Goal: Task Accomplishment & Management: Use online tool/utility

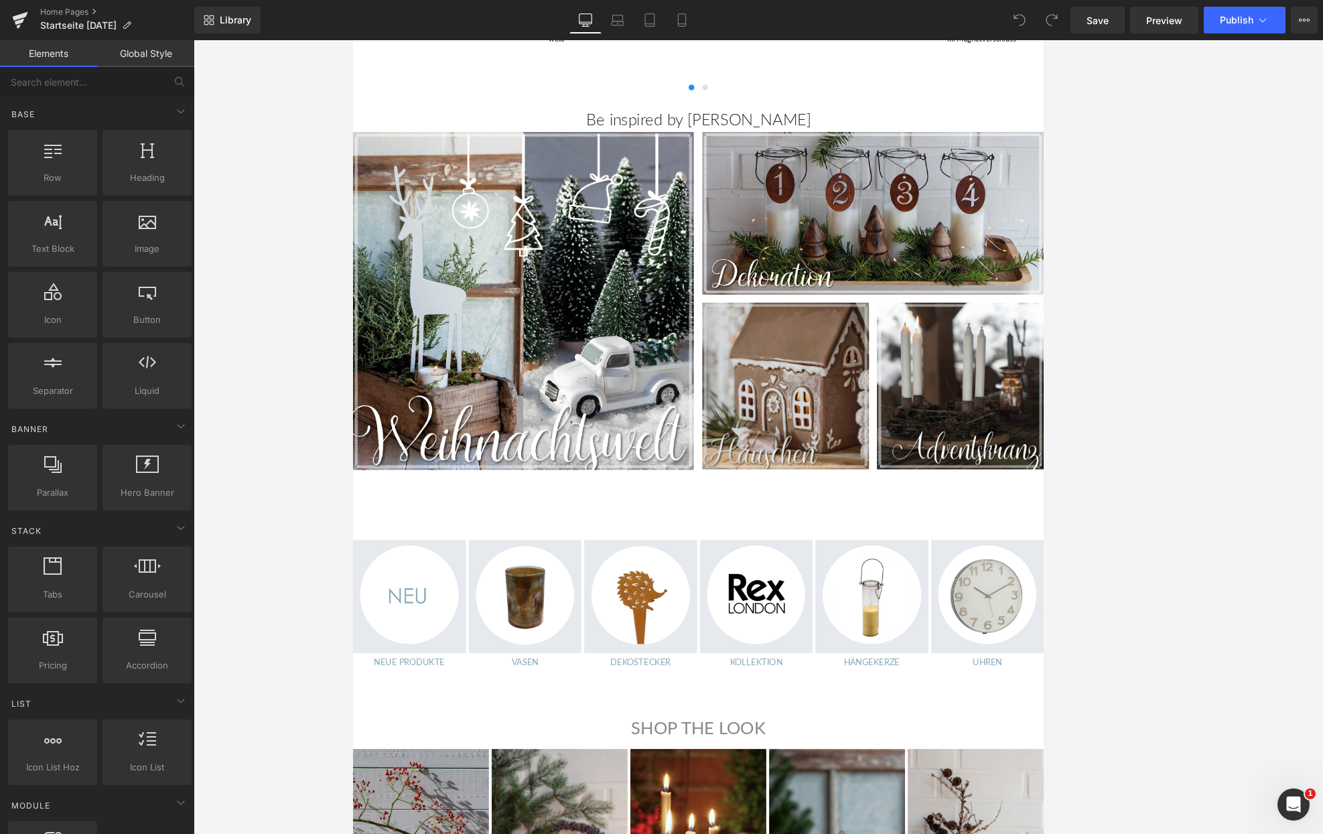
scroll to position [751, 0]
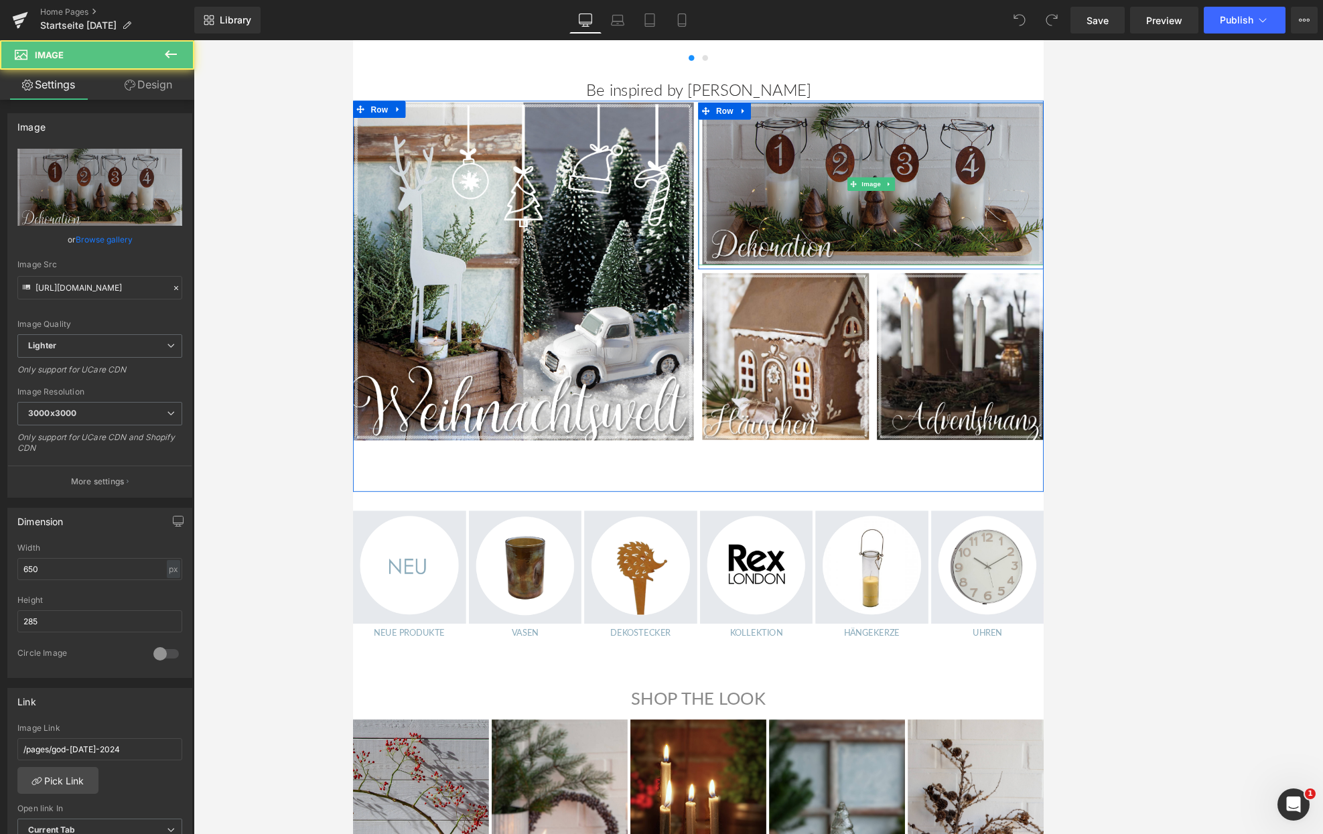
click at [863, 247] on img at bounding box center [960, 208] width 405 height 191
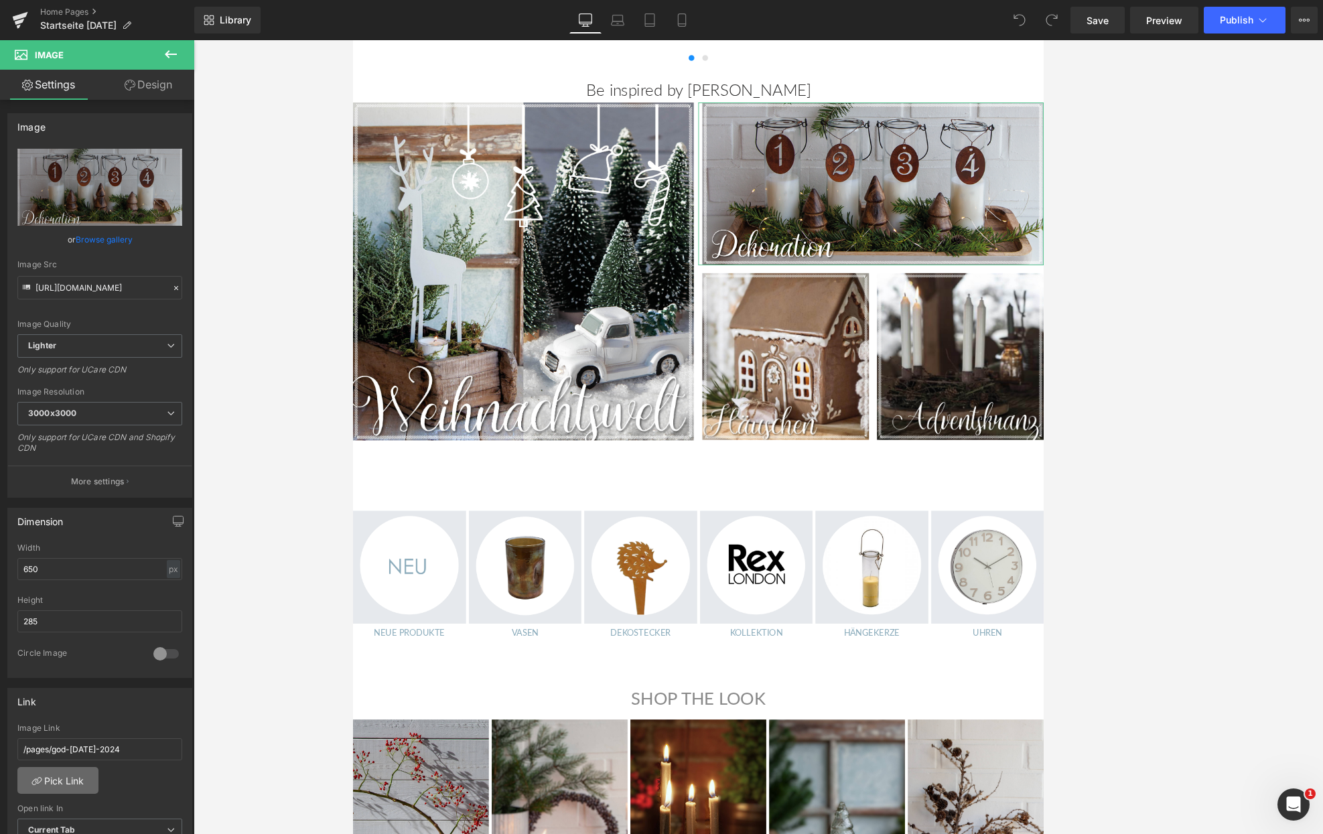
click at [61, 778] on link "Pick Link" at bounding box center [57, 780] width 81 height 27
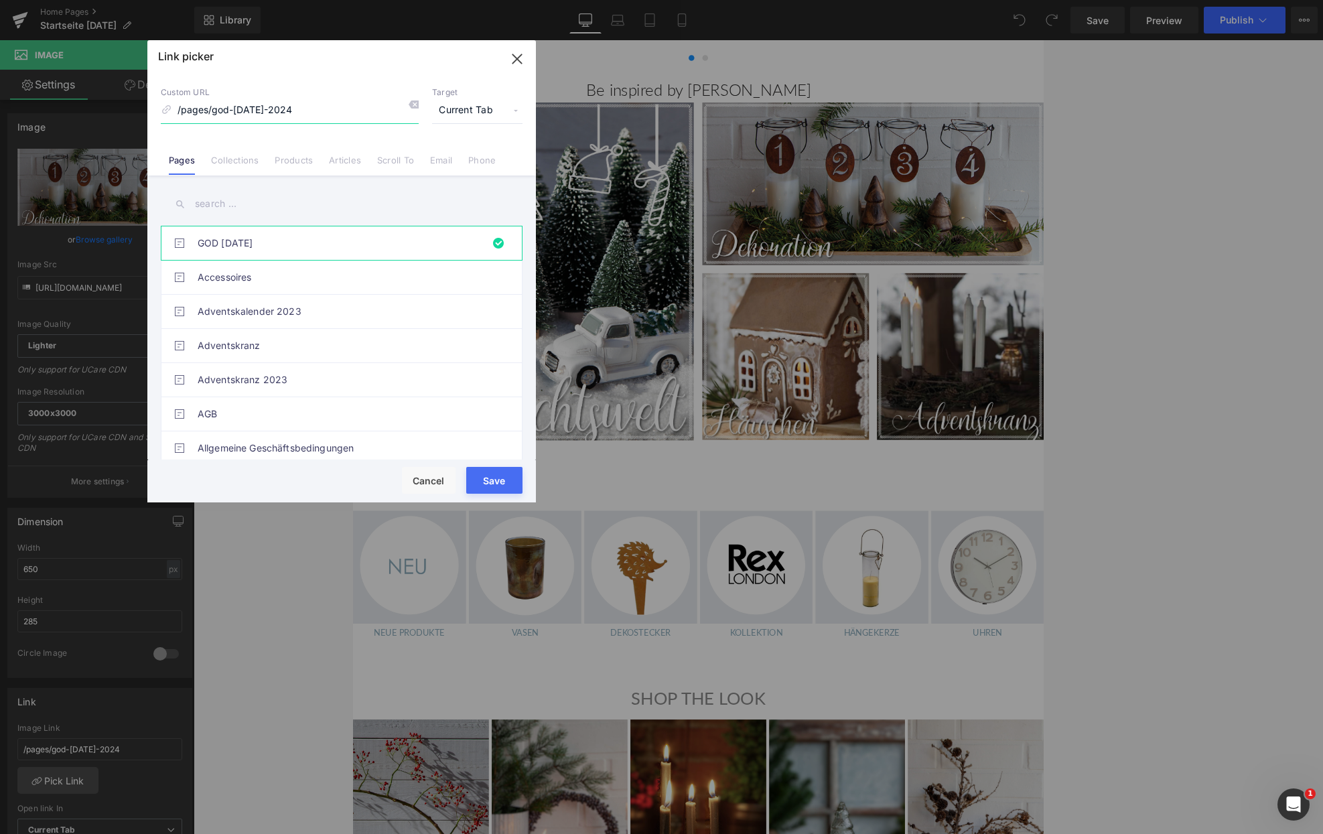
click at [518, 56] on icon "button" at bounding box center [516, 58] width 21 height 21
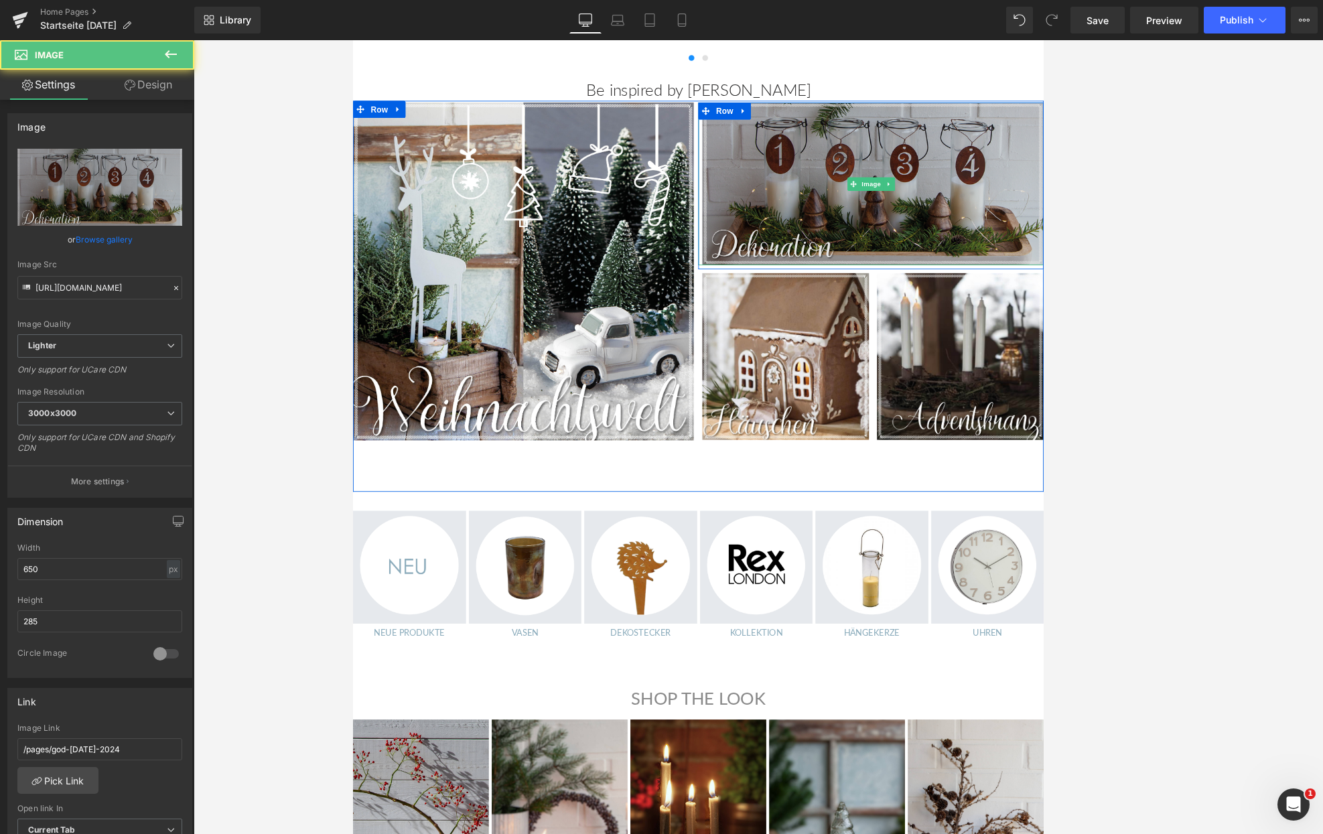
click at [863, 244] on img at bounding box center [960, 208] width 405 height 191
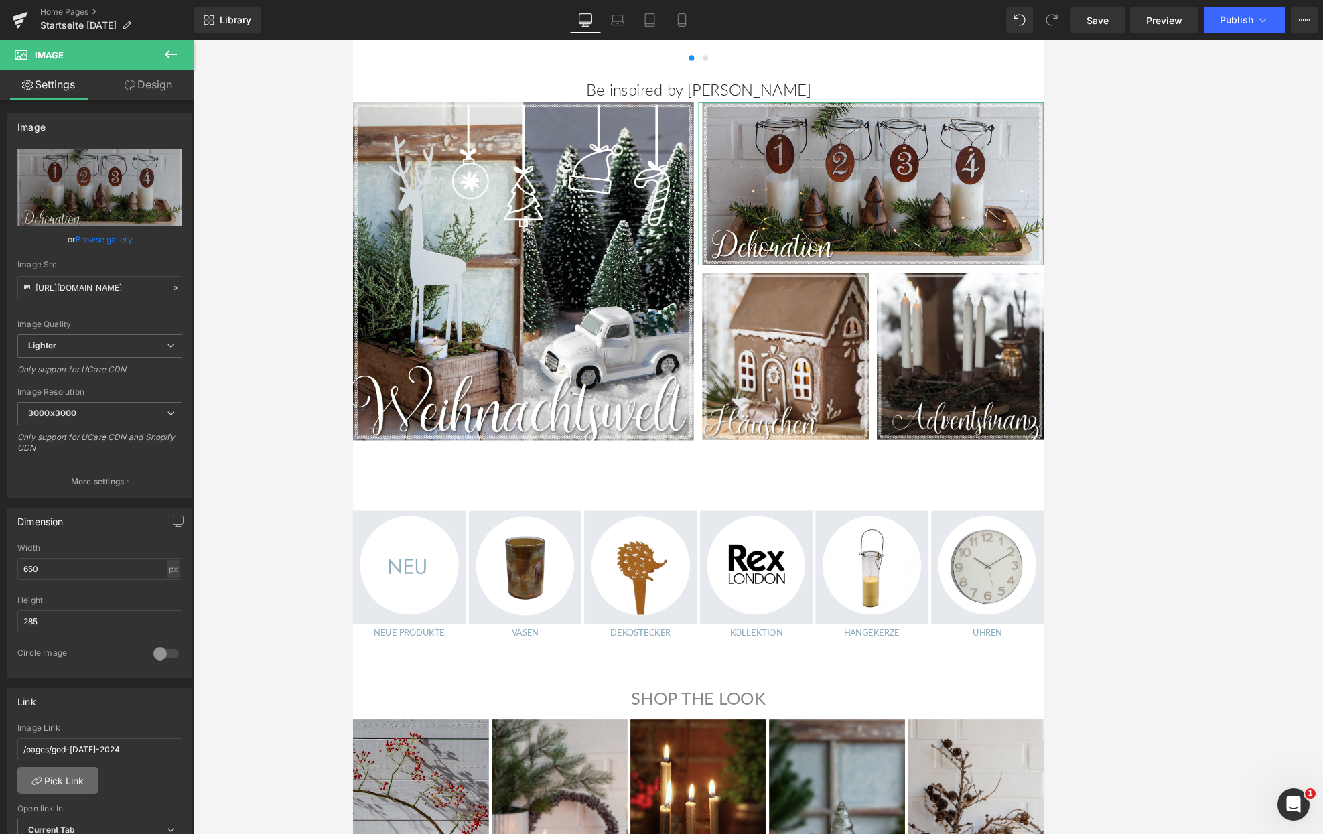
click at [56, 780] on link "Pick Link" at bounding box center [57, 780] width 81 height 27
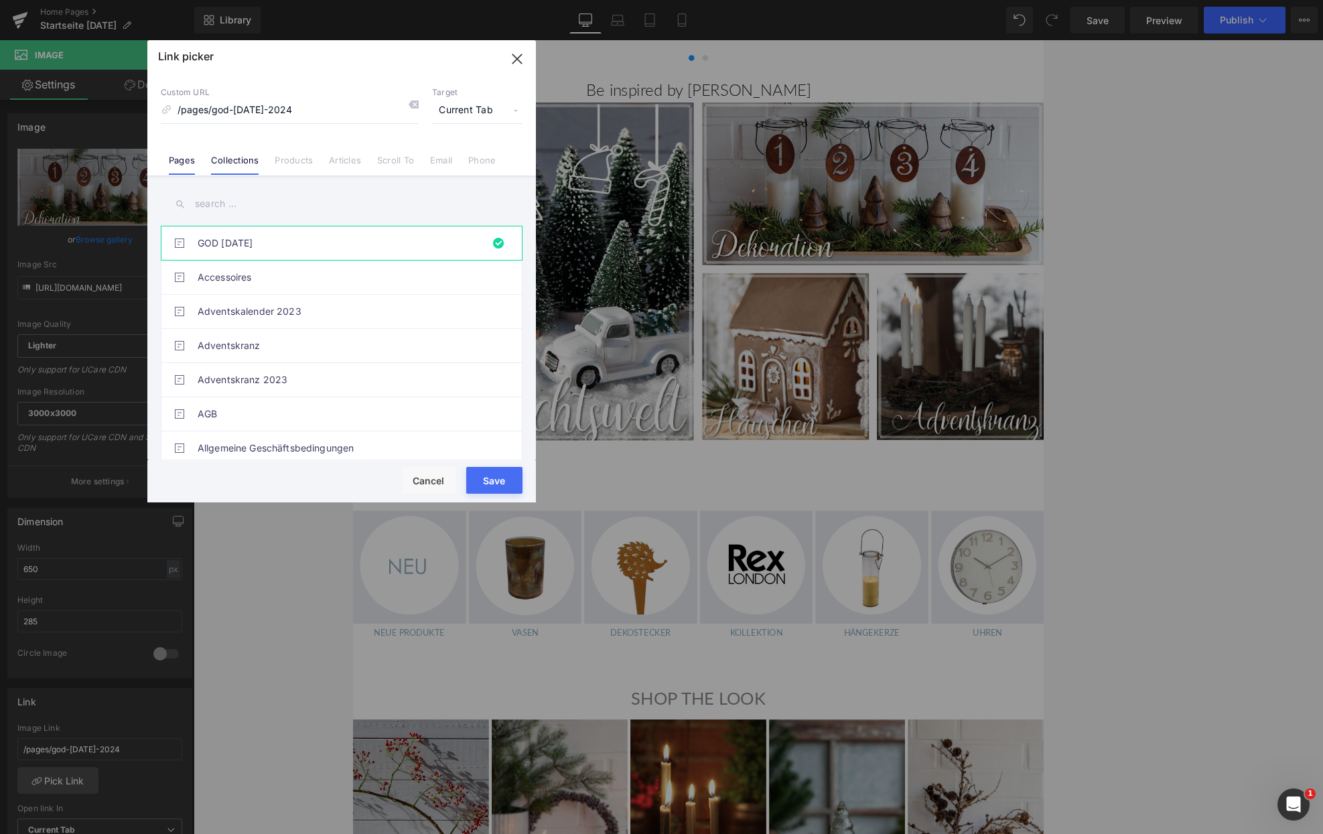
click at [226, 166] on link "Collections" at bounding box center [235, 165] width 48 height 20
click at [192, 203] on input "text" at bounding box center [342, 204] width 362 height 30
type input "Weihnachts-Deko"
click at [286, 235] on link "Weihnachts-Deko" at bounding box center [345, 242] width 295 height 33
type input "/collections/weihnachts-deko"
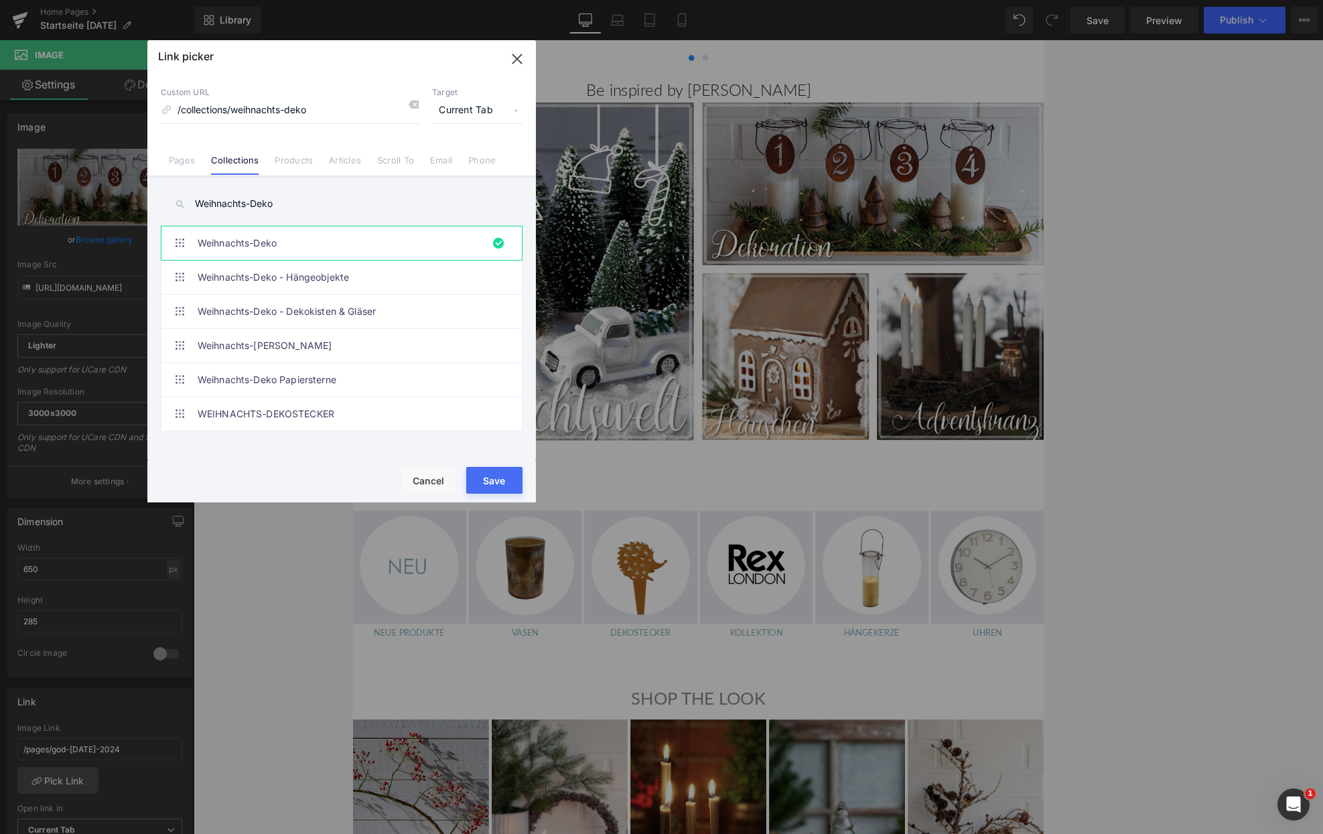
drag, startPoint x: 506, startPoint y: 482, endPoint x: 89, endPoint y: 503, distance: 417.1
click at [506, 482] on button "Save" at bounding box center [494, 480] width 56 height 27
type input "/collections/weihnachts-deko"
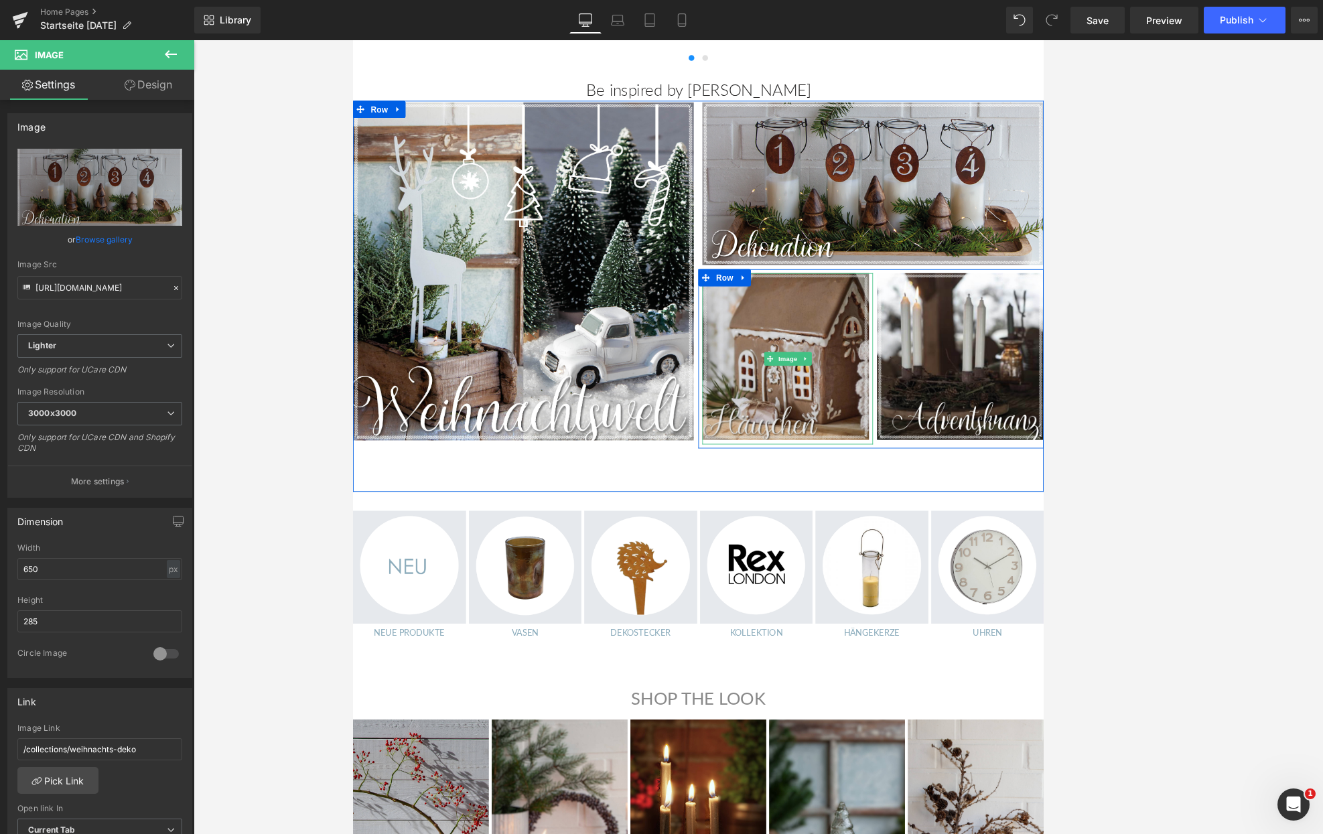
click at [863, 439] on img at bounding box center [863, 413] width 200 height 201
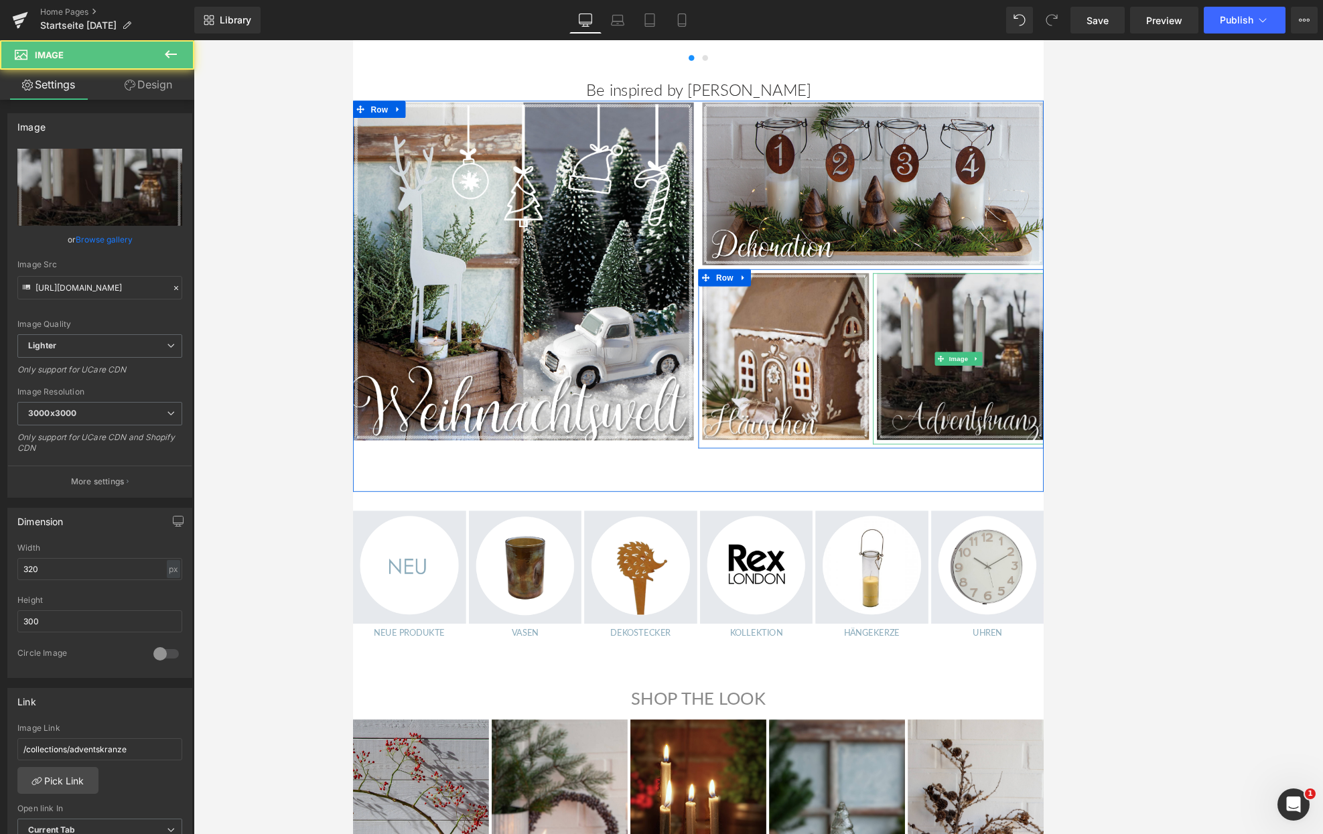
click at [863, 352] on img at bounding box center [1063, 413] width 200 height 201
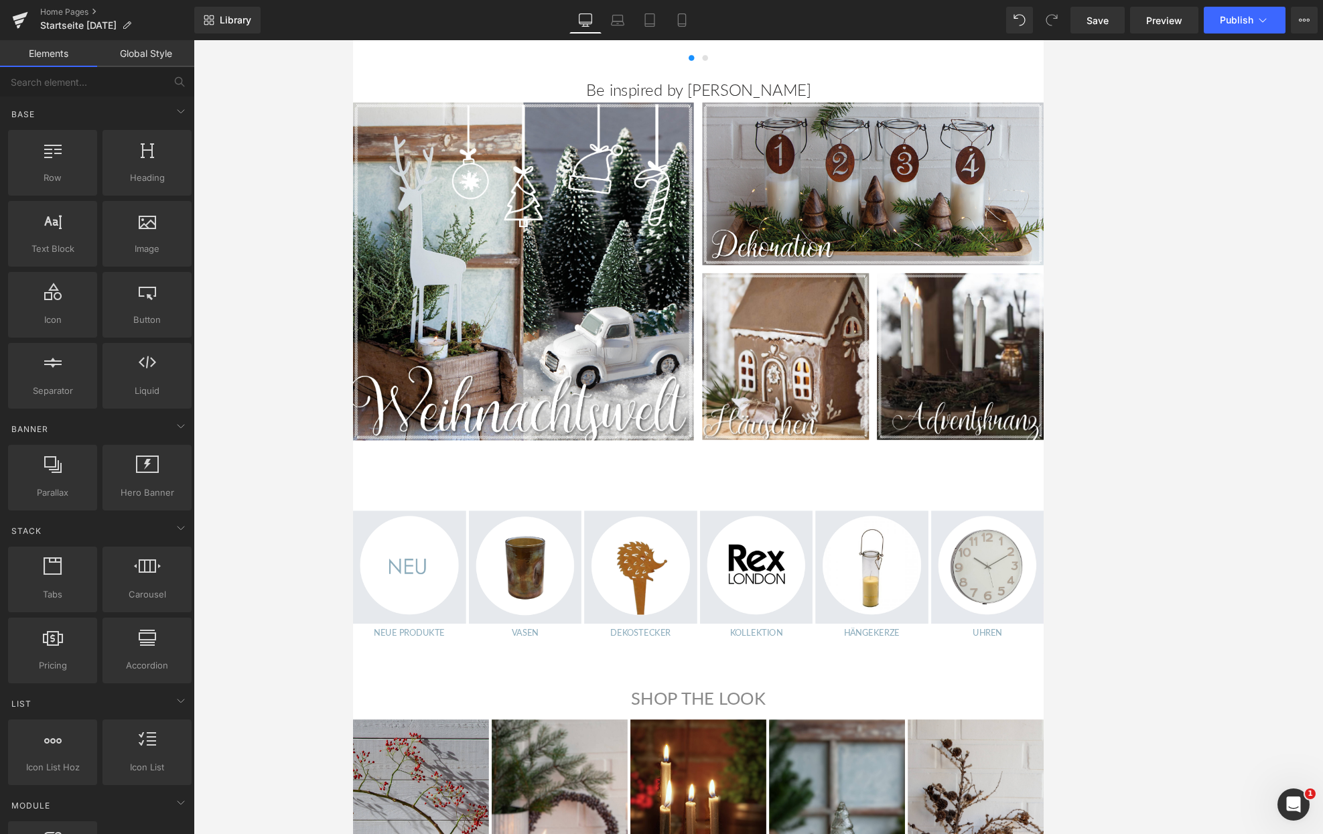
click at [280, 719] on div at bounding box center [758, 437] width 1129 height 794
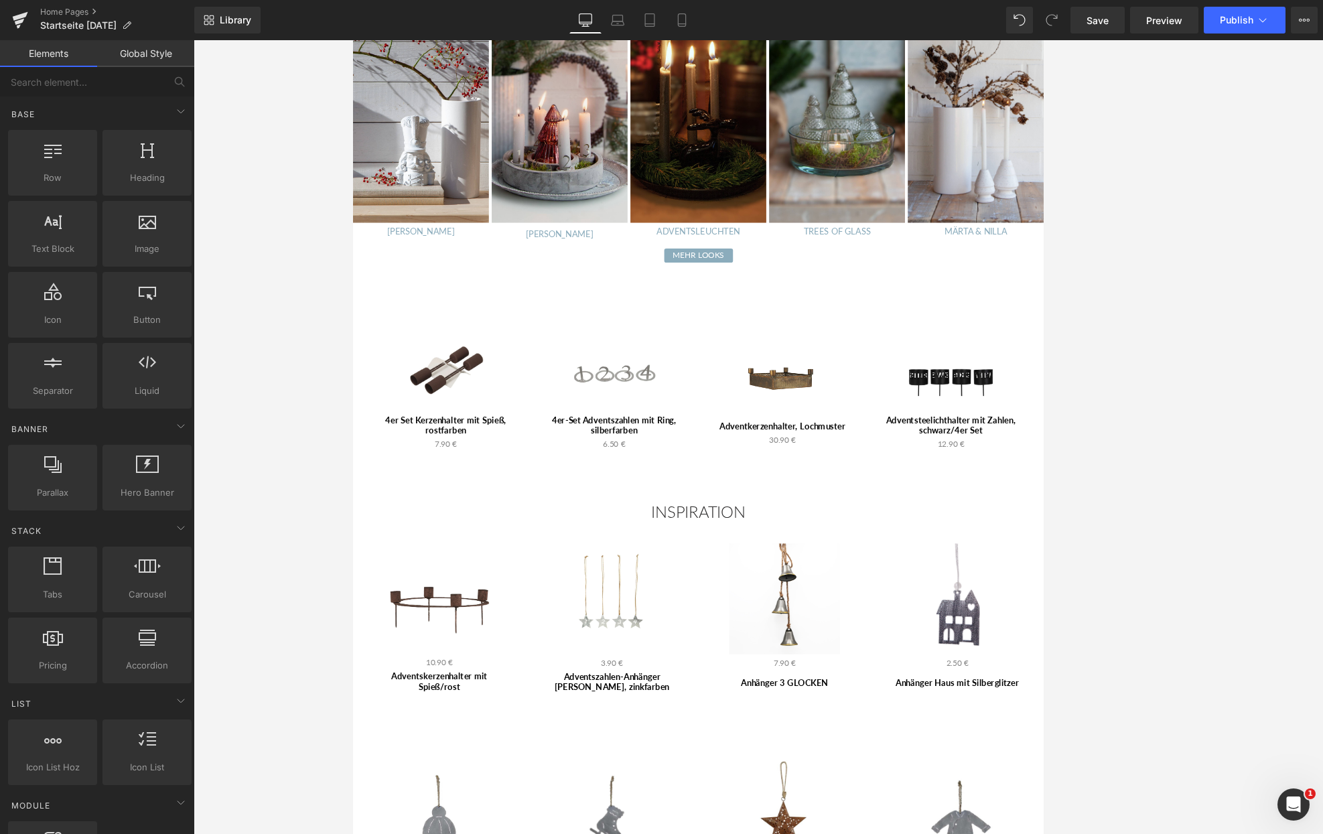
scroll to position [1639, 0]
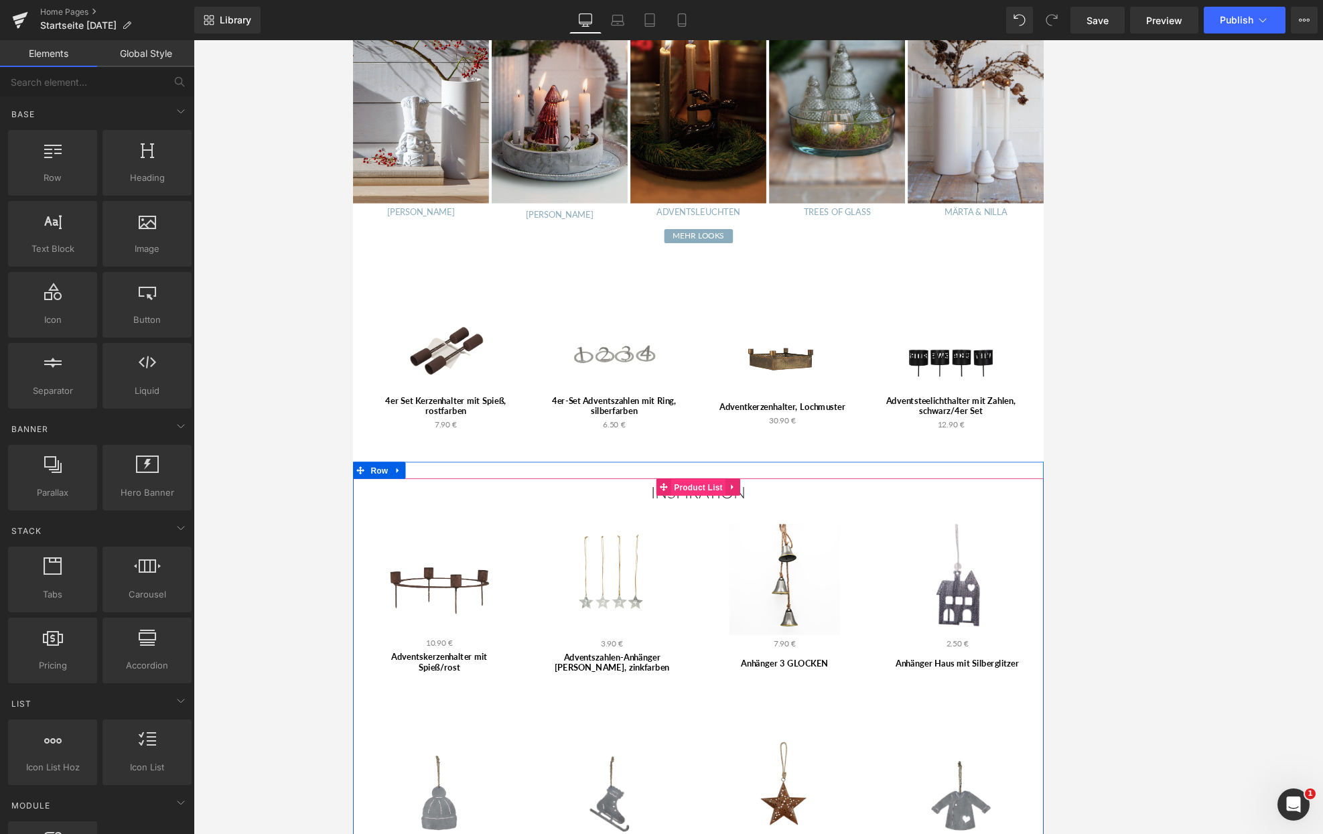
click at [755, 555] on span "Product List" at bounding box center [758, 565] width 64 height 20
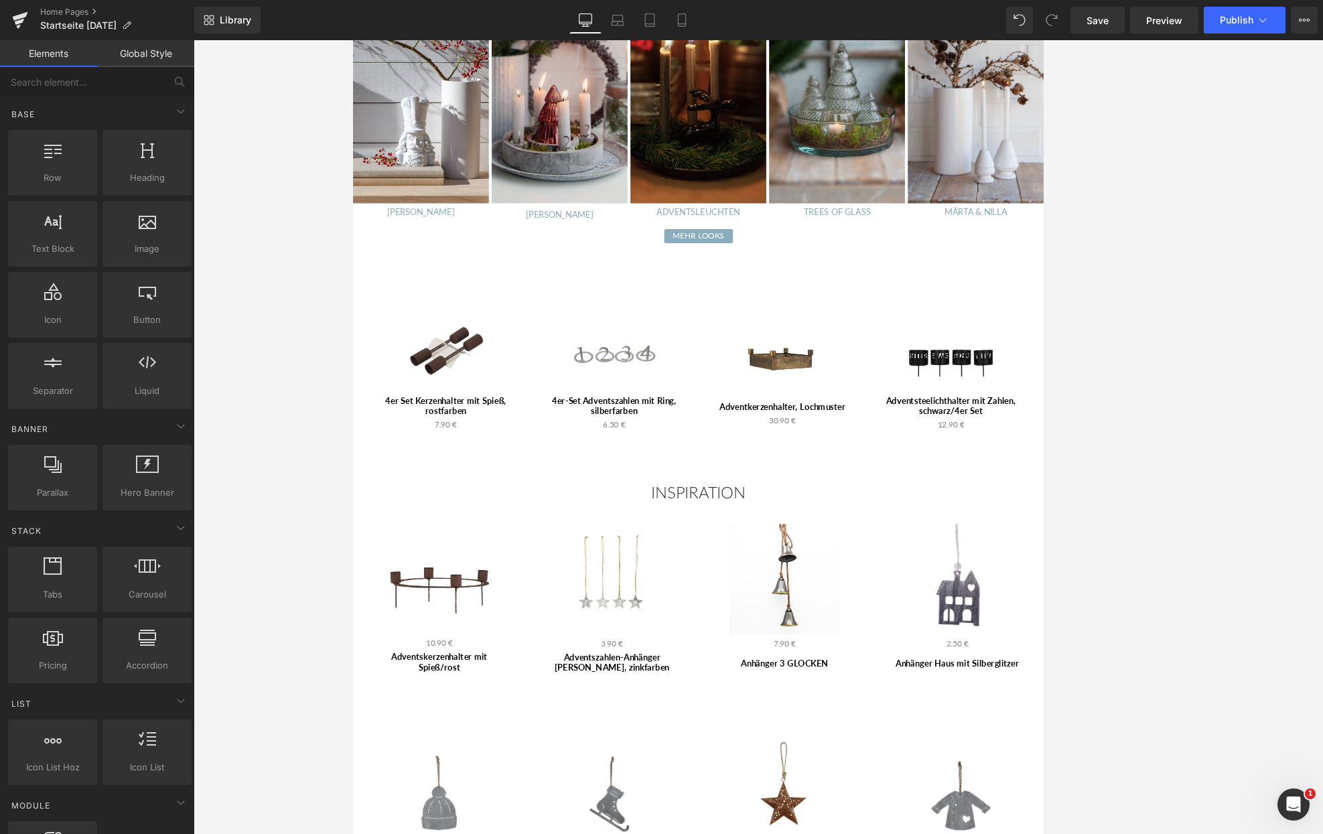
click at [863, 418] on div at bounding box center [758, 437] width 1129 height 794
click at [863, 17] on span "Save" at bounding box center [1097, 20] width 22 height 14
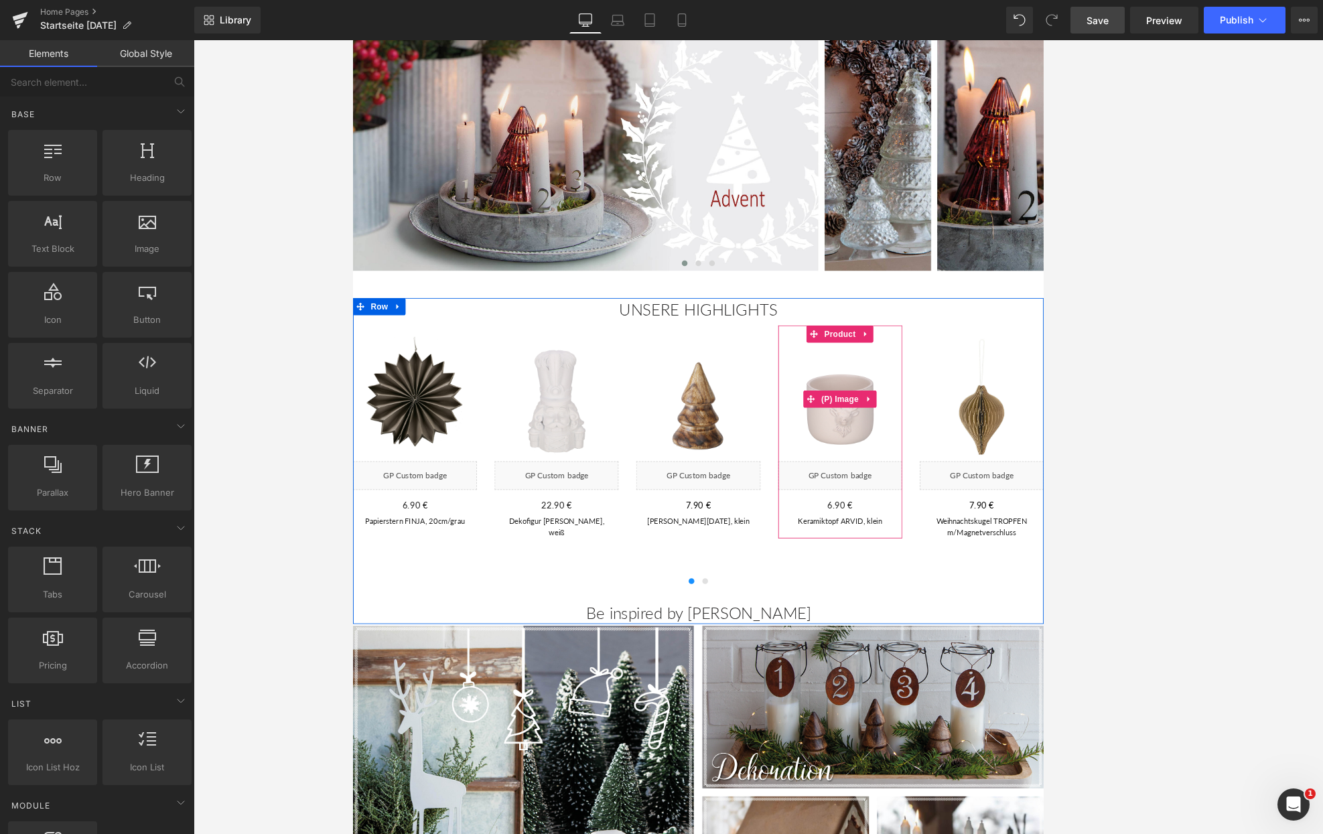
scroll to position [0, 0]
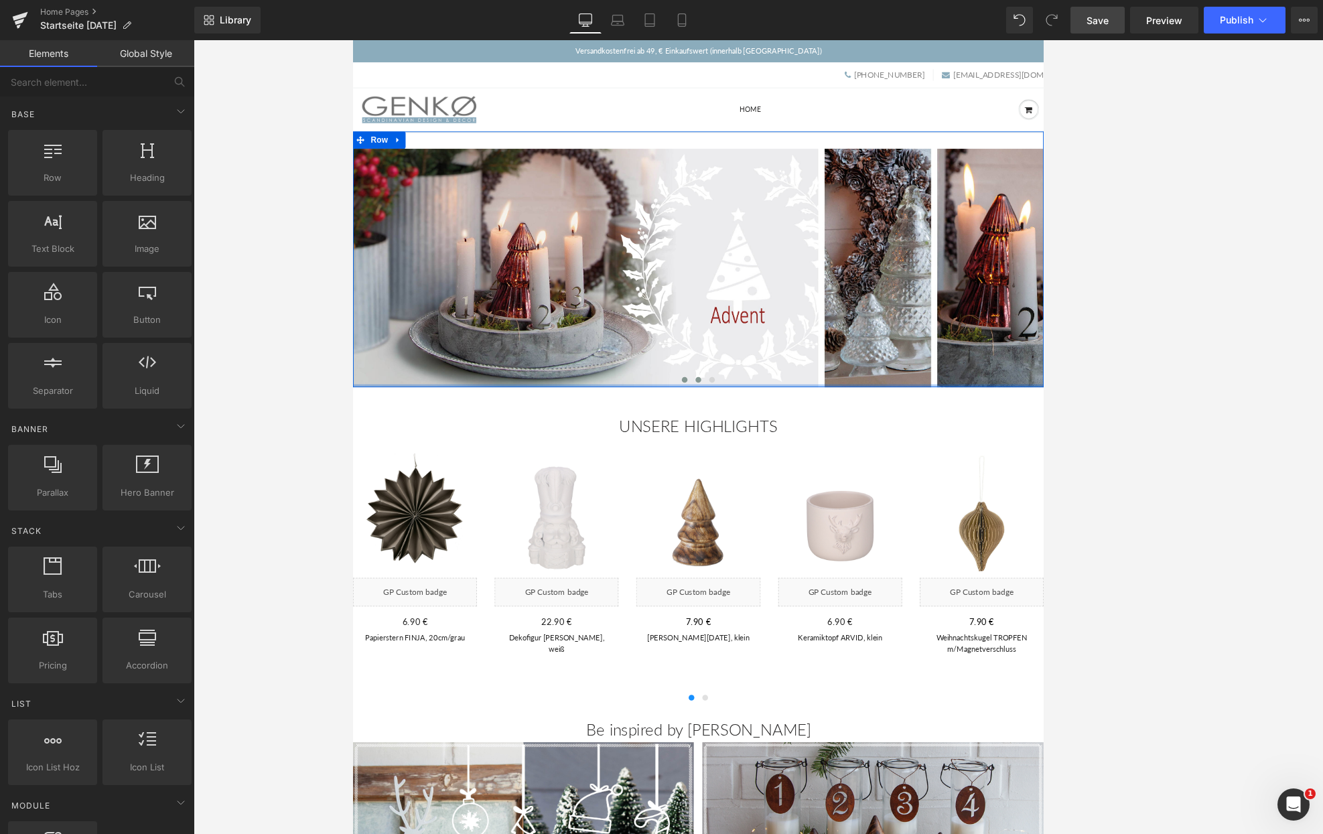
click at [757, 445] on div at bounding box center [758, 445] width 810 height 3
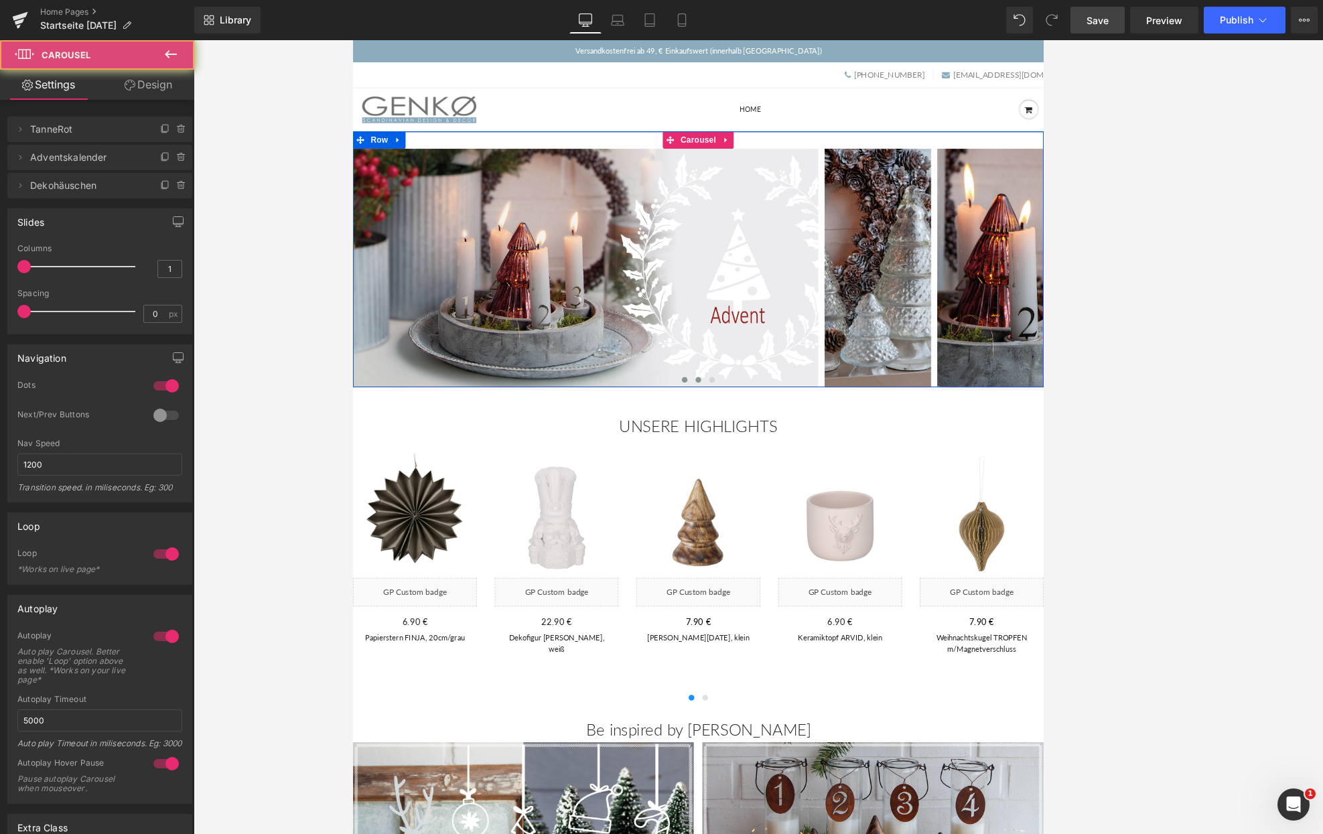
click at [759, 442] on span at bounding box center [758, 438] width 7 height 7
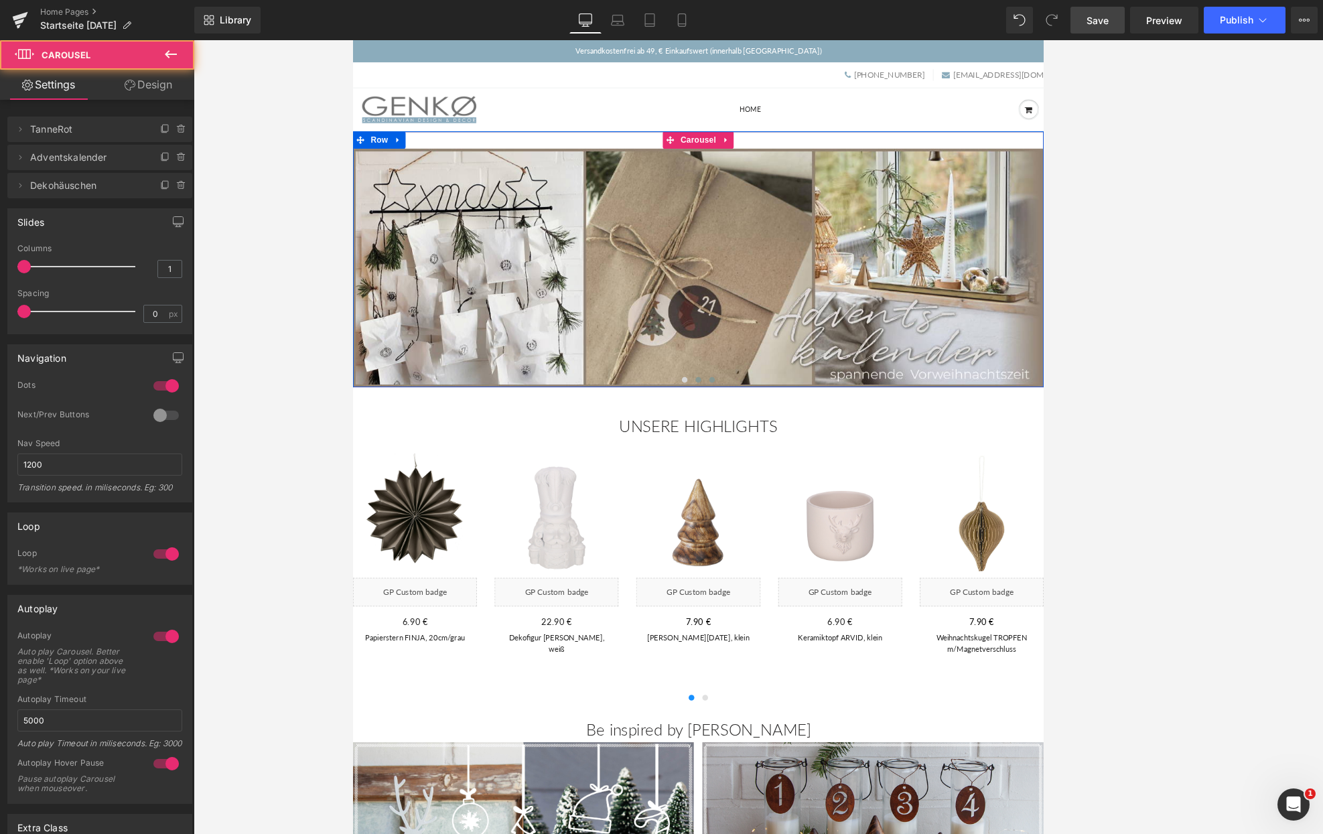
click at [773, 442] on span at bounding box center [774, 438] width 7 height 7
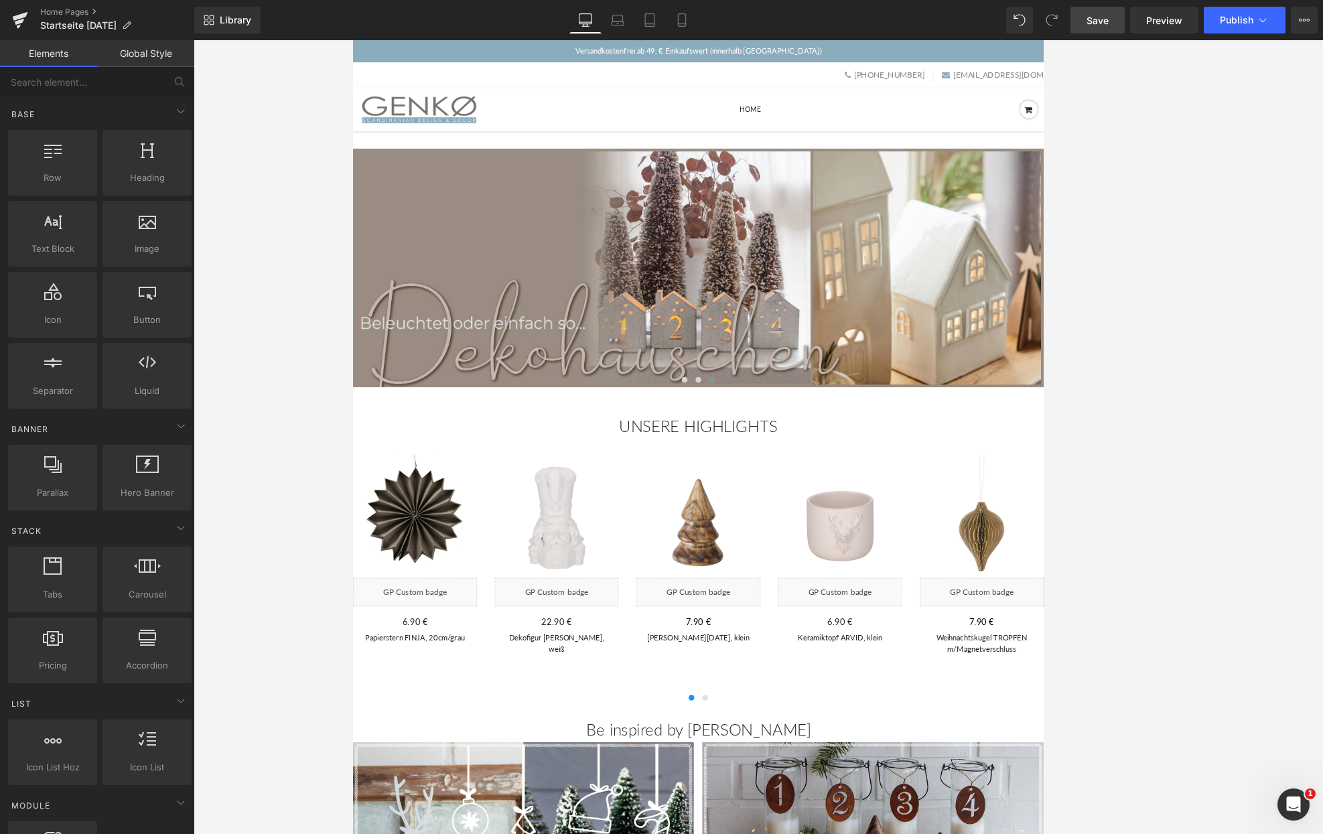
click at [311, 334] on div at bounding box center [758, 437] width 1129 height 794
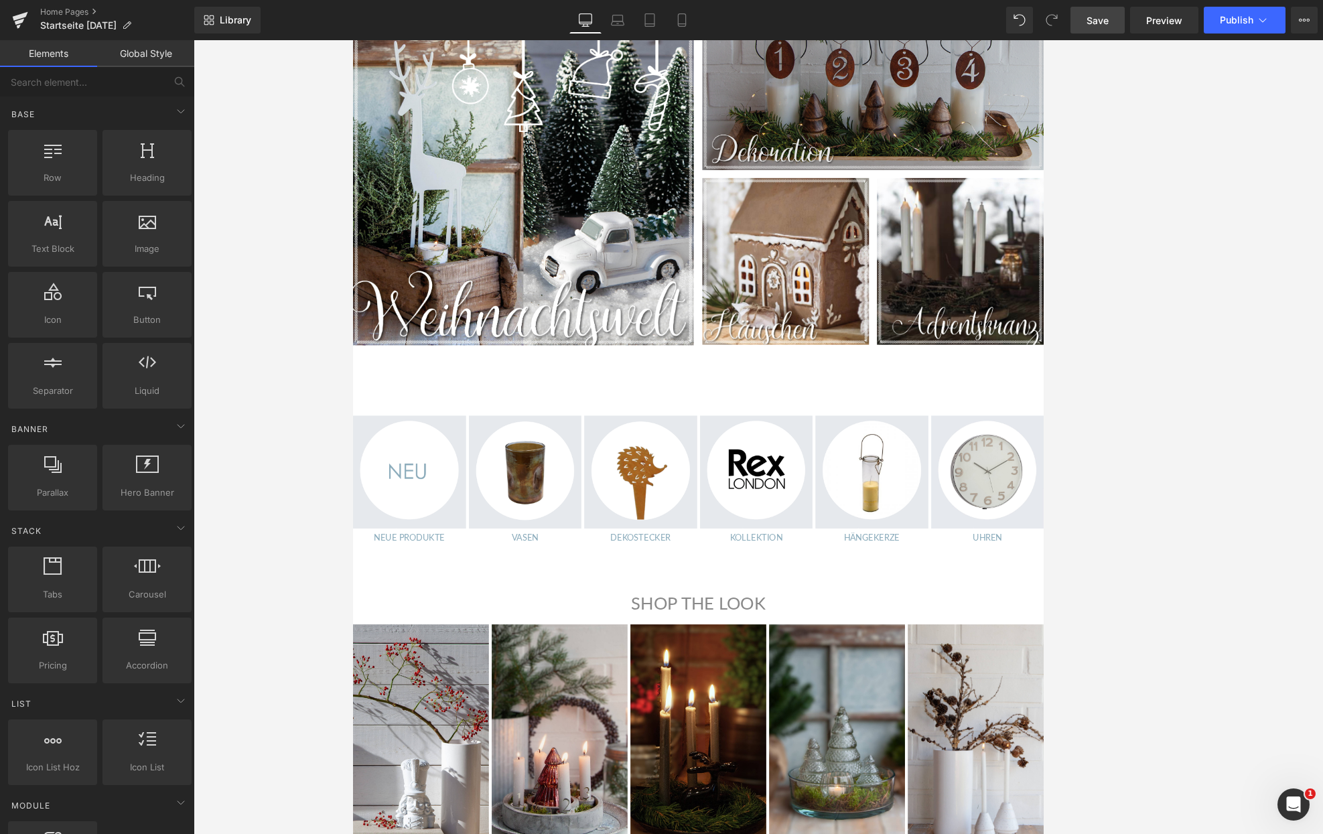
scroll to position [956, 0]
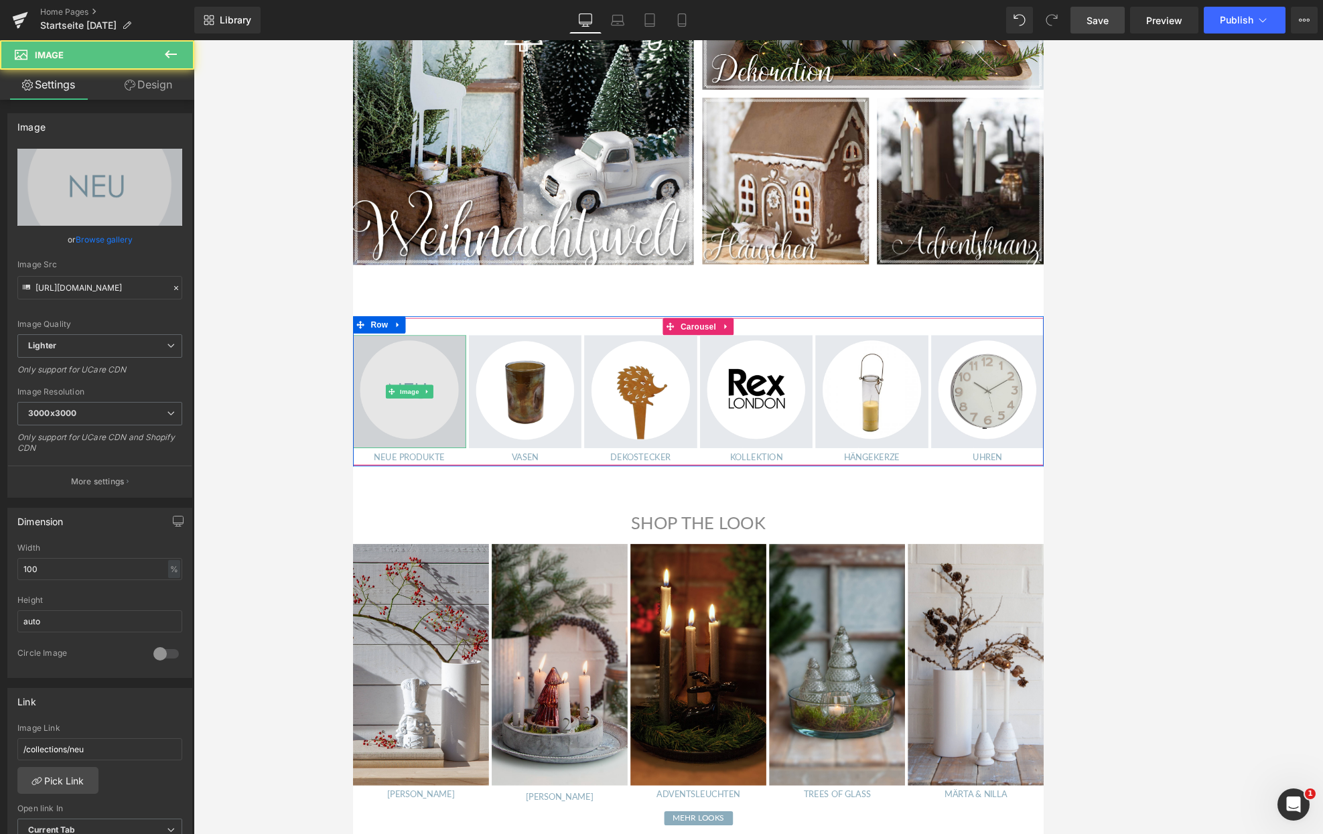
click at [440, 421] on img at bounding box center [419, 452] width 133 height 133
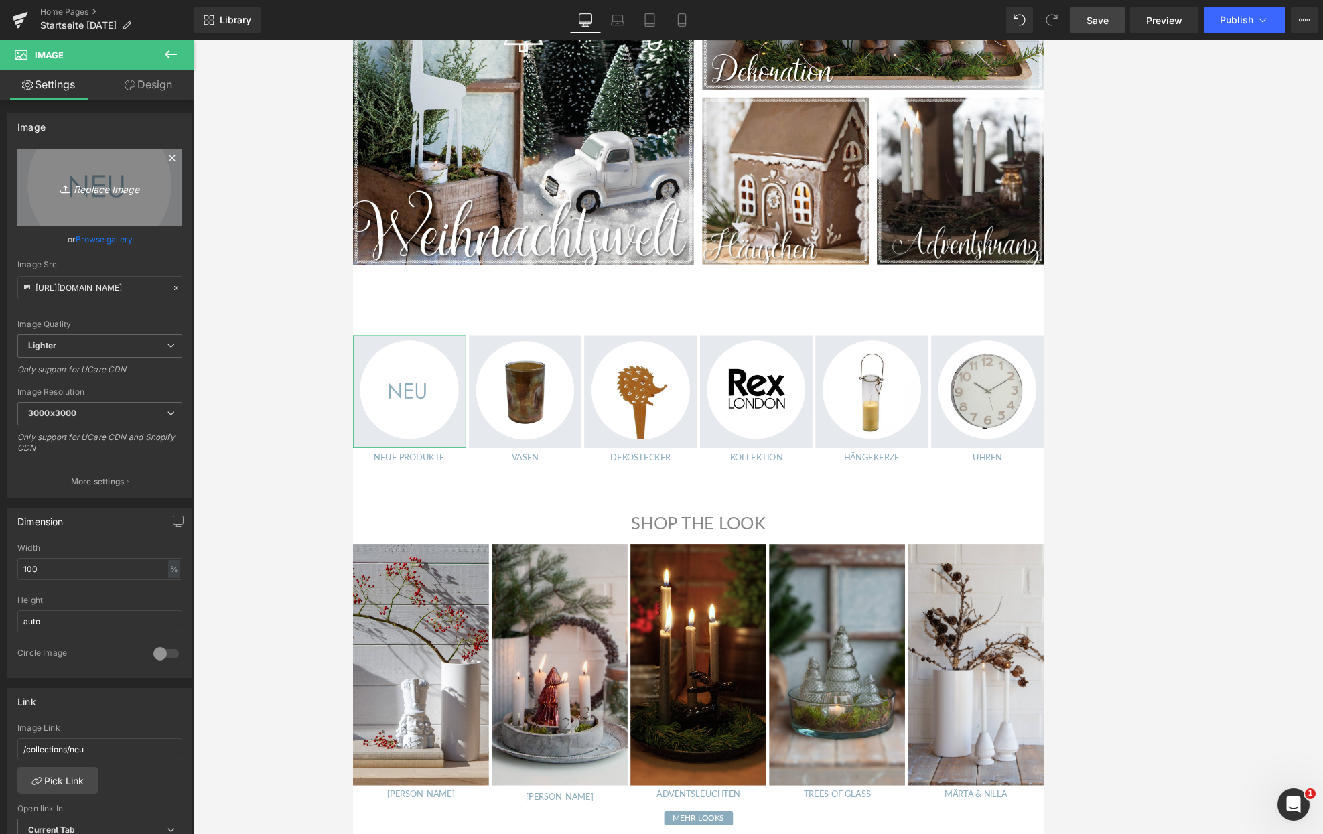
click at [89, 173] on link "Replace Image" at bounding box center [99, 187] width 165 height 77
type input "C:\fakepath\Dekostecker.jpg"
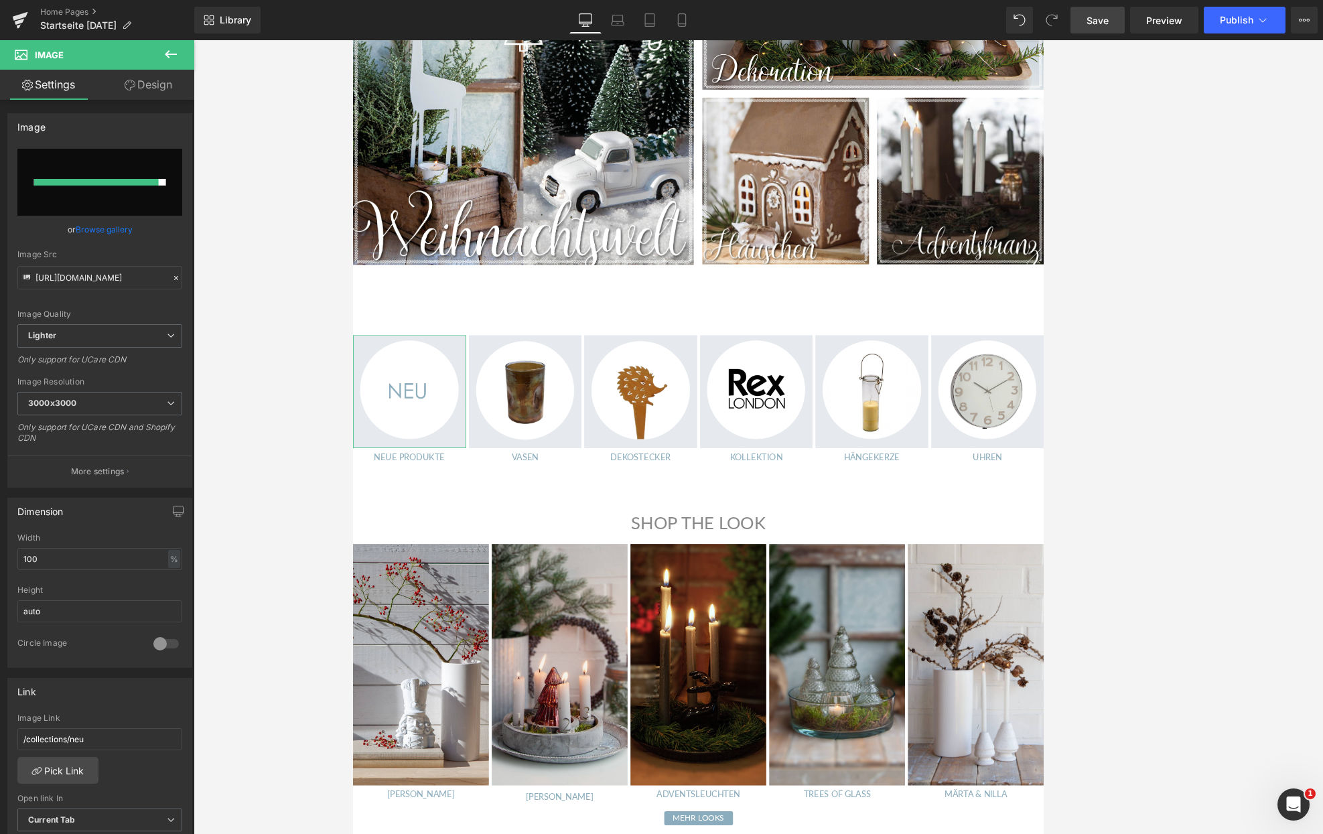
type input "[URL][DOMAIN_NAME]"
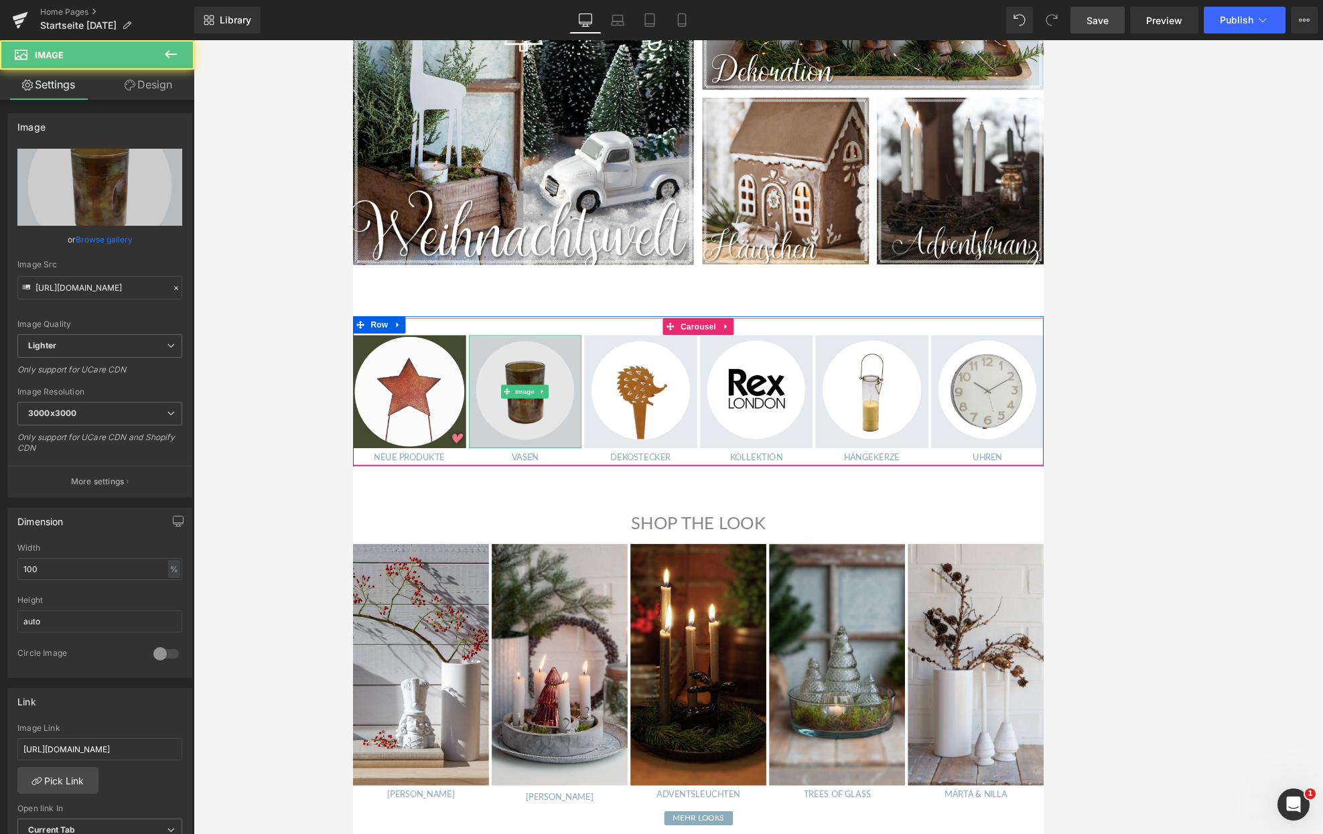
click at [552, 428] on img at bounding box center [555, 452] width 133 height 133
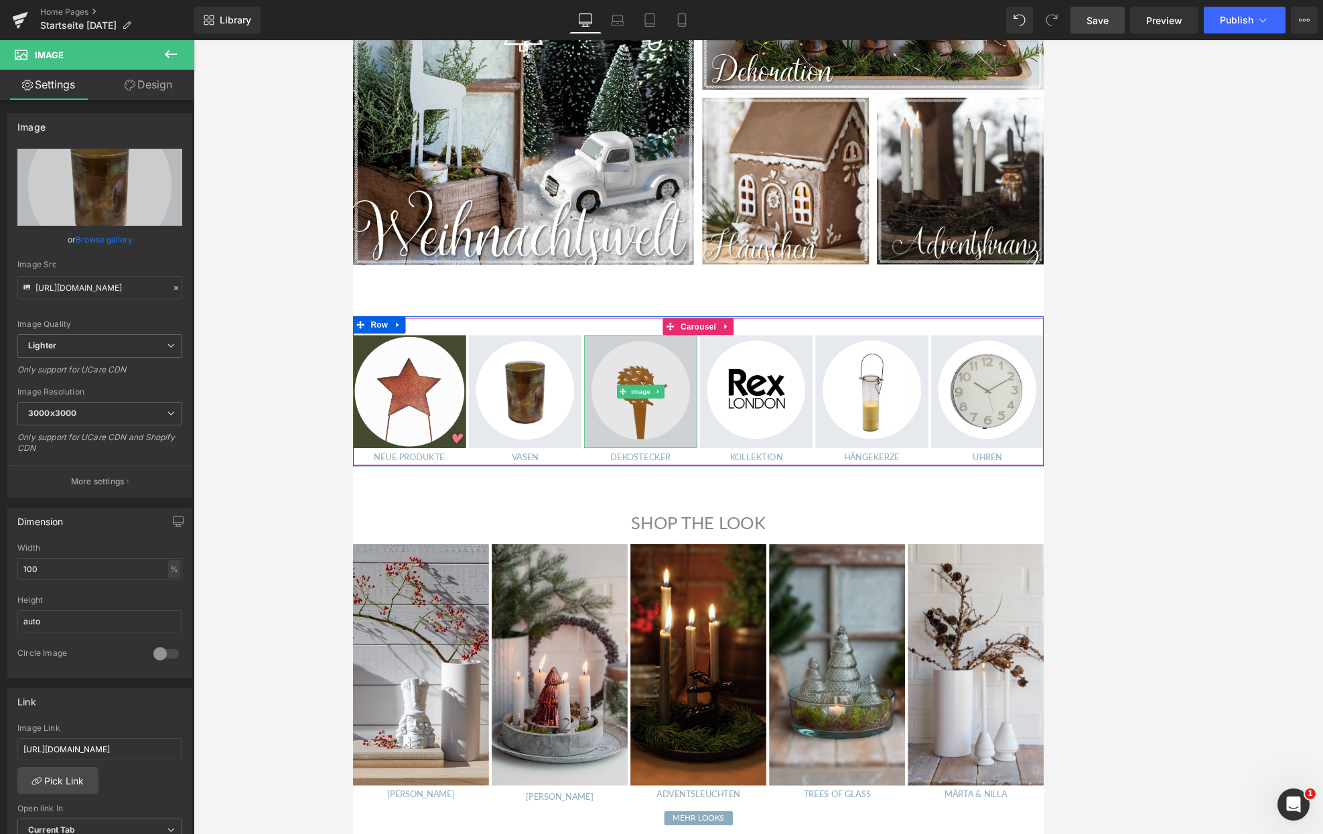
click at [690, 411] on img at bounding box center [690, 452] width 133 height 133
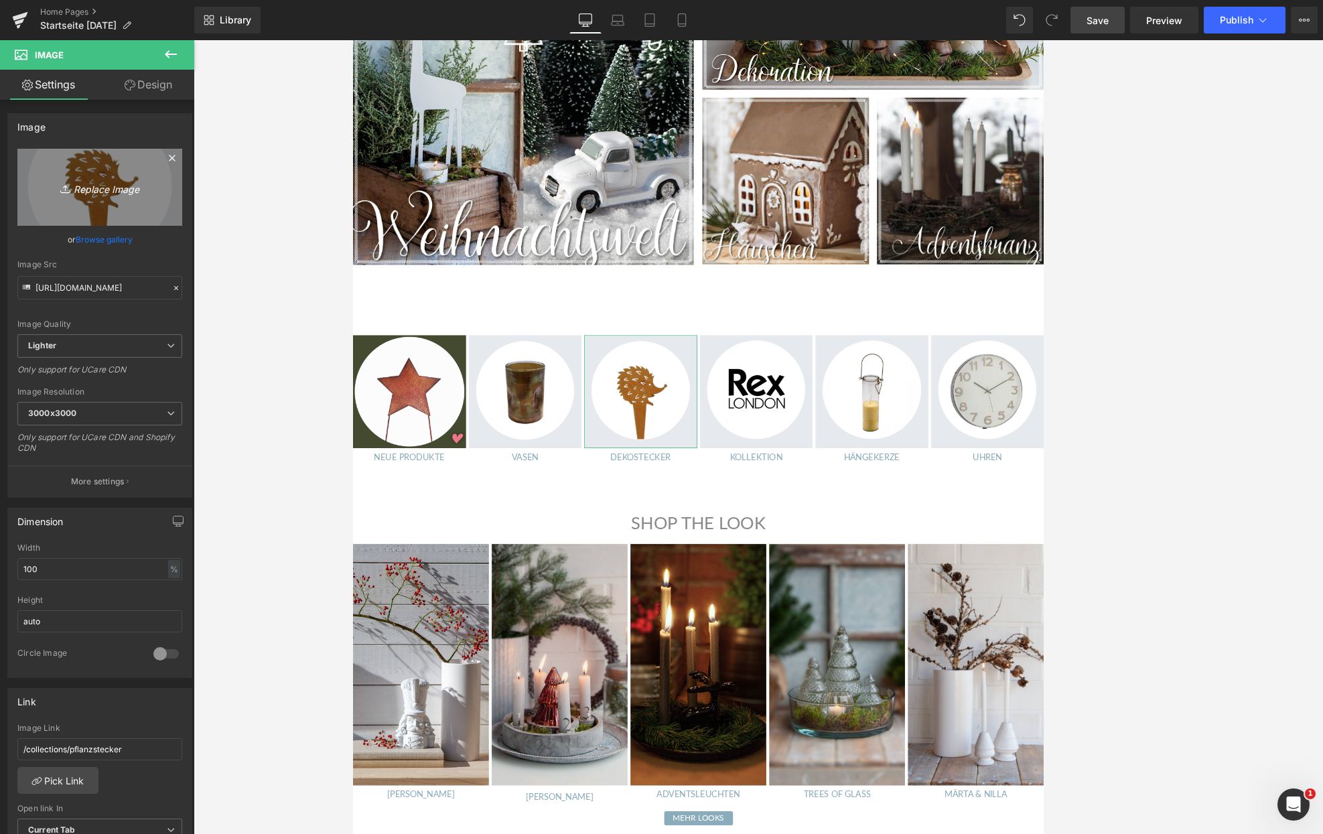
click at [99, 180] on icon "Replace Image" at bounding box center [99, 187] width 107 height 17
type input "C:\fakepath\Kerzen.jpg"
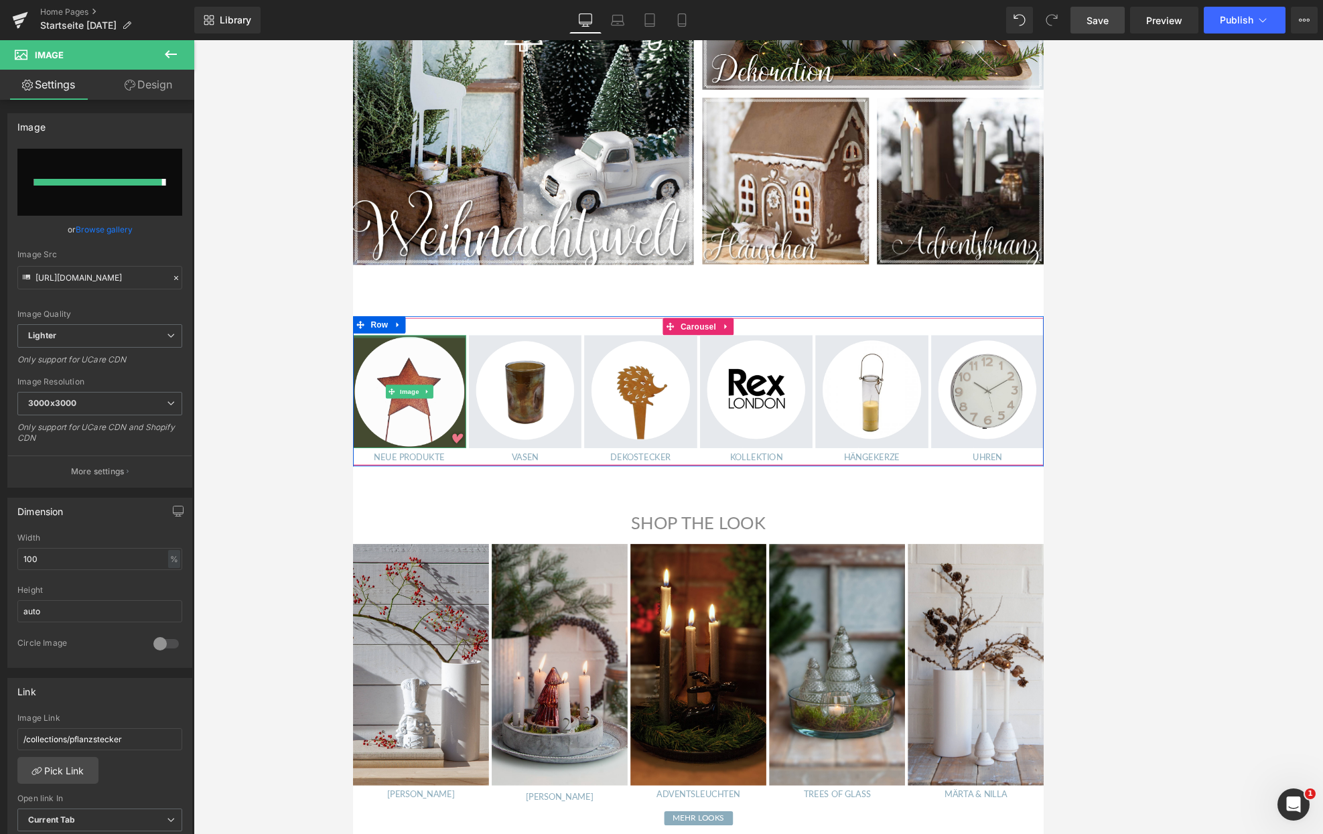
type input "[URL][DOMAIN_NAME]"
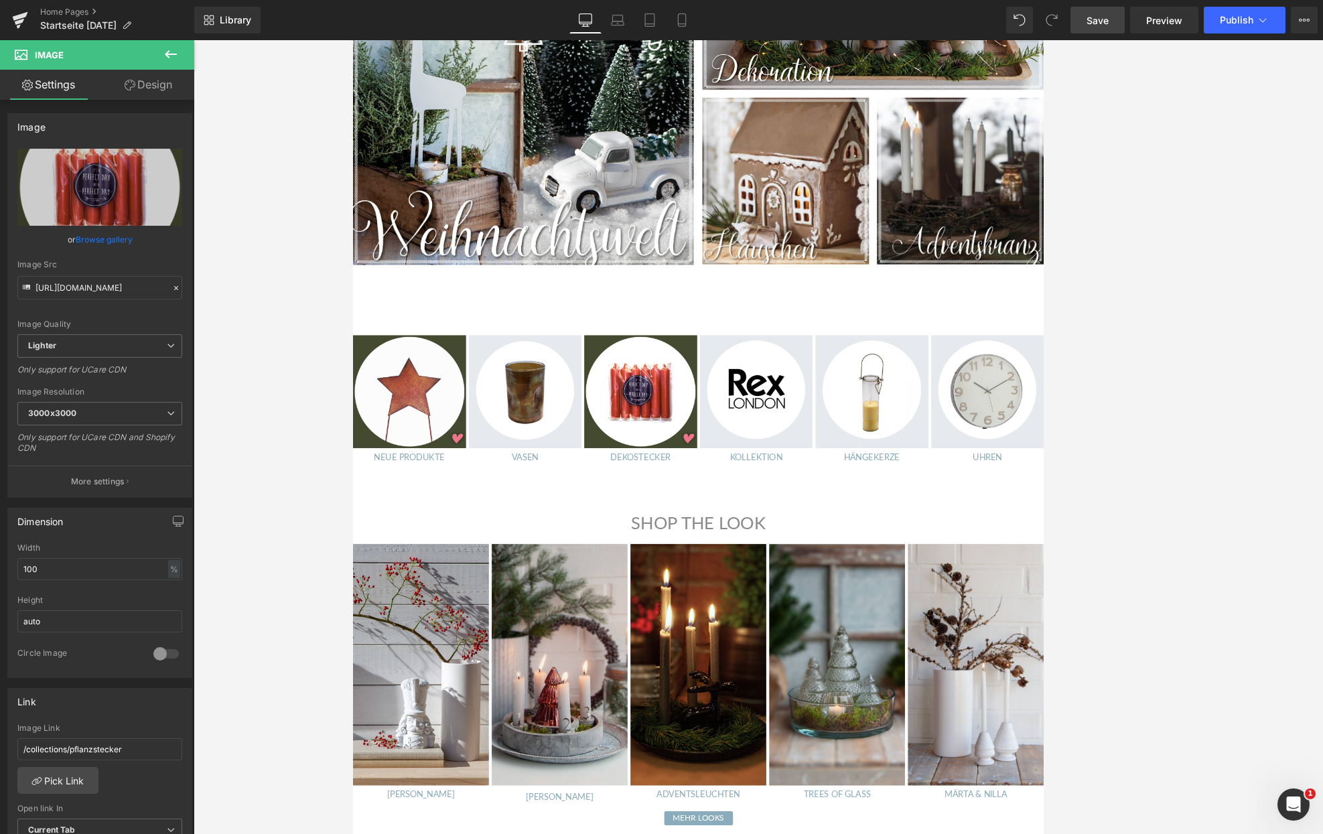
click at [279, 376] on div at bounding box center [758, 437] width 1129 height 794
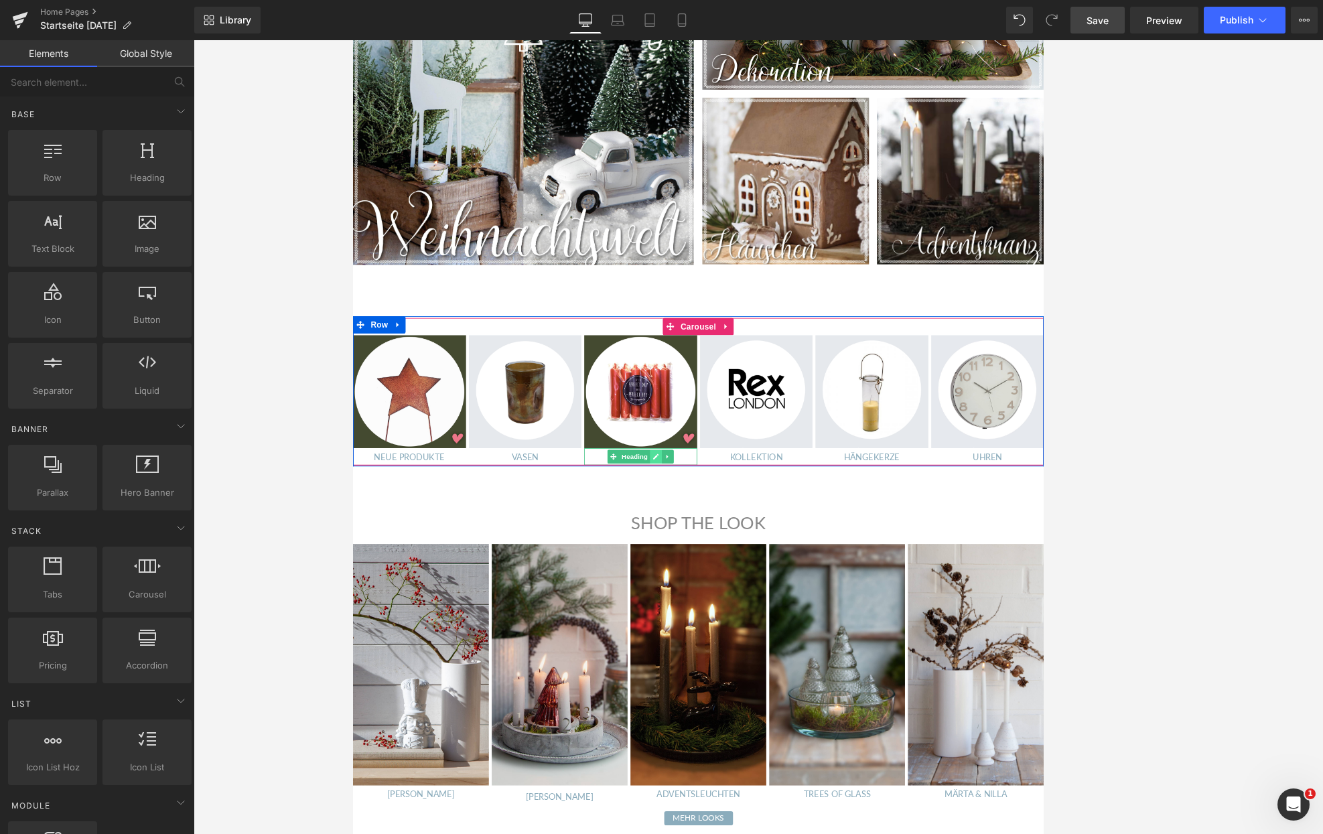
click at [707, 529] on icon at bounding box center [708, 529] width 7 height 7
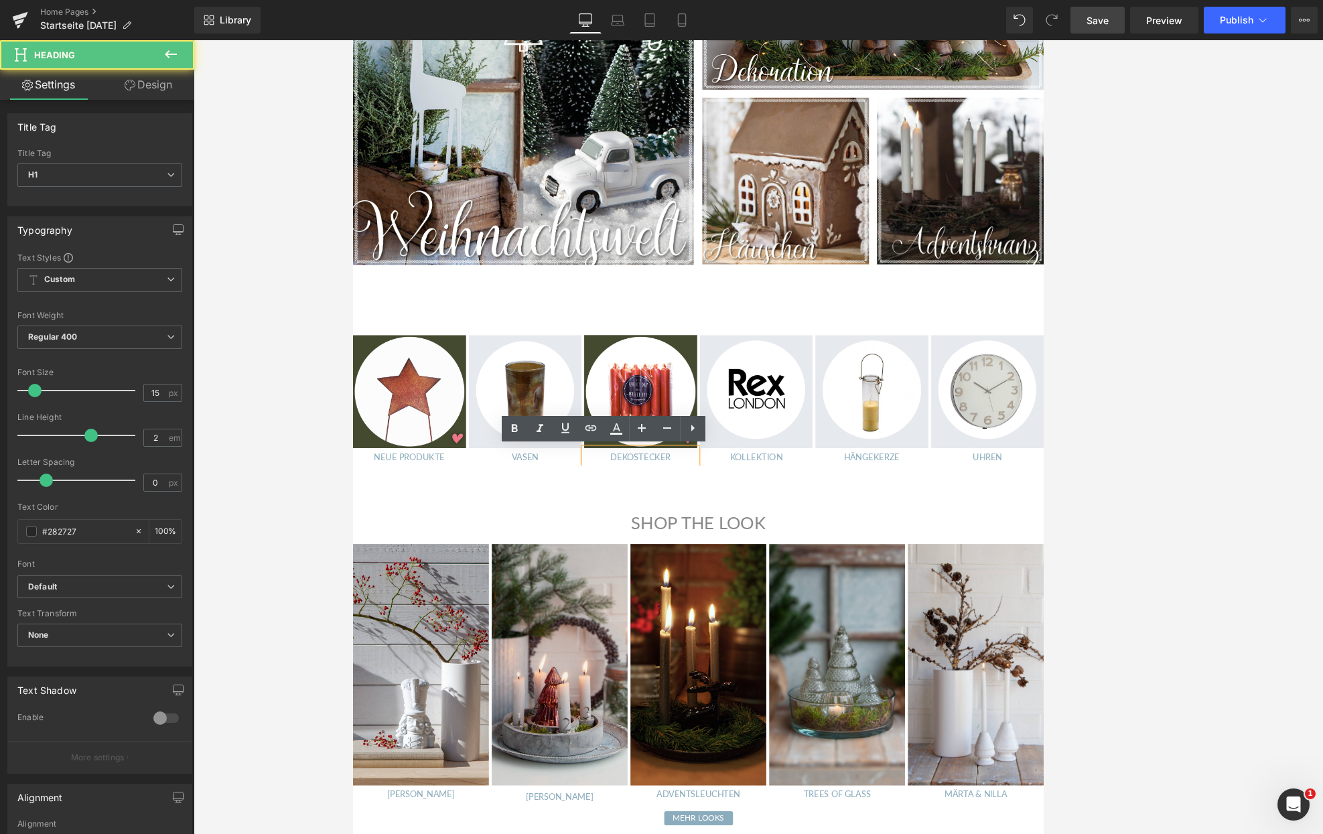
click at [707, 529] on link "DEKOSTECKER" at bounding box center [690, 529] width 70 height 12
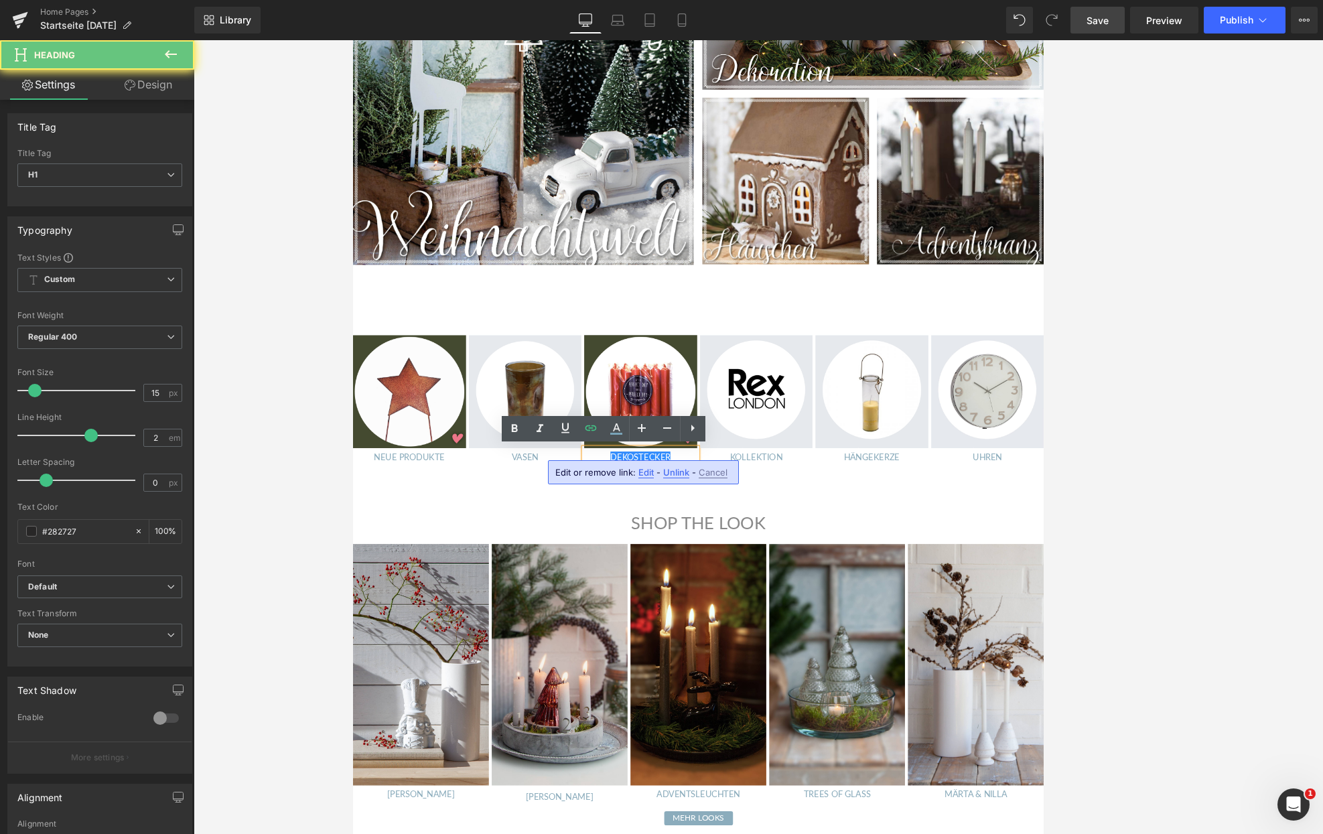
click at [707, 529] on link "DEKOSTECKER" at bounding box center [690, 529] width 70 height 12
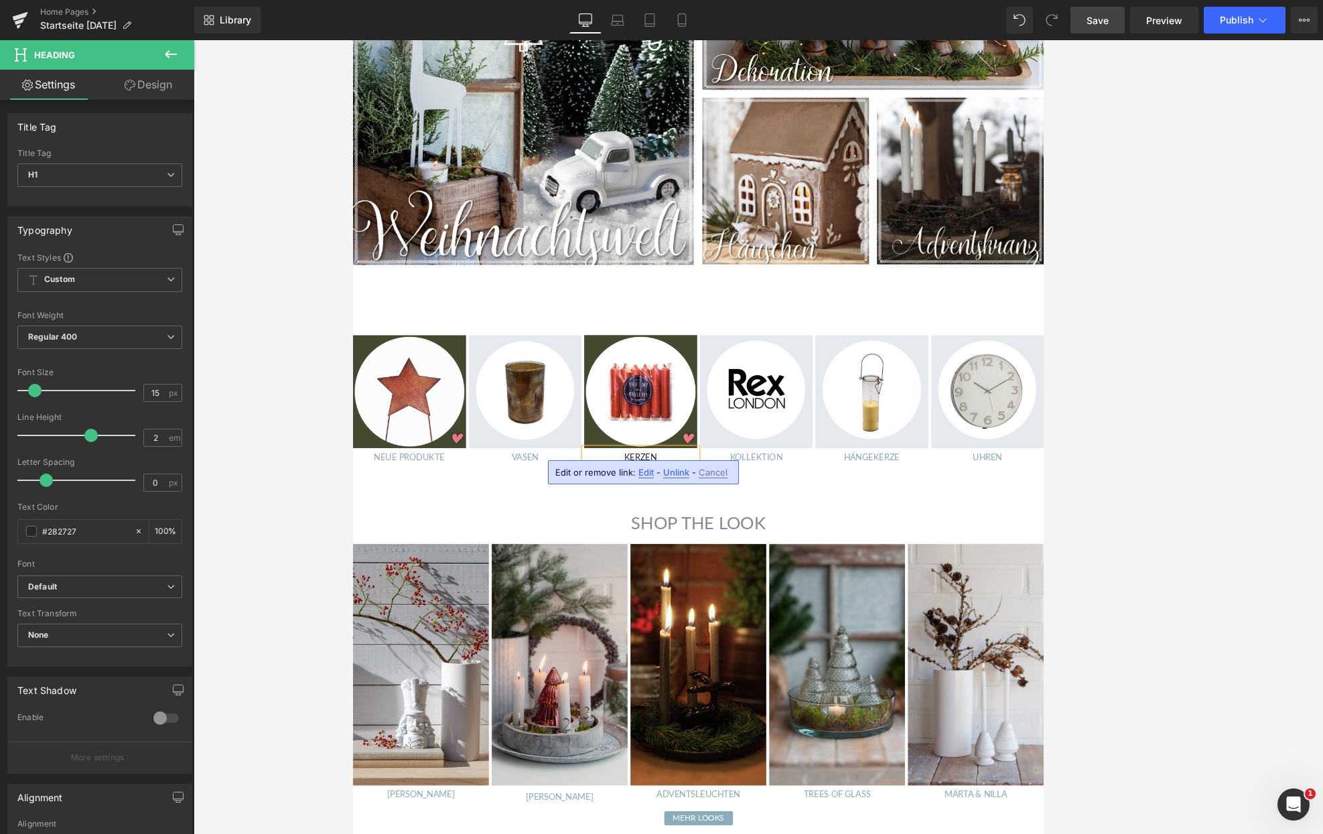
click at [863, 499] on div at bounding box center [758, 437] width 1129 height 794
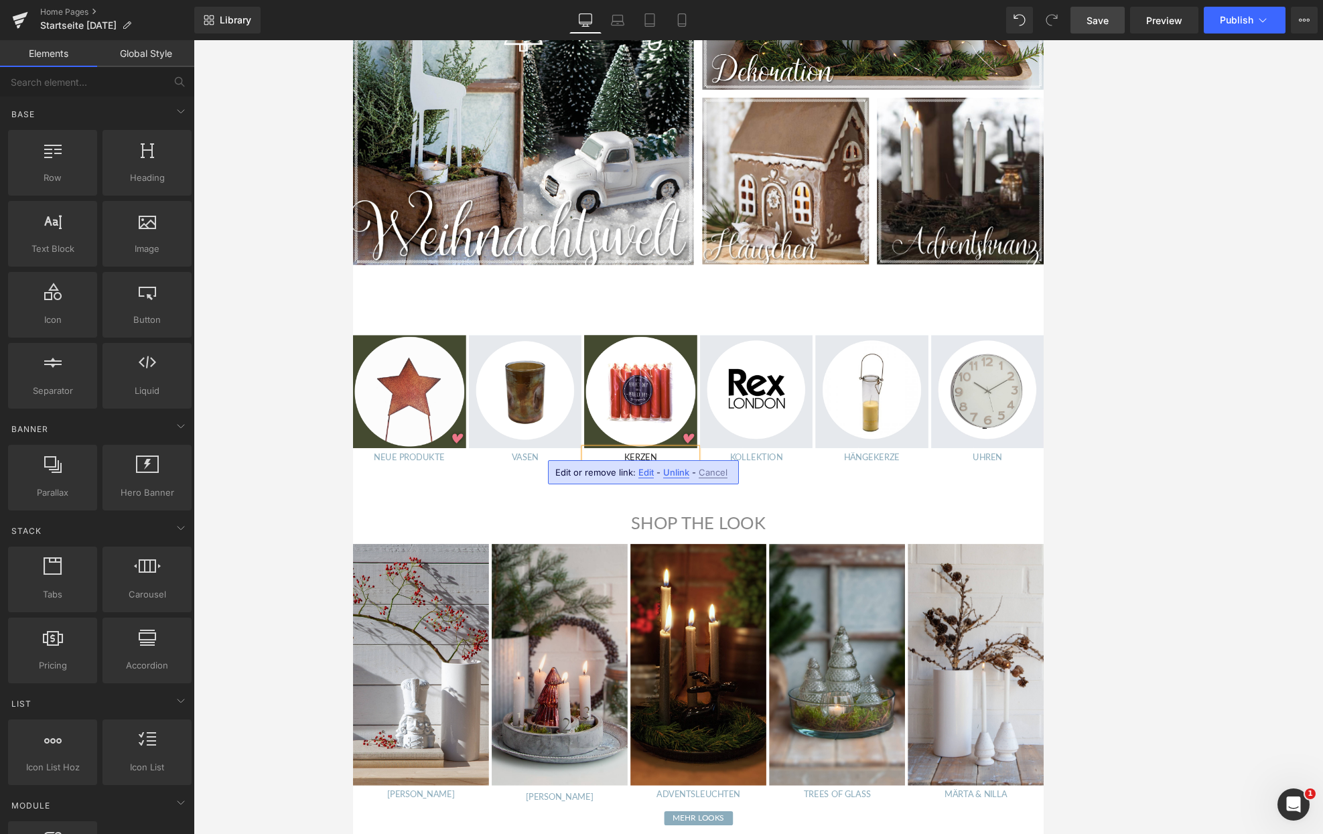
click at [315, 520] on div at bounding box center [758, 437] width 1129 height 794
click at [379, 453] on img at bounding box center [419, 452] width 133 height 133
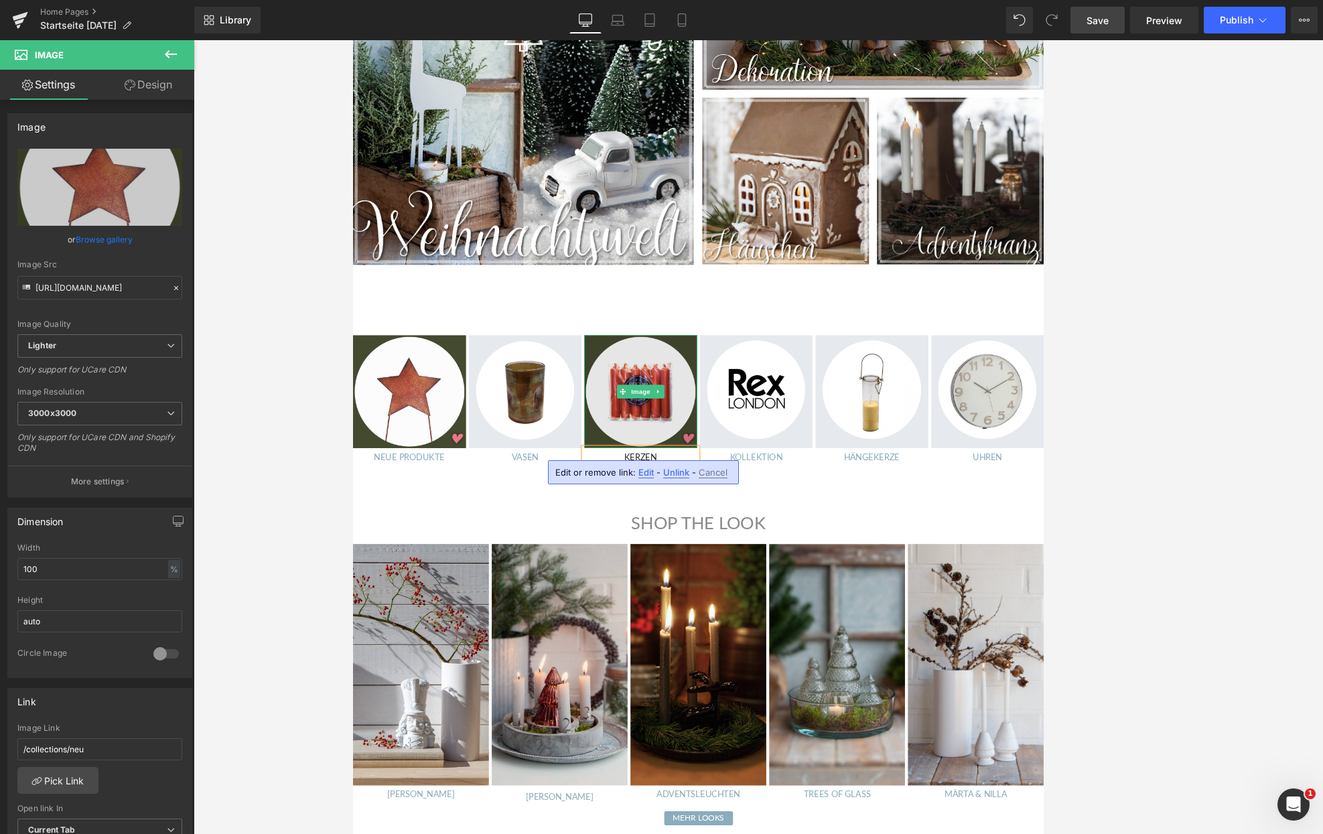
click at [711, 479] on img at bounding box center [690, 452] width 133 height 133
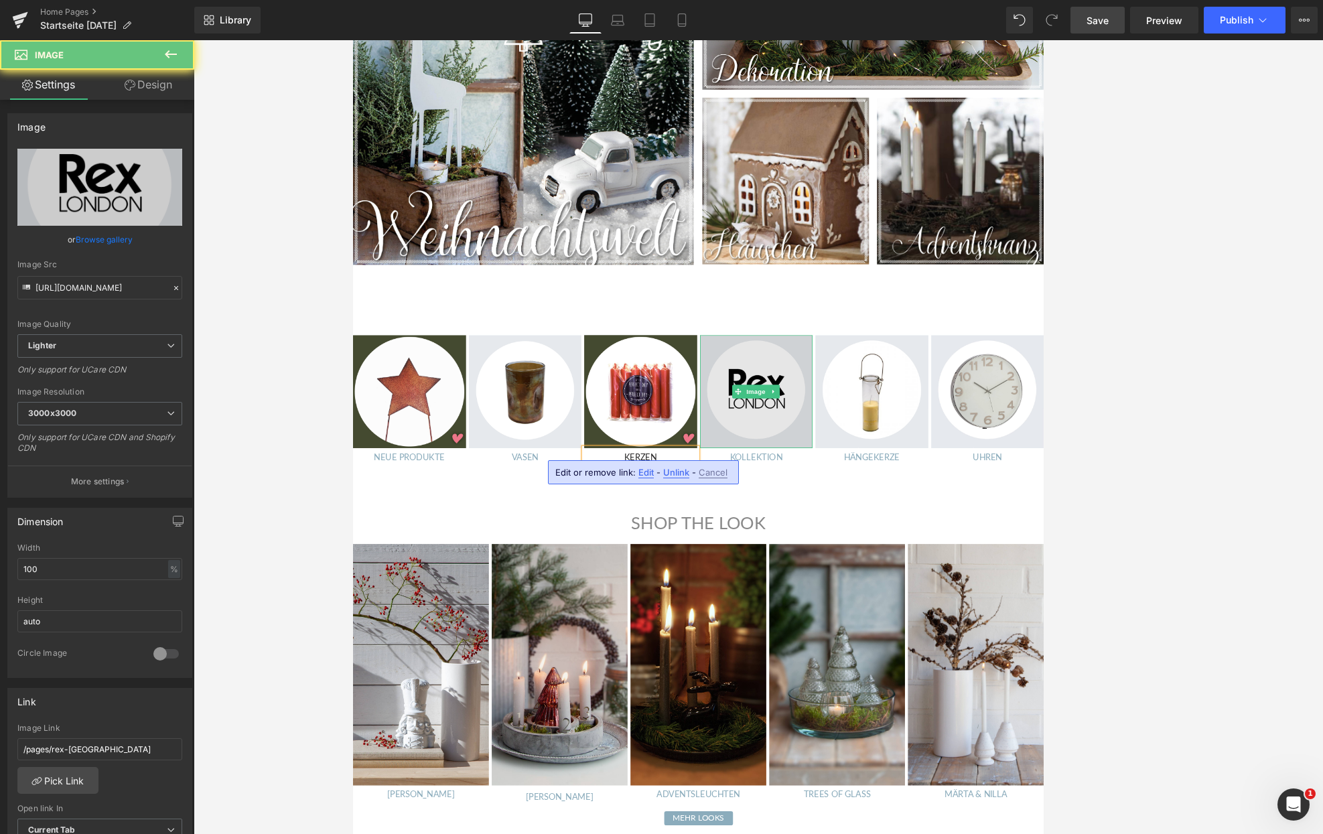
click at [794, 445] on img at bounding box center [826, 452] width 133 height 133
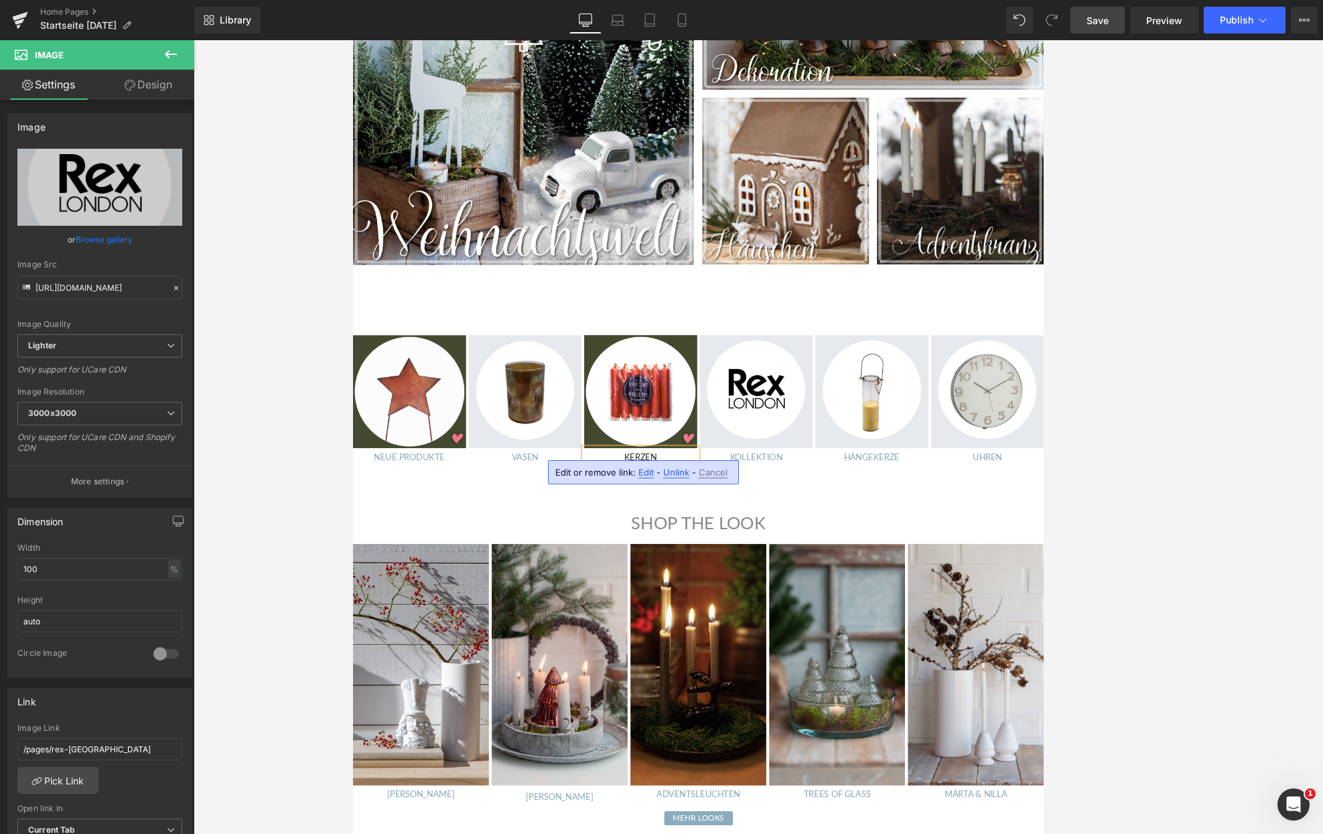
click at [712, 473] on span "Cancel" at bounding box center [713, 472] width 29 height 11
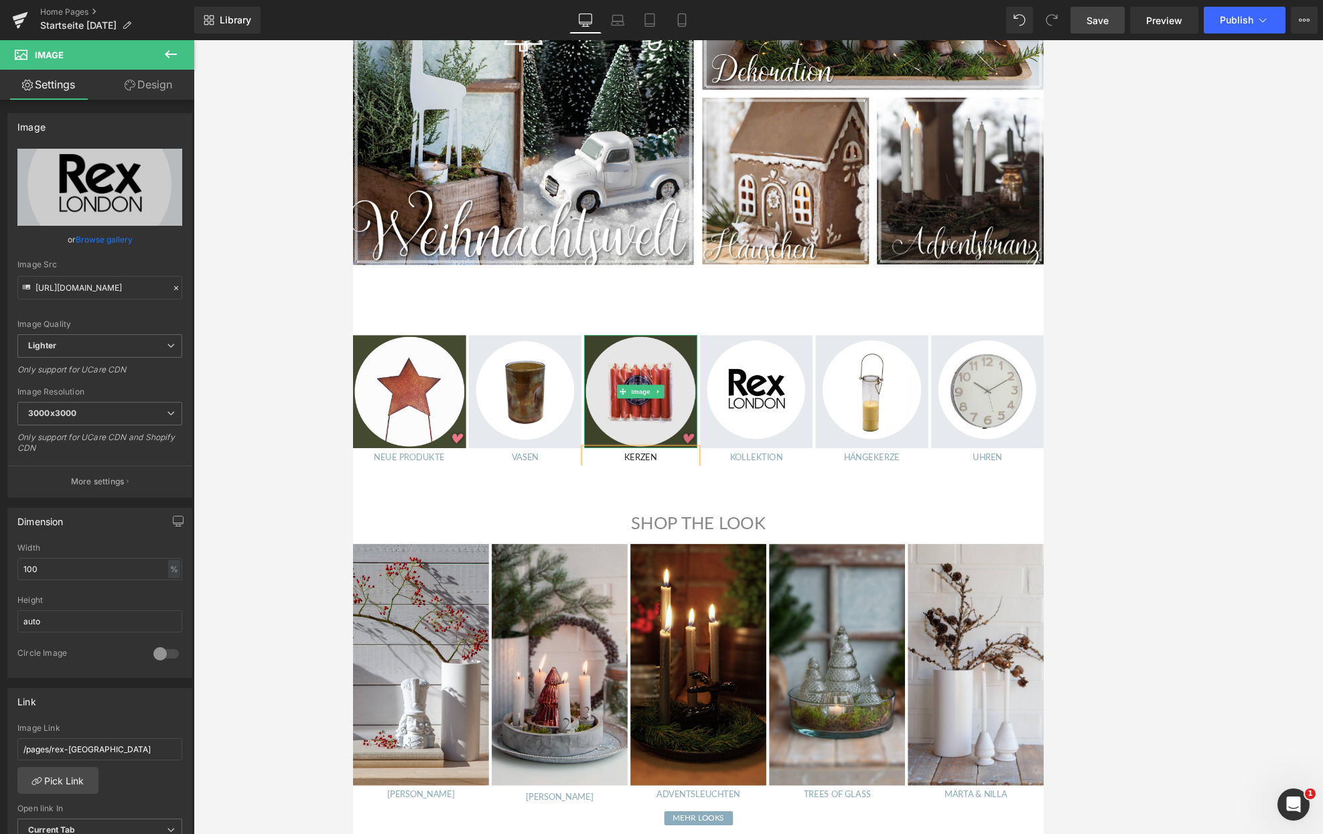
click at [652, 398] on img at bounding box center [690, 452] width 133 height 133
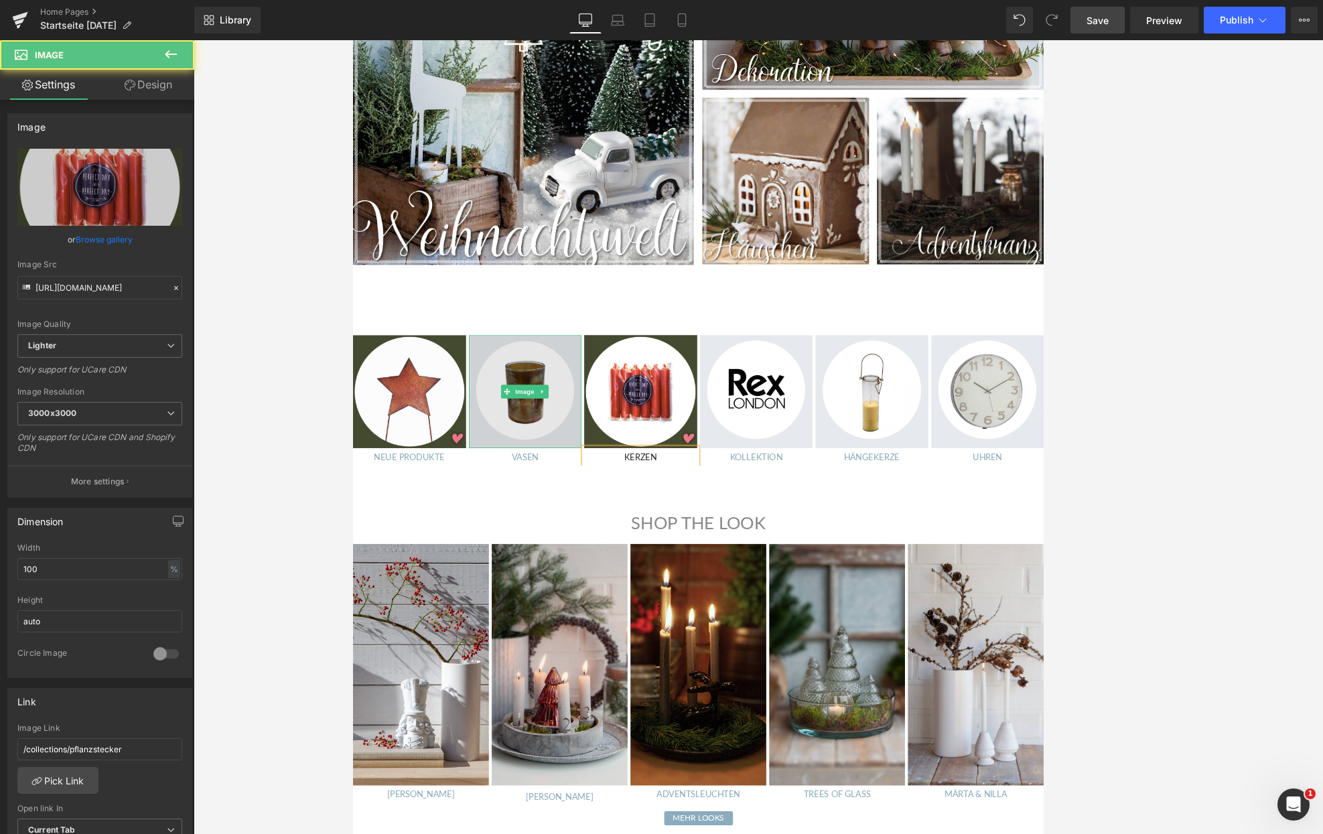
click at [562, 403] on img at bounding box center [555, 452] width 133 height 133
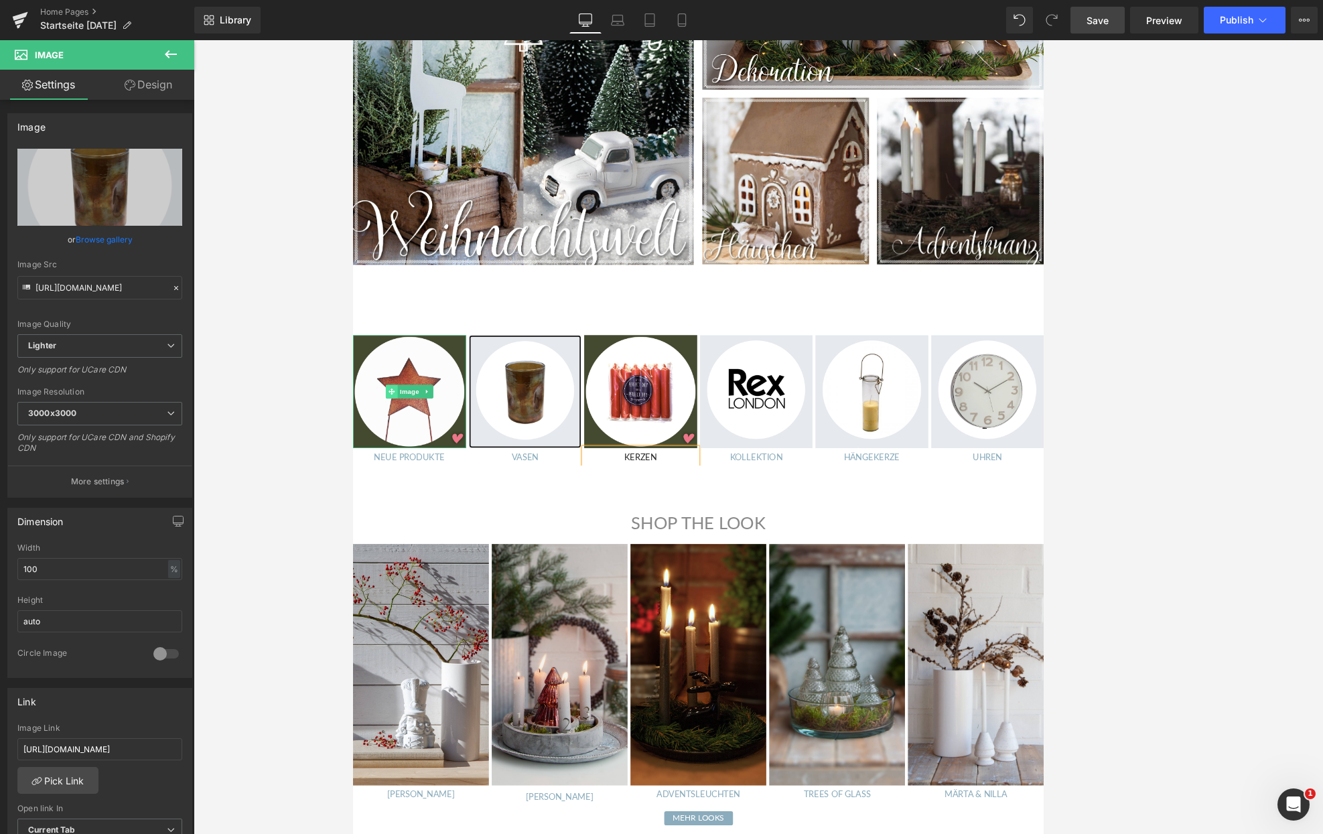
click at [405, 453] on span at bounding box center [398, 453] width 14 height 16
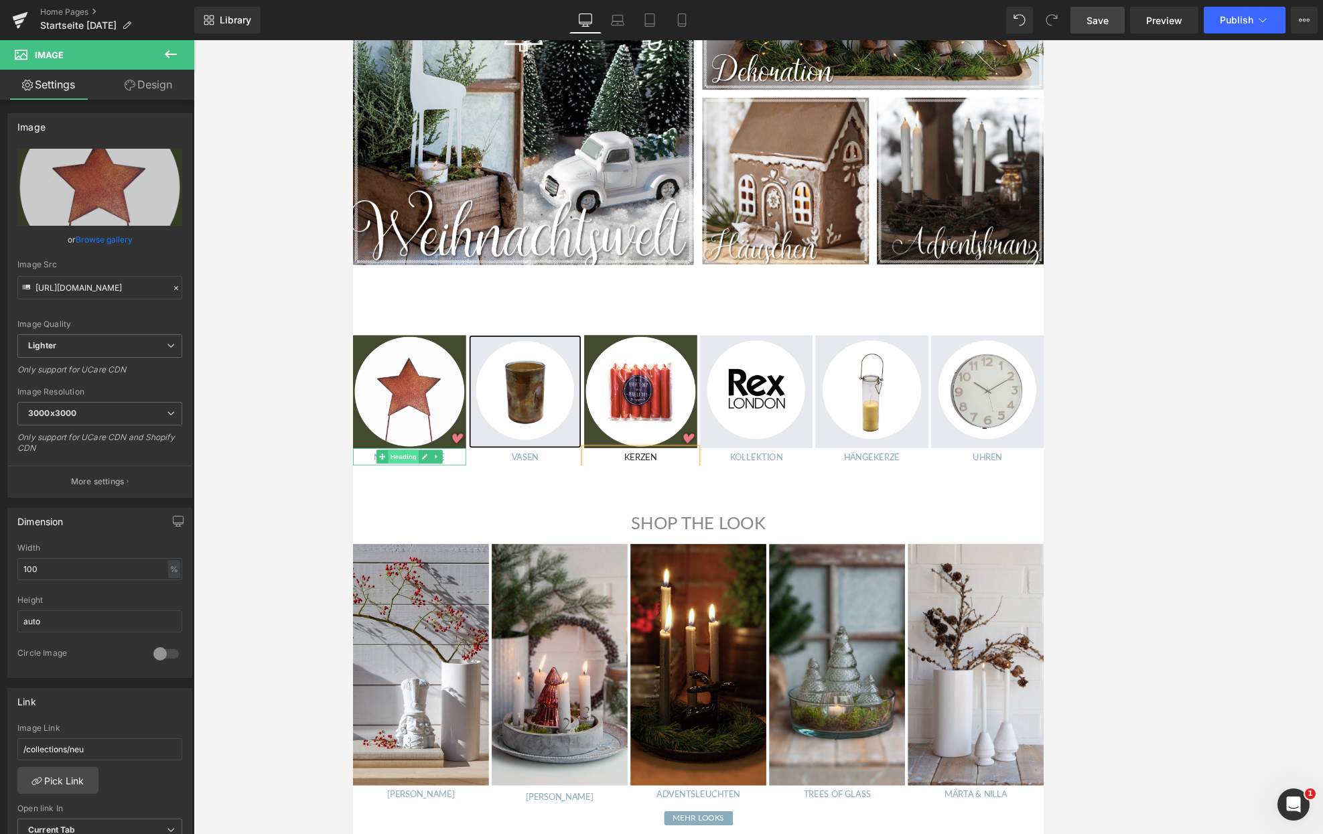
click at [416, 530] on span "Heading" at bounding box center [412, 529] width 36 height 16
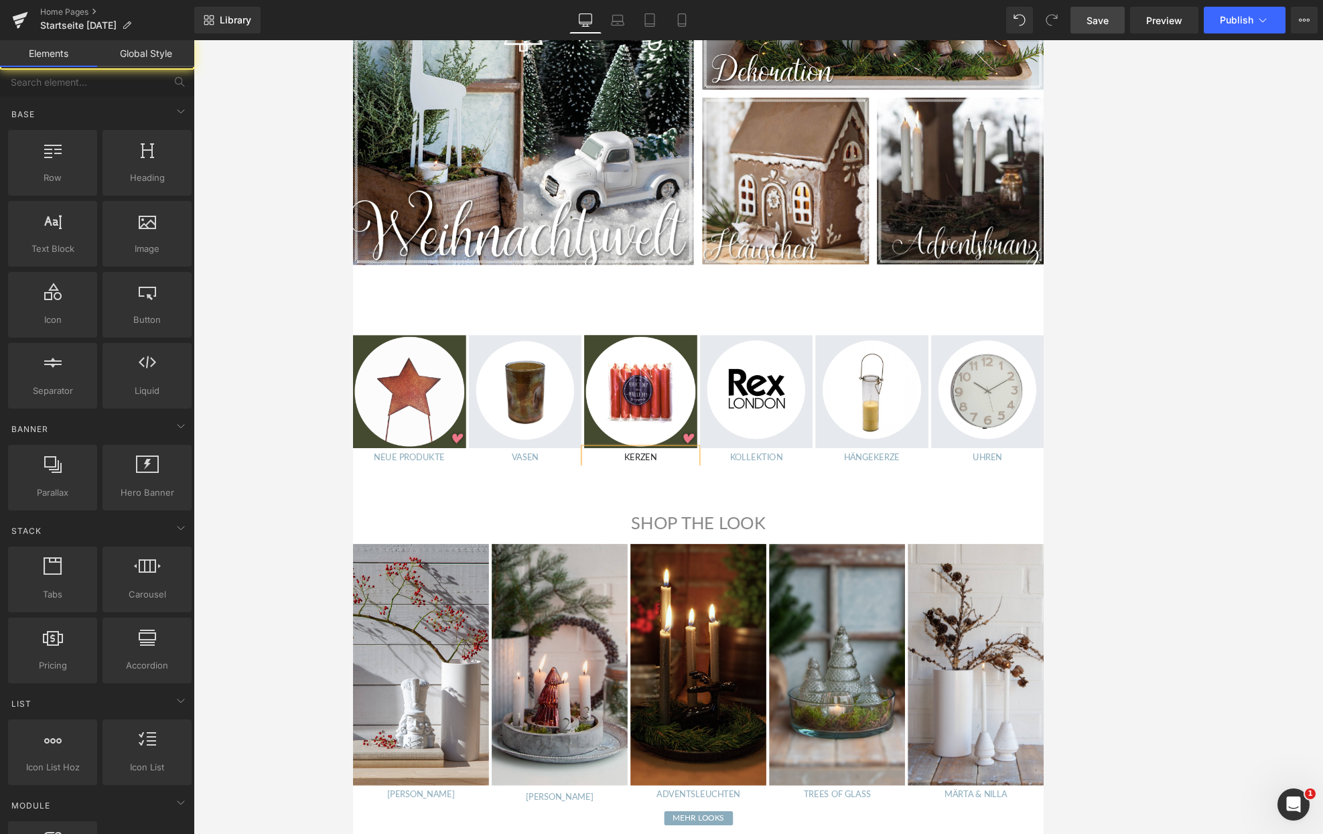
click at [302, 455] on div at bounding box center [758, 437] width 1129 height 794
click at [688, 529] on h1 "KERZEN" at bounding box center [690, 529] width 133 height 20
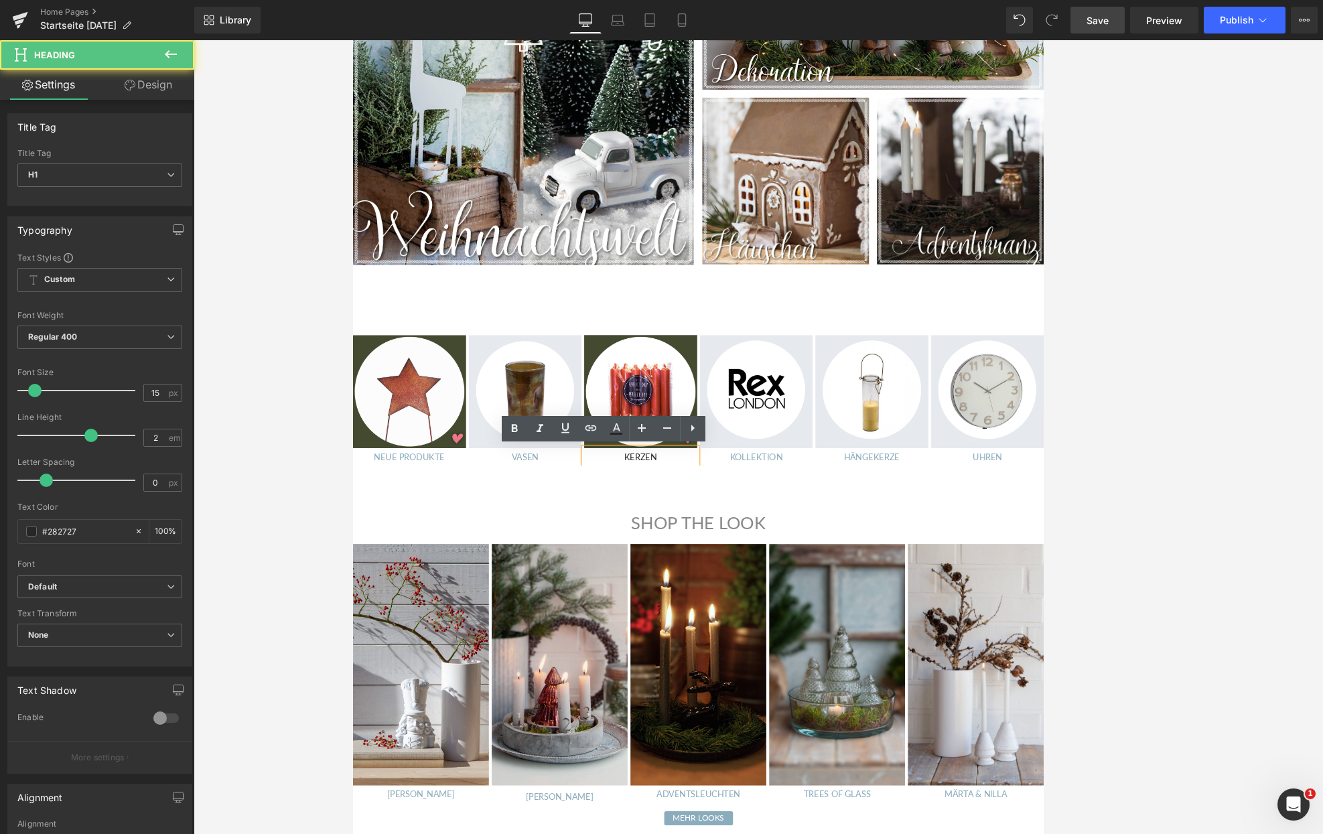
click at [701, 530] on h1 "KERZEN" at bounding box center [690, 529] width 133 height 20
click at [619, 424] on icon at bounding box center [616, 429] width 16 height 16
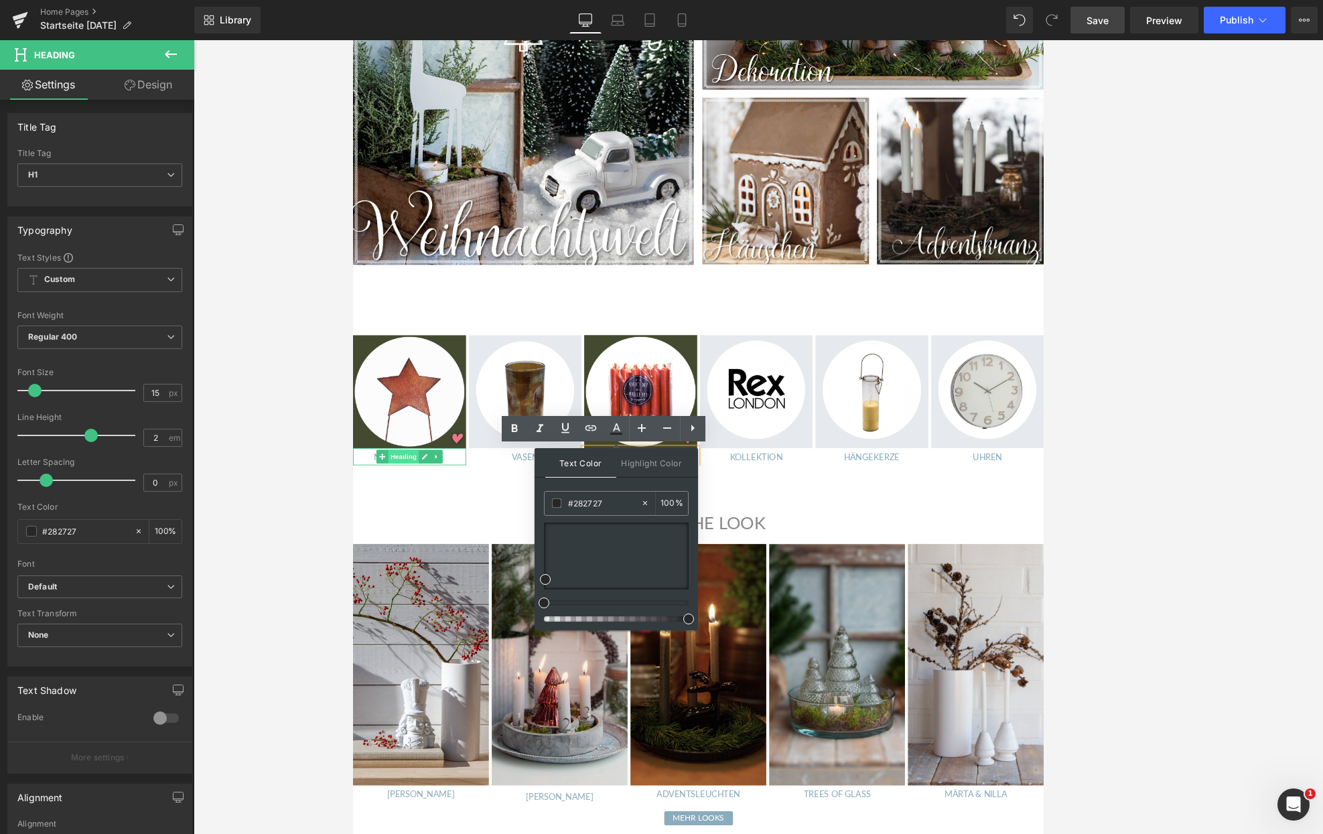
click at [411, 529] on span "Heading" at bounding box center [412, 529] width 36 height 16
click at [435, 529] on icon at bounding box center [436, 529] width 7 height 8
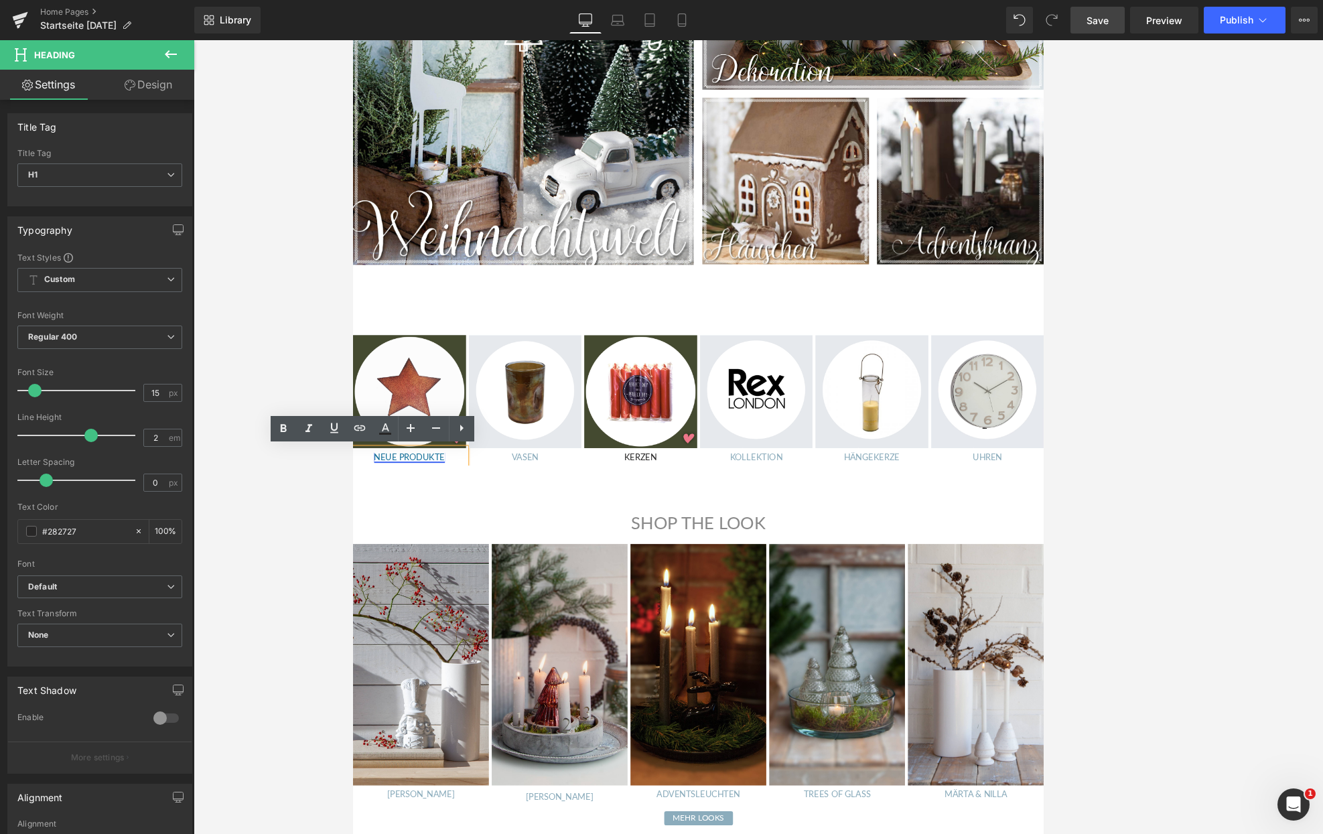
click at [434, 528] on link "NEUE PRODUKTE" at bounding box center [419, 529] width 83 height 12
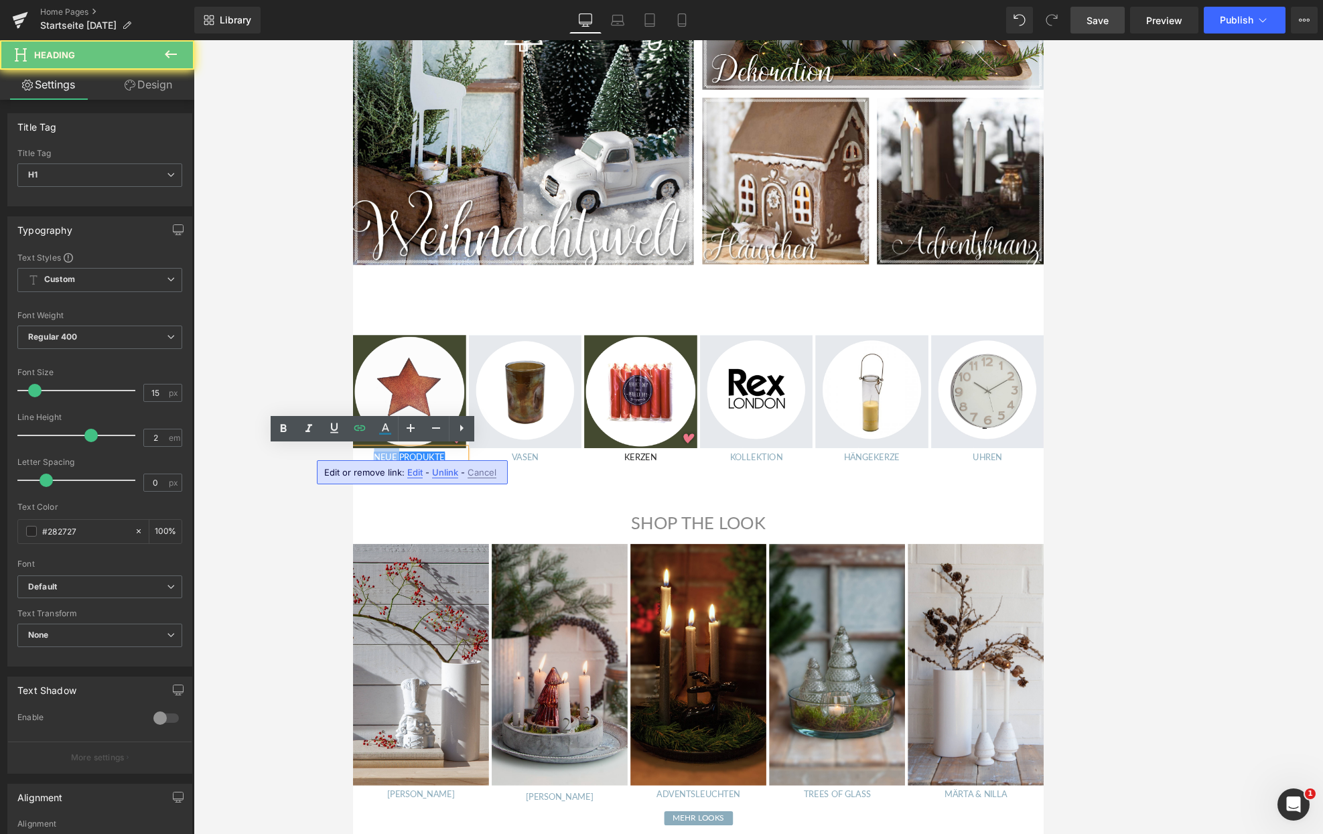
click at [434, 528] on link "NEUE PRODUKTE" at bounding box center [419, 529] width 83 height 12
click at [388, 430] on icon at bounding box center [385, 427] width 7 height 8
type input "100"
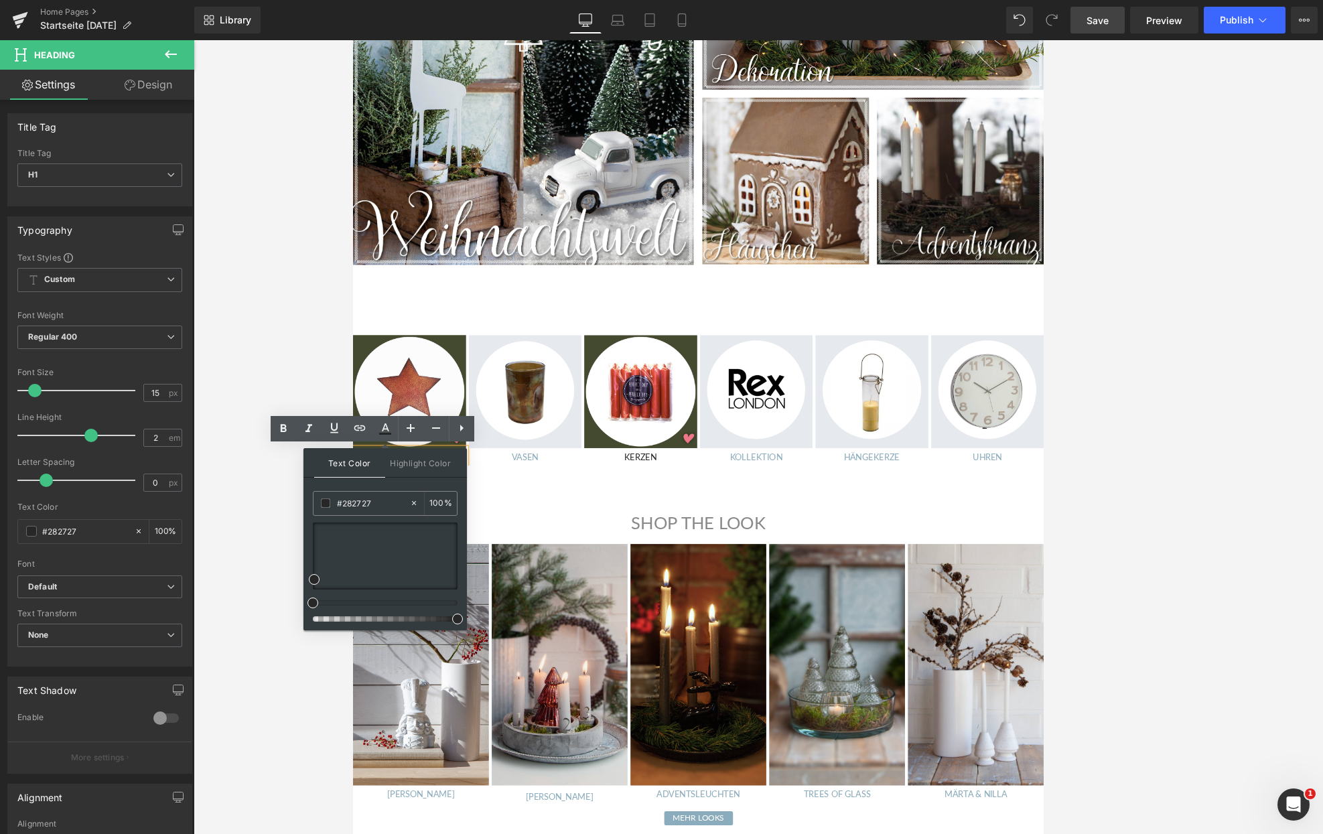
click at [342, 352] on div at bounding box center [758, 437] width 1129 height 794
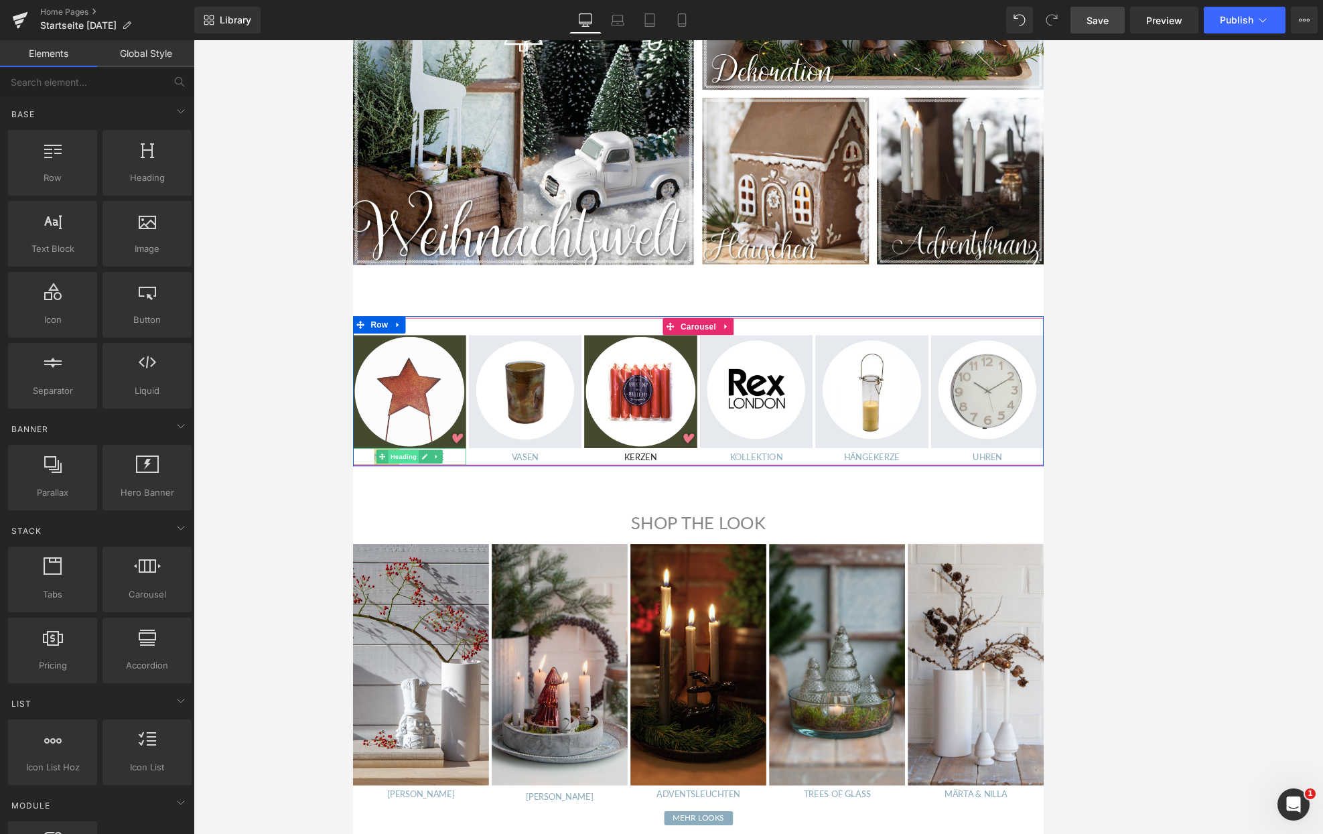
click at [424, 530] on span "Heading" at bounding box center [412, 529] width 36 height 16
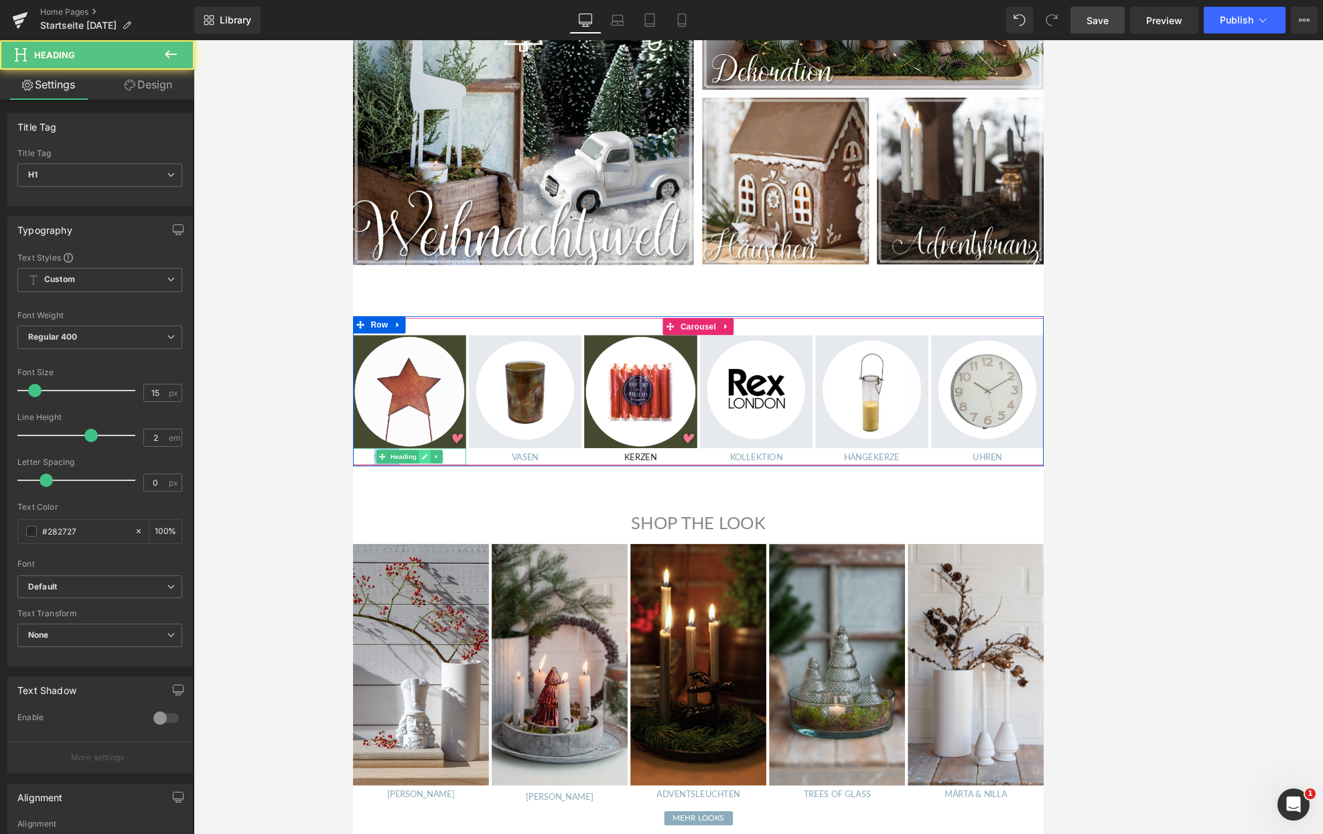
click at [437, 530] on icon at bounding box center [437, 529] width 7 height 7
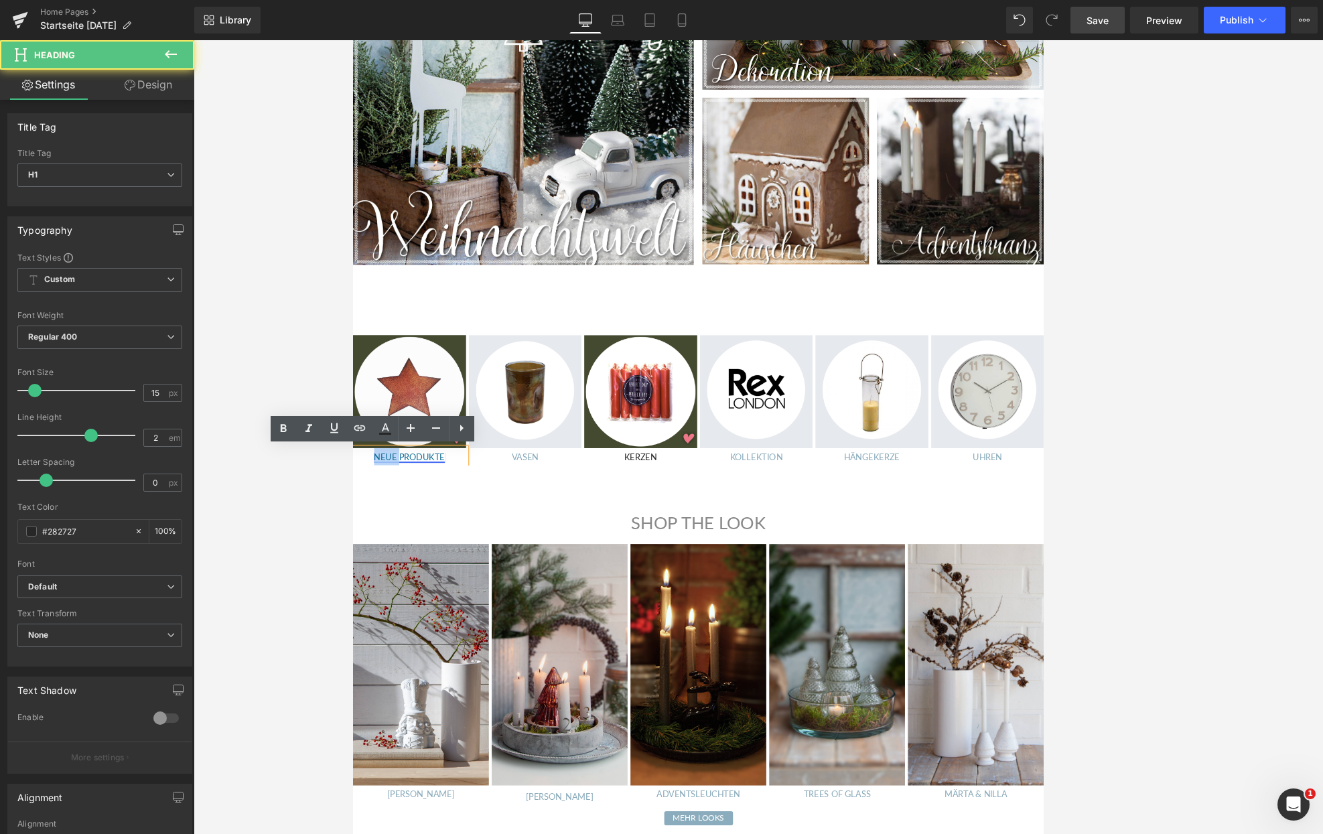
click at [413, 530] on link "NEUE PRODUKTE" at bounding box center [419, 529] width 83 height 12
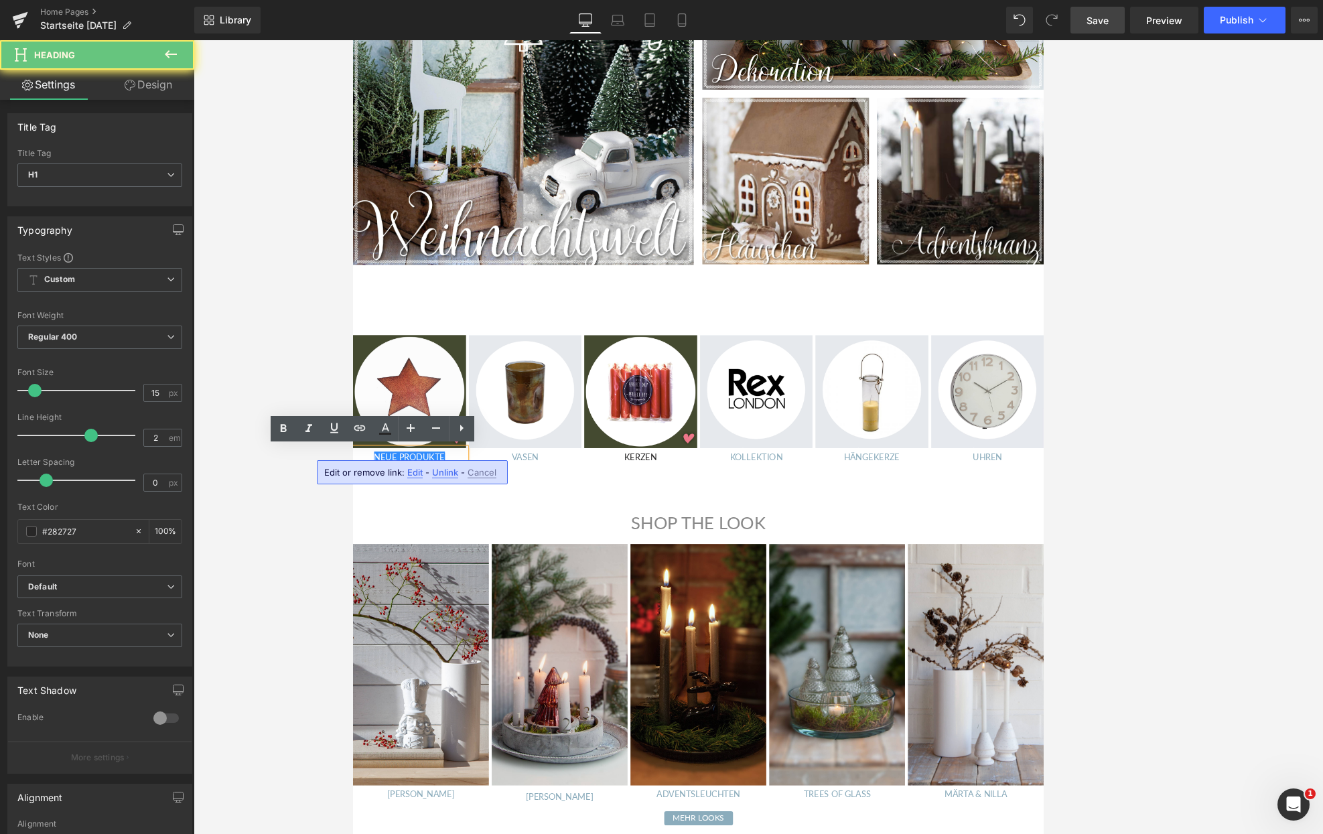
click at [413, 530] on link "NEUE PRODUKTE" at bounding box center [419, 529] width 83 height 12
click at [403, 532] on link "NEUE PRODUKTE" at bounding box center [419, 529] width 83 height 12
drag, startPoint x: 380, startPoint y: 526, endPoint x: 461, endPoint y: 526, distance: 80.4
click at [461, 526] on h1 "NEUE PRODUKTE" at bounding box center [419, 529] width 133 height 20
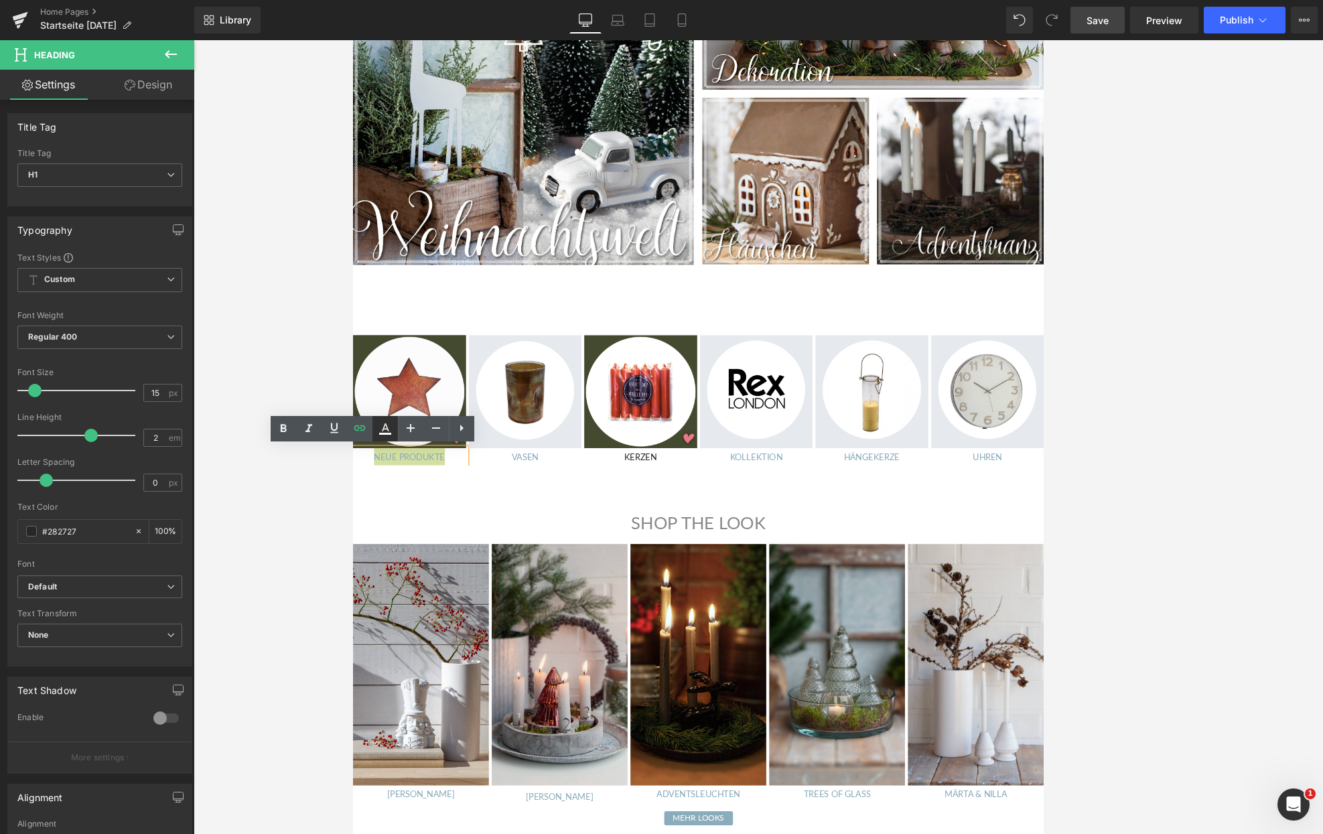
click at [388, 428] on icon at bounding box center [385, 429] width 16 height 16
type input "#8bacbc"
type input "100"
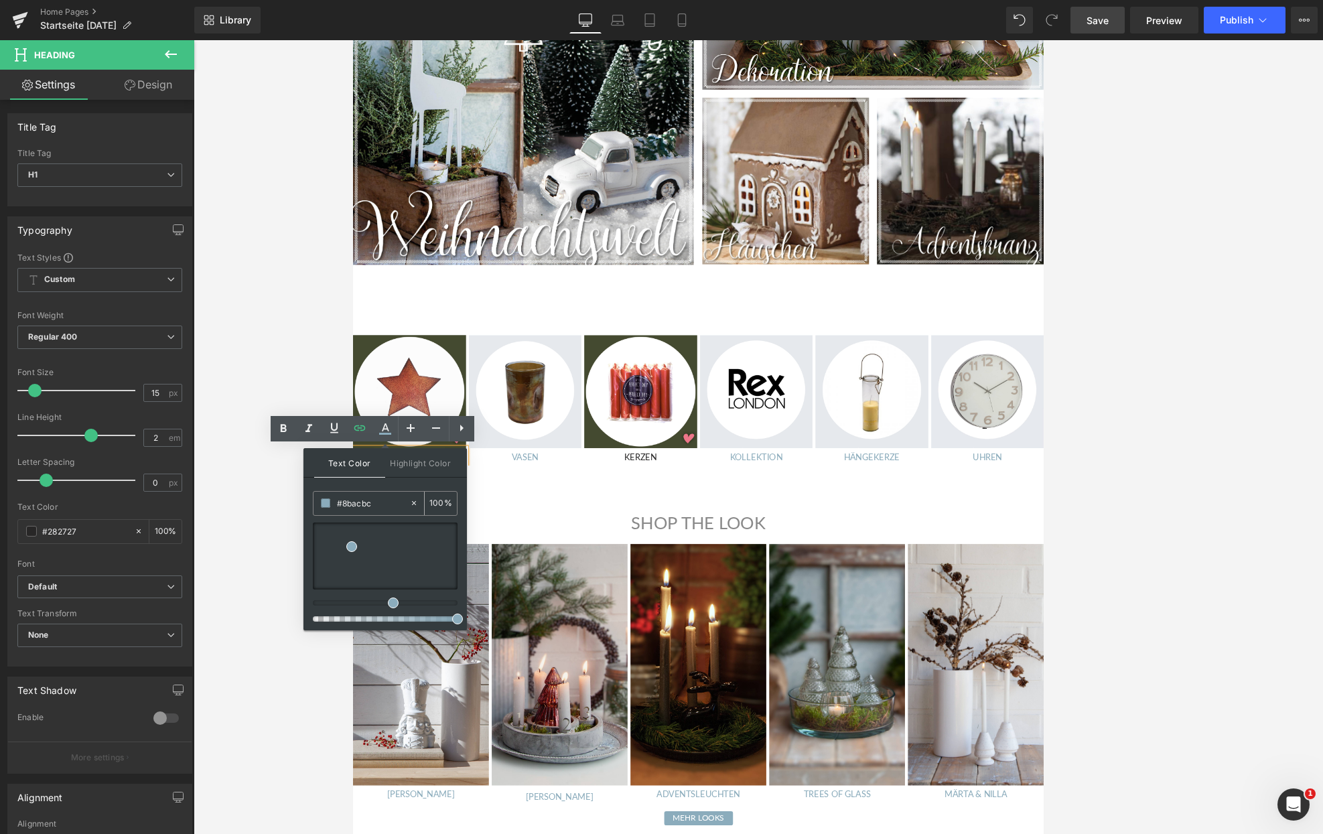
drag, startPoint x: 376, startPoint y: 503, endPoint x: 328, endPoint y: 505, distance: 48.3
click at [337, 505] on input "#8bacbc" at bounding box center [373, 503] width 72 height 15
copy link "NEUE PRODUKTE"
click at [692, 533] on span "Heading" at bounding box center [683, 529] width 36 height 16
click at [707, 532] on icon at bounding box center [708, 529] width 7 height 7
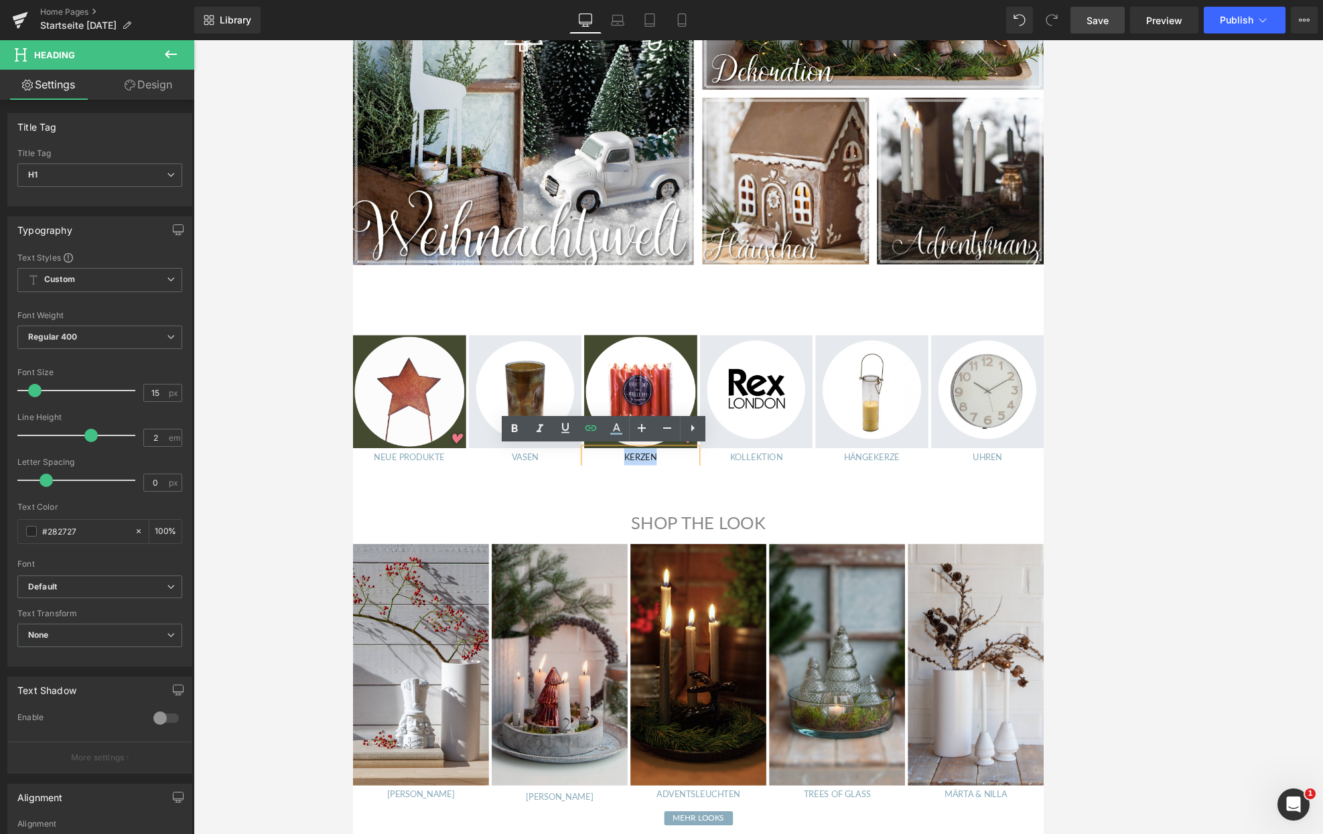
drag, startPoint x: 708, startPoint y: 532, endPoint x: 670, endPoint y: 532, distance: 38.2
click at [670, 532] on h1 "KERZEN" at bounding box center [690, 529] width 133 height 20
click at [614, 429] on icon at bounding box center [616, 427] width 7 height 8
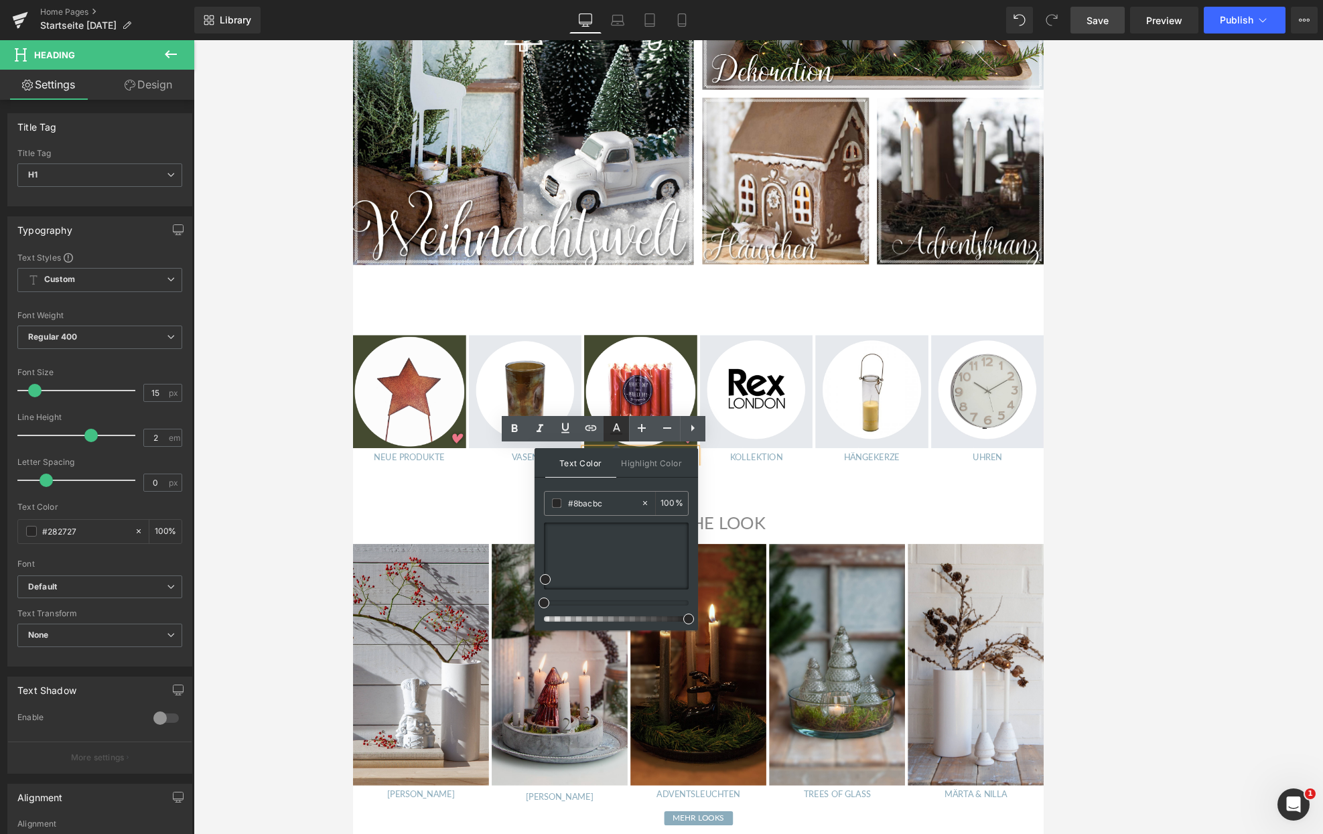
type input "#282727"
type input "100"
drag, startPoint x: 615, startPoint y: 499, endPoint x: 531, endPoint y: 501, distance: 84.4
click at [568, 501] on input "#282727" at bounding box center [604, 503] width 72 height 15
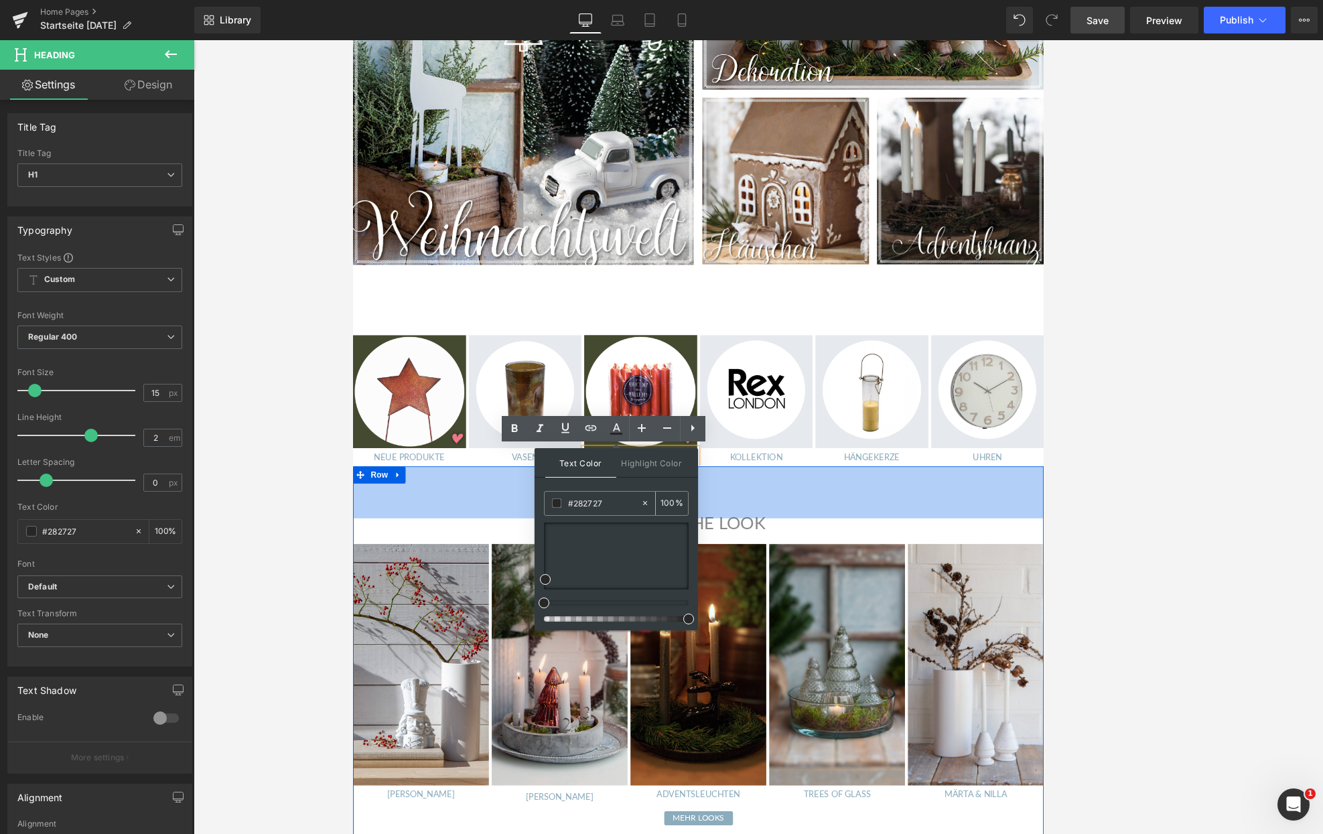
paste input "8bacbc"
type input "#8bacbc"
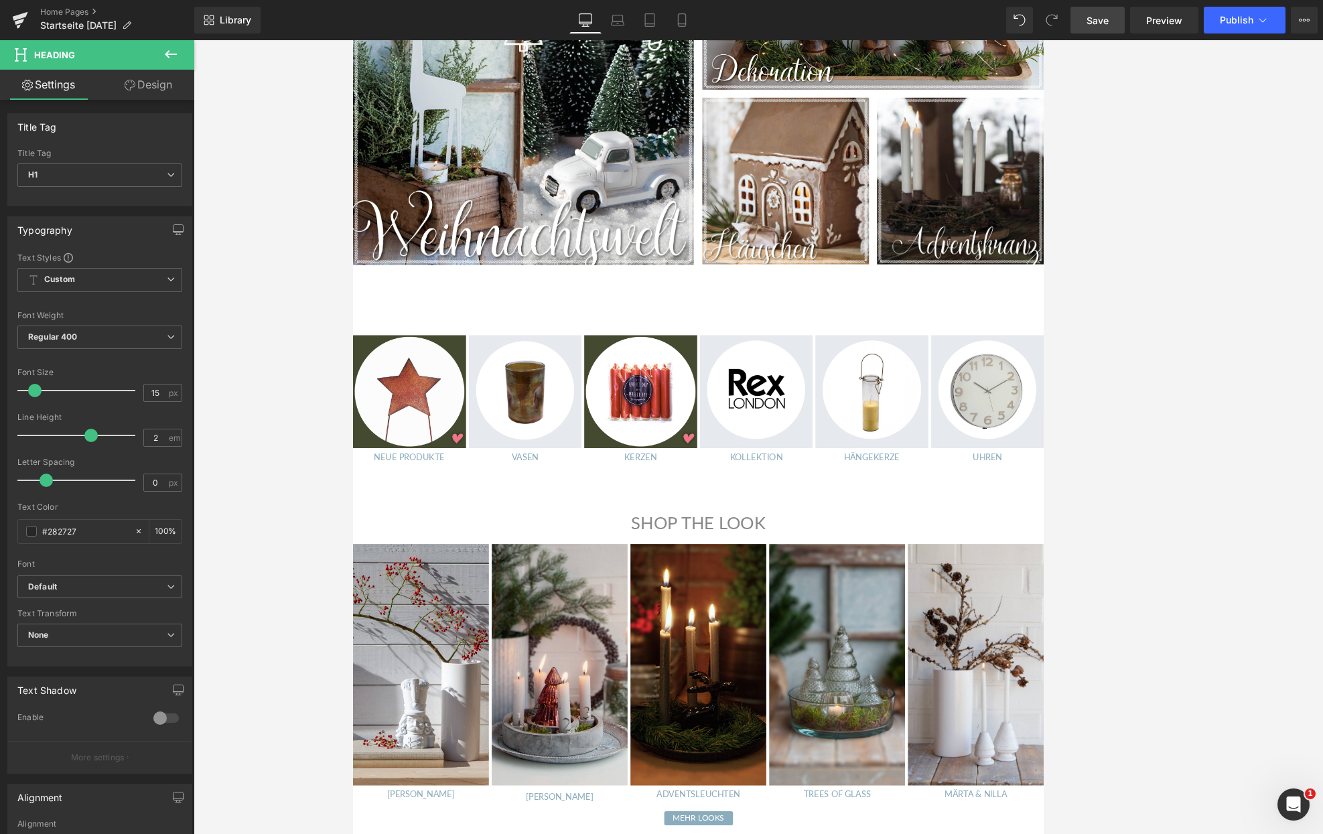
click at [294, 486] on div at bounding box center [758, 437] width 1129 height 794
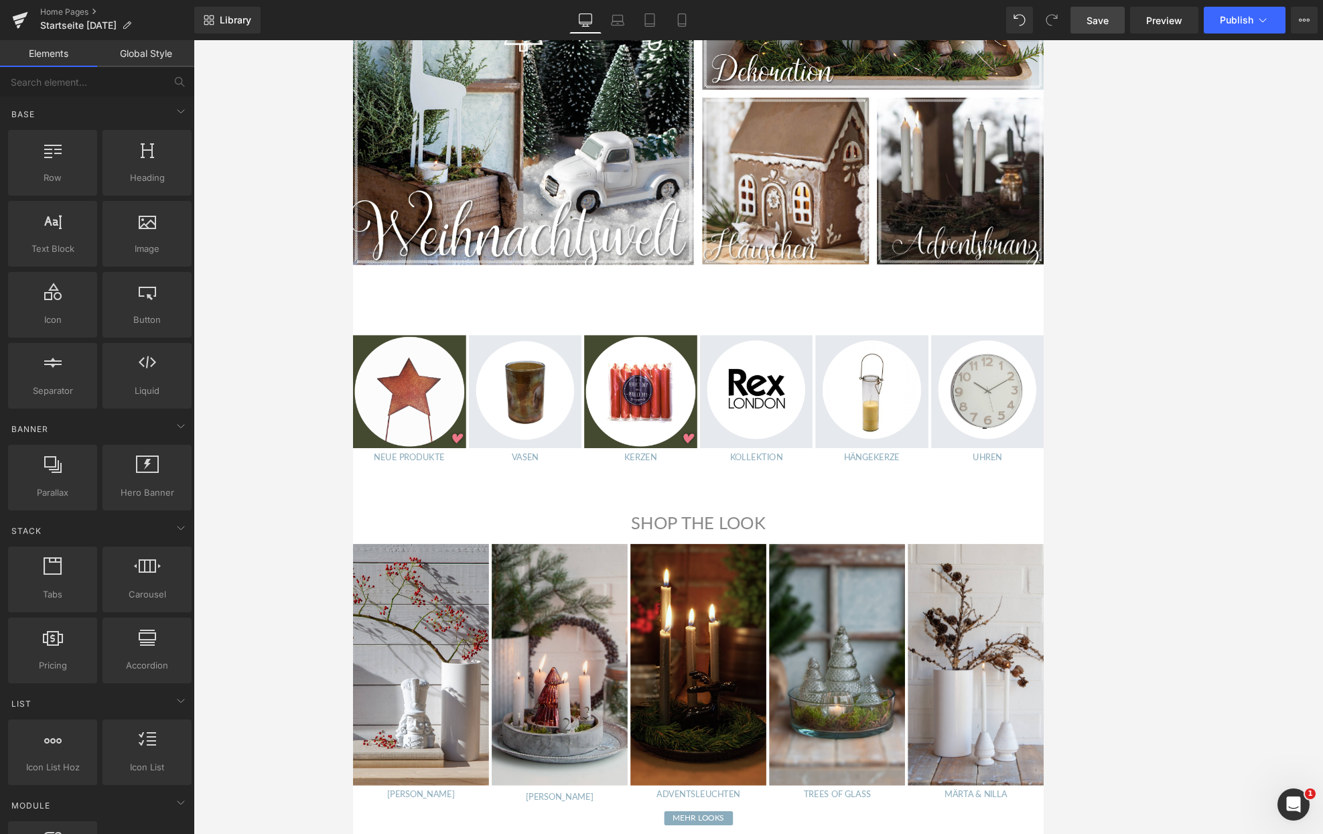
click at [294, 486] on div at bounding box center [758, 437] width 1129 height 794
click at [275, 396] on div at bounding box center [758, 437] width 1129 height 794
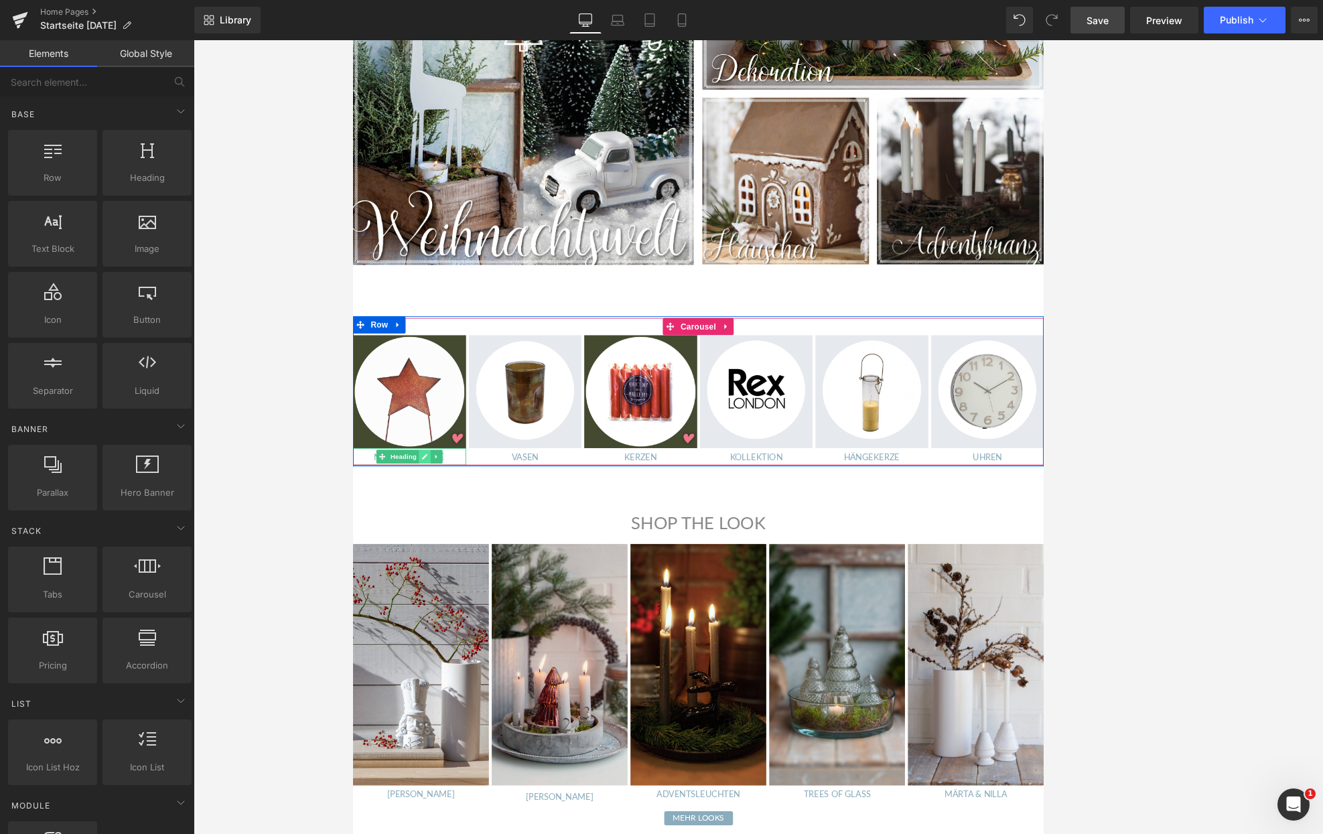
click at [434, 532] on icon at bounding box center [437, 529] width 7 height 7
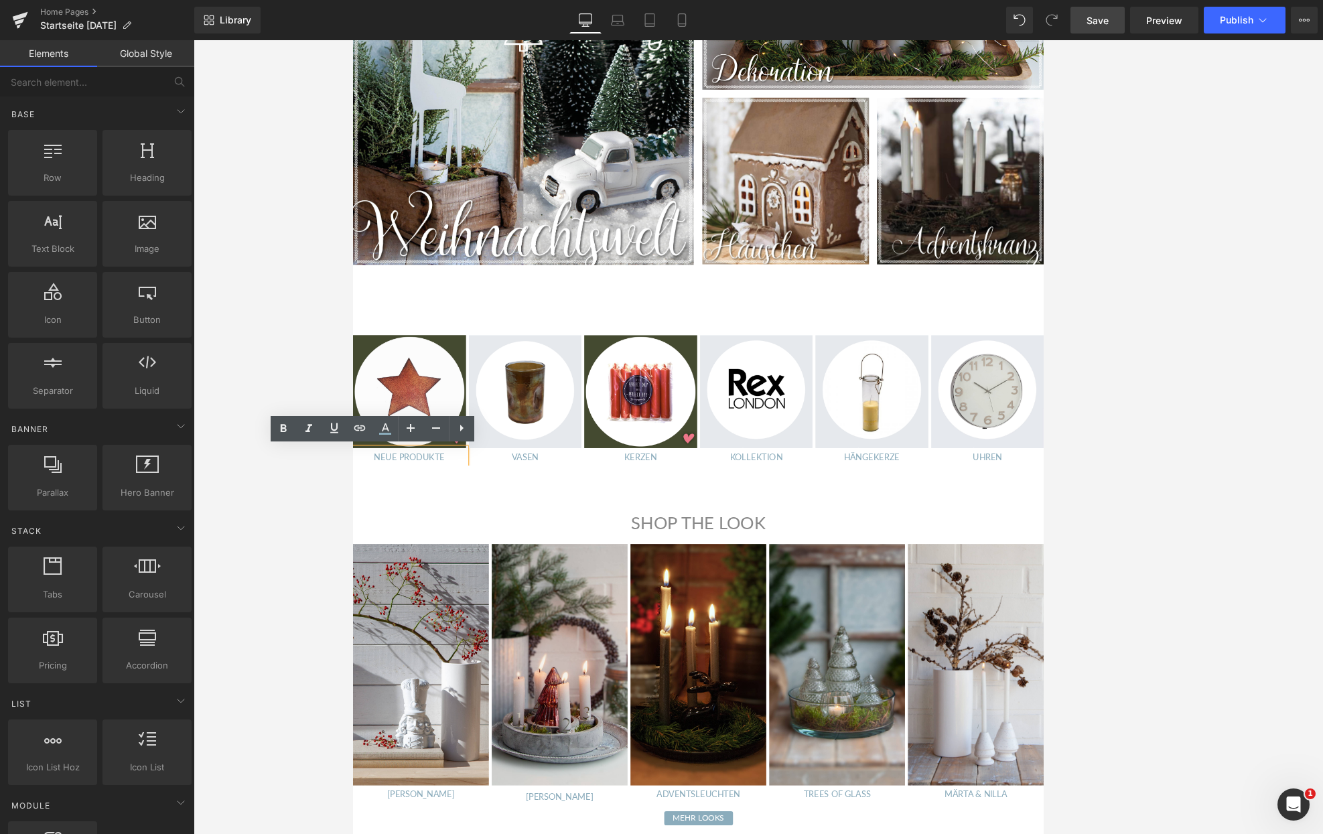
click at [433, 532] on link "NEUE PRODUKTE" at bounding box center [419, 529] width 83 height 12
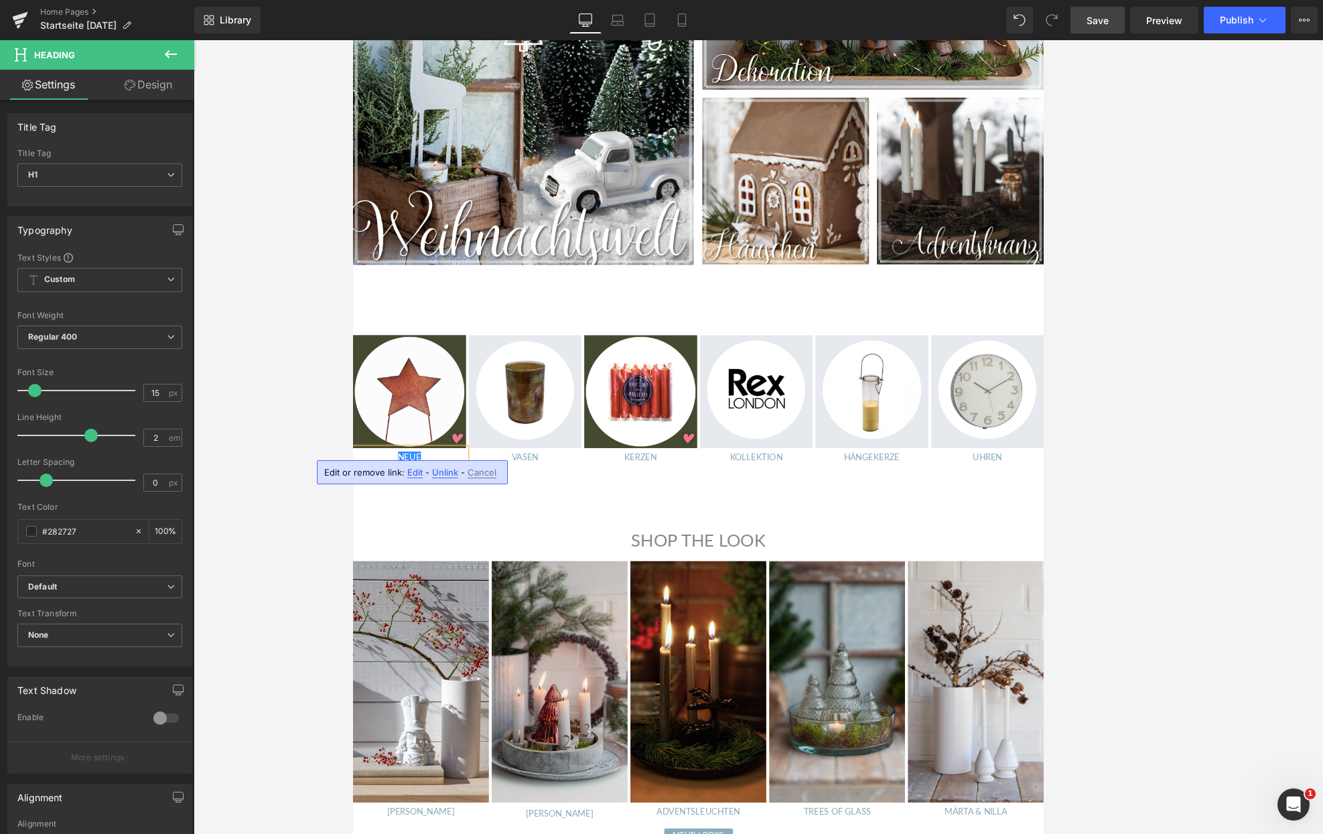
click at [421, 526] on link "NEUE PRODDEKOSTECKERUKTE" at bounding box center [419, 539] width 124 height 32
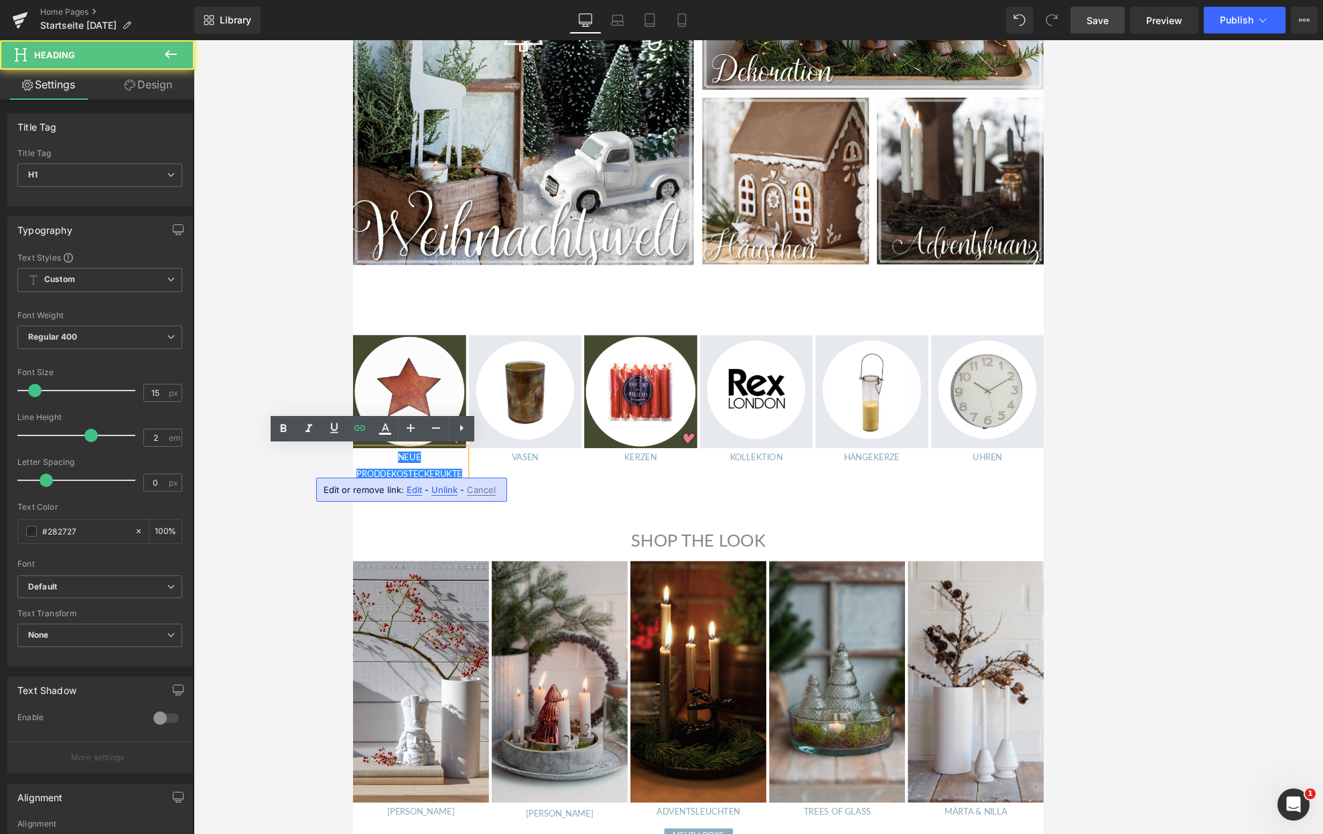
click at [415, 528] on link "NEUE PRODDEKOSTECKERUKTE" at bounding box center [419, 539] width 124 height 32
click at [383, 548] on link "NEUE PRODDEKOSTECKERUKTE" at bounding box center [419, 539] width 124 height 32
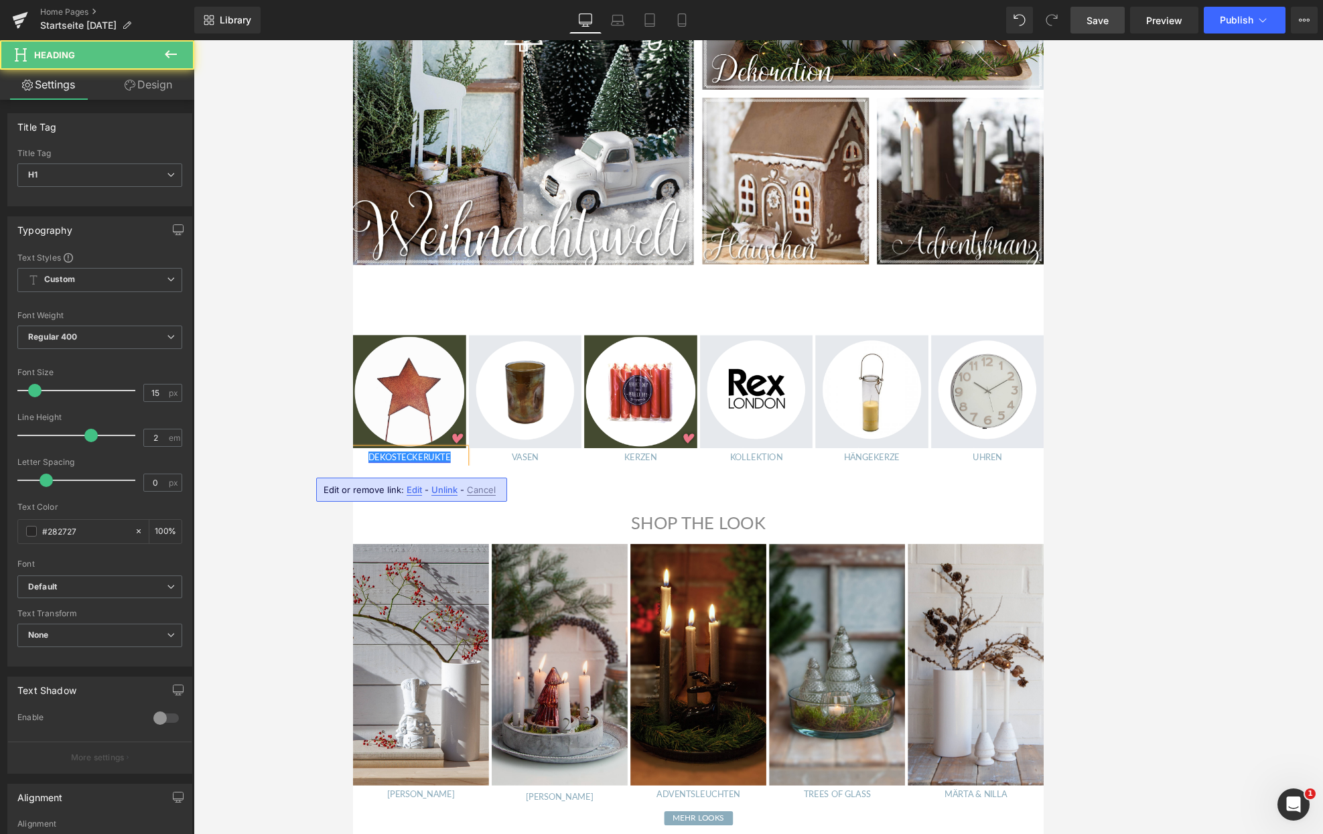
click at [440, 528] on link "DEKOSTECKERUKTE" at bounding box center [419, 529] width 96 height 12
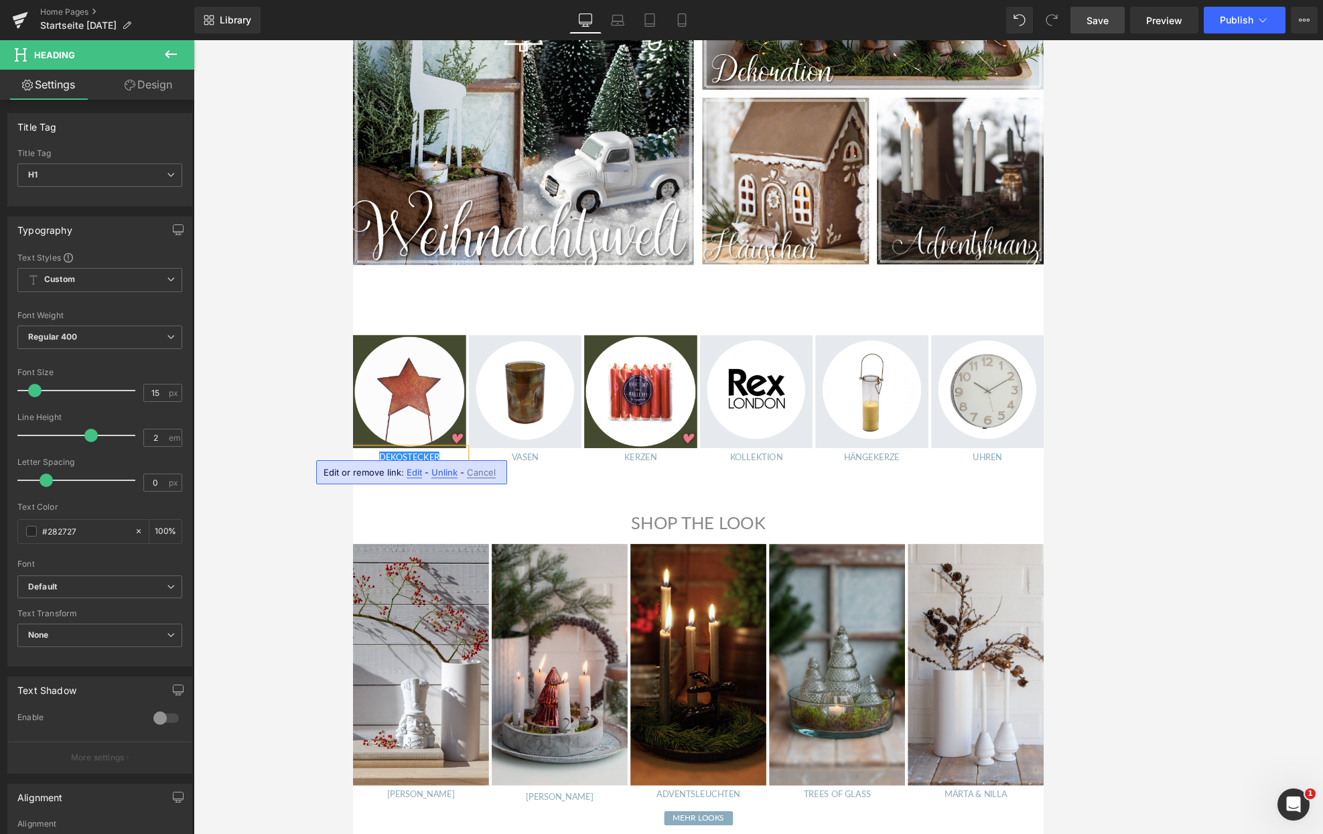
click at [317, 394] on div at bounding box center [758, 437] width 1129 height 794
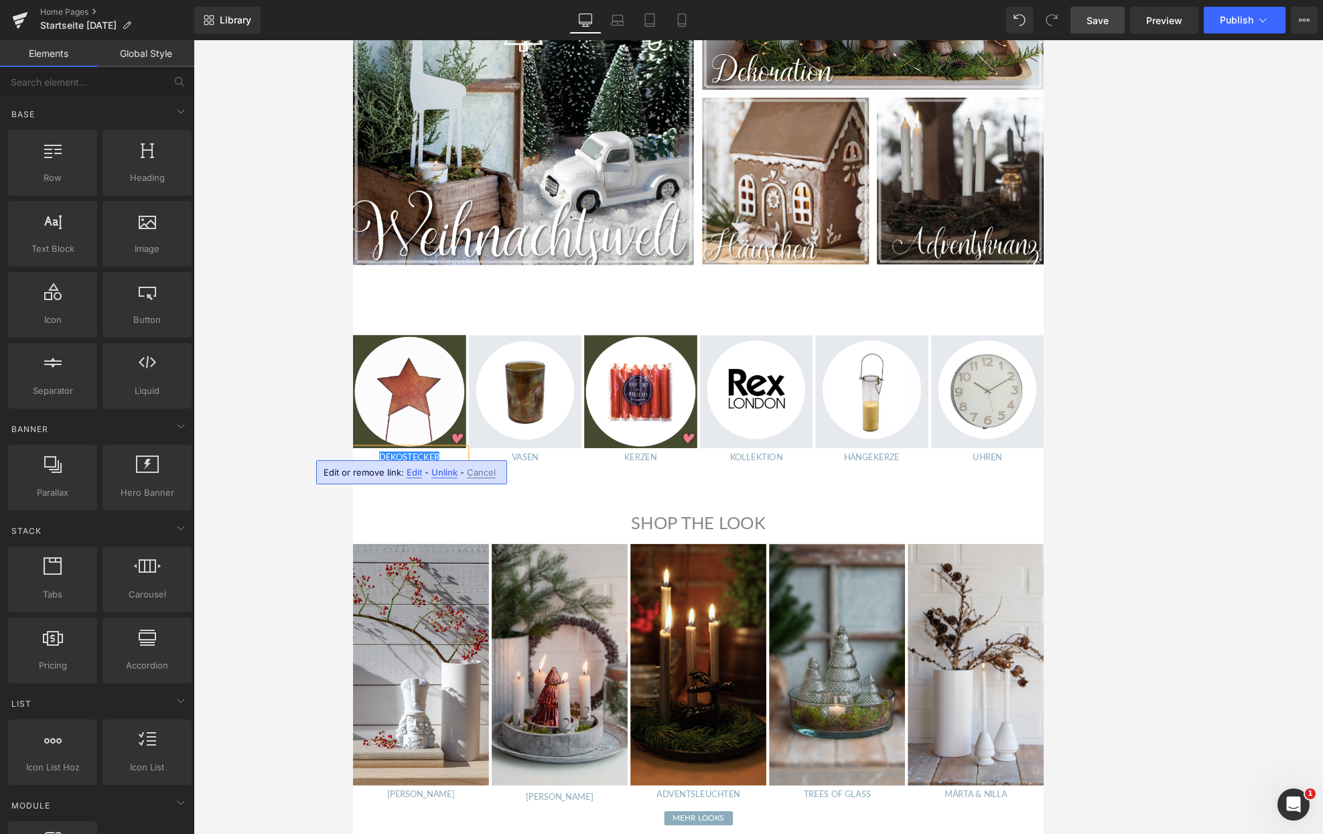
click at [470, 476] on span "Cancel" at bounding box center [481, 472] width 29 height 11
click at [303, 439] on div at bounding box center [758, 437] width 1129 height 794
click at [863, 25] on span "Save" at bounding box center [1097, 20] width 22 height 14
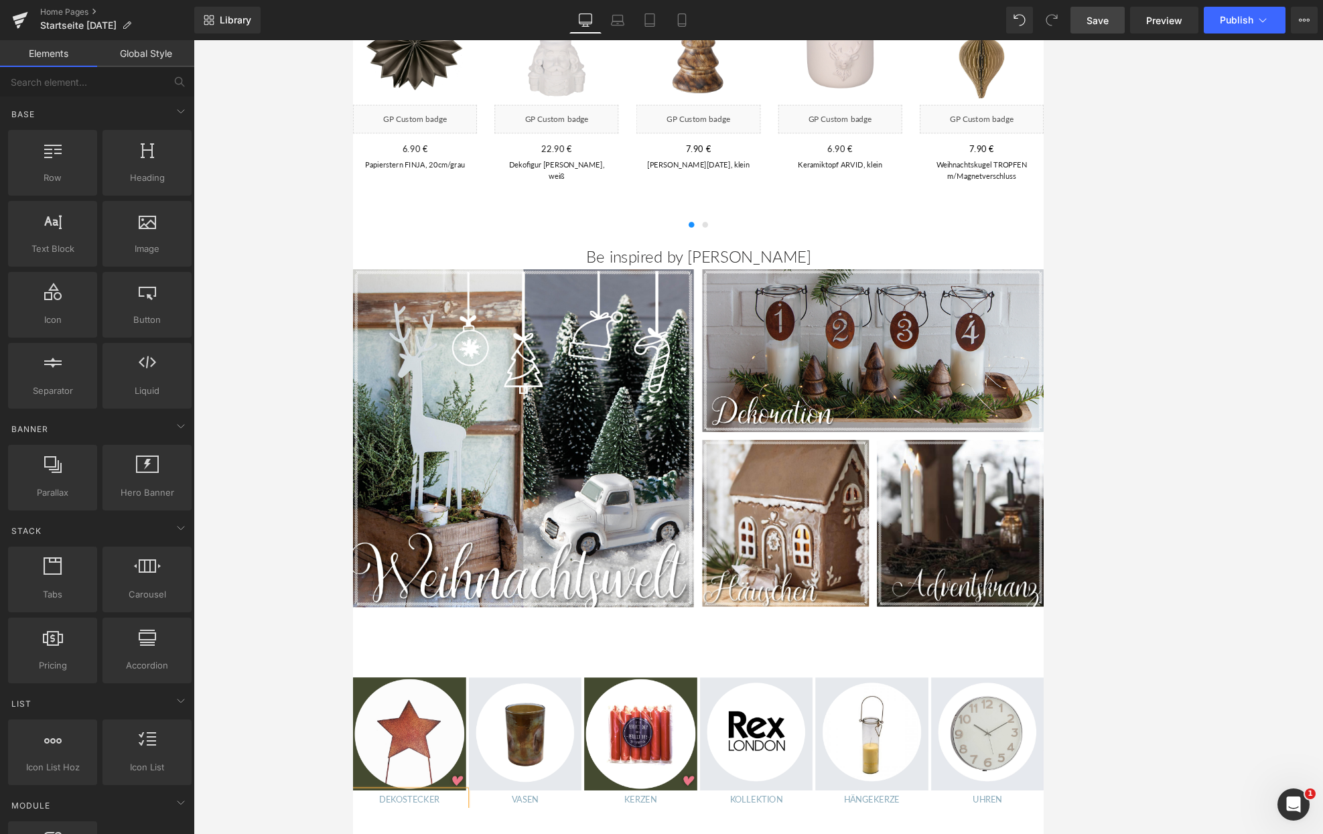
scroll to position [614, 0]
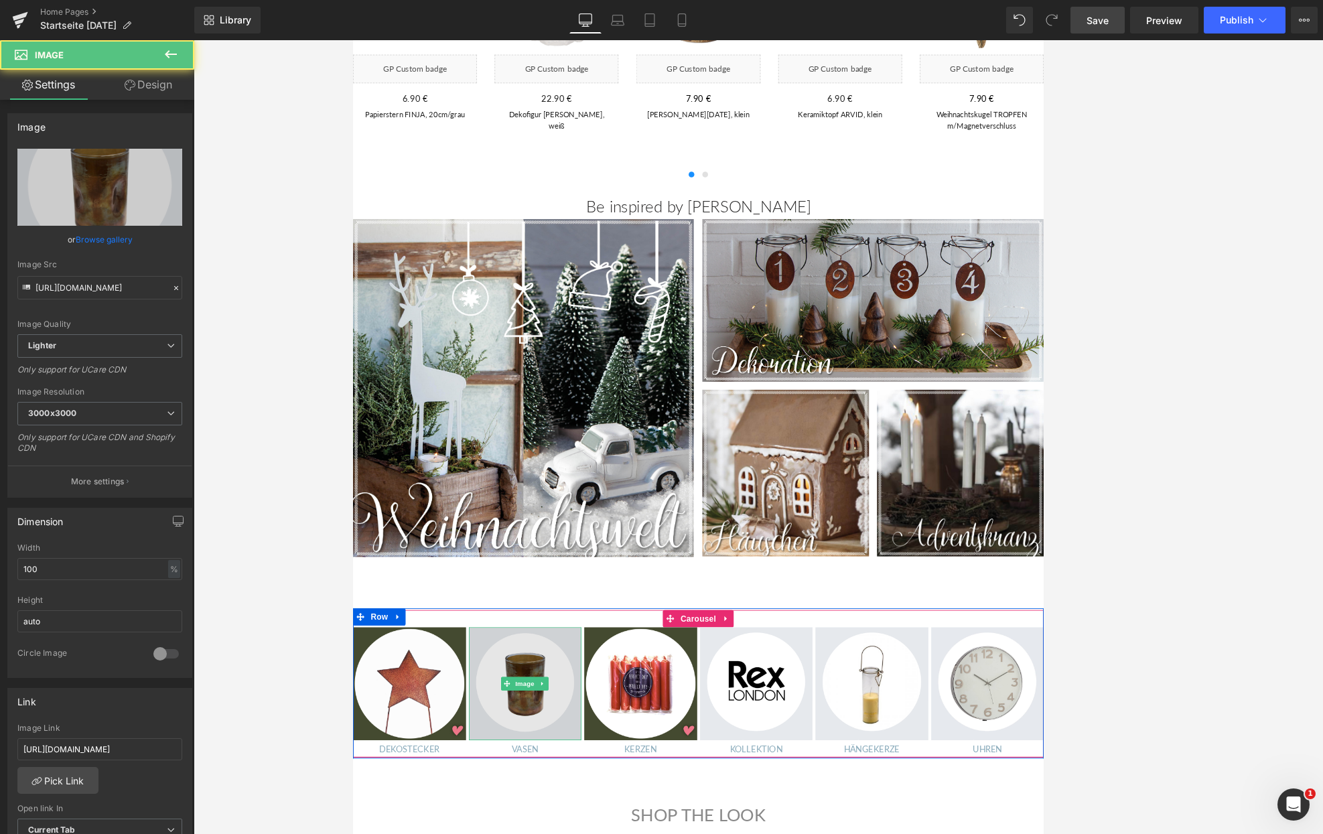
click at [552, 774] on img at bounding box center [555, 795] width 133 height 133
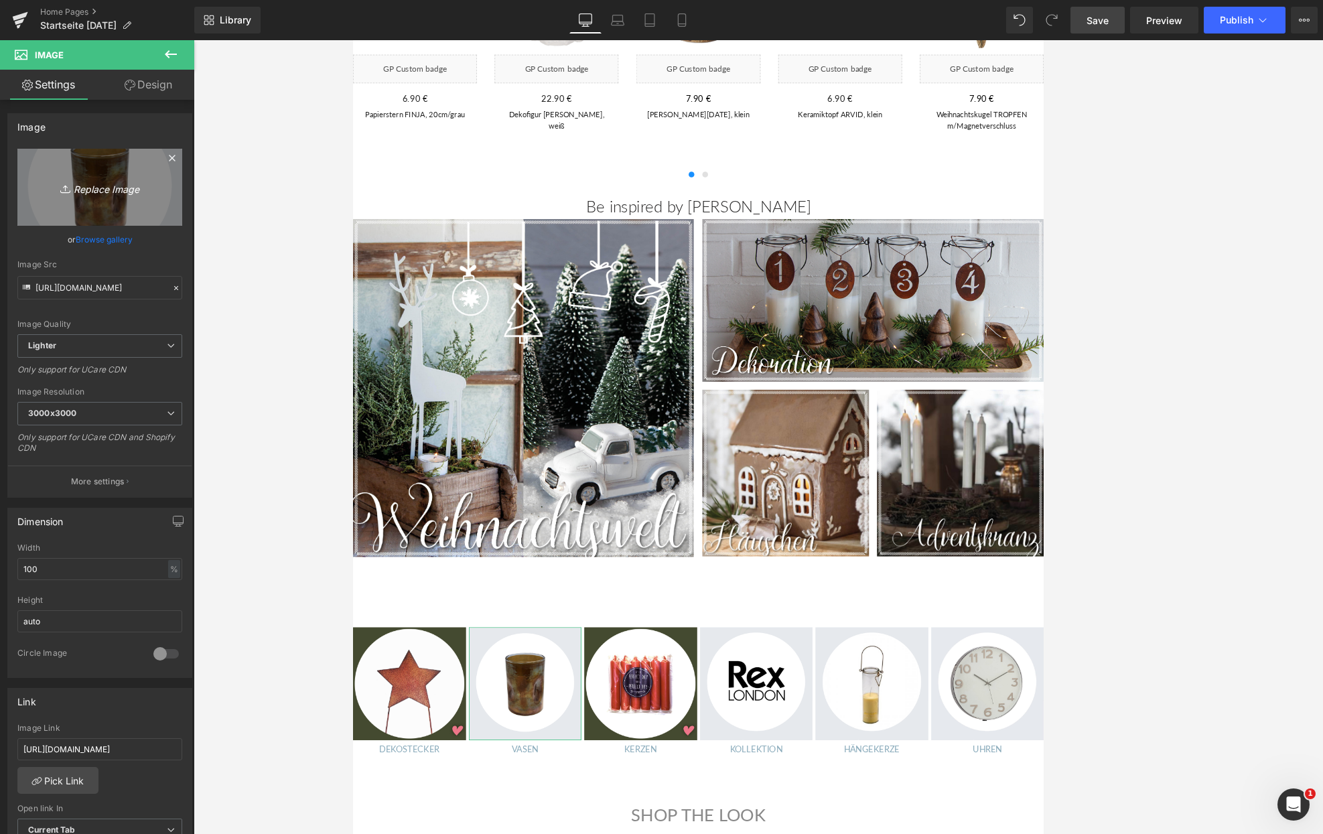
click at [122, 200] on link "Replace Image" at bounding box center [99, 187] width 165 height 77
type input "C:\fakepath\Anhänger.jpg"
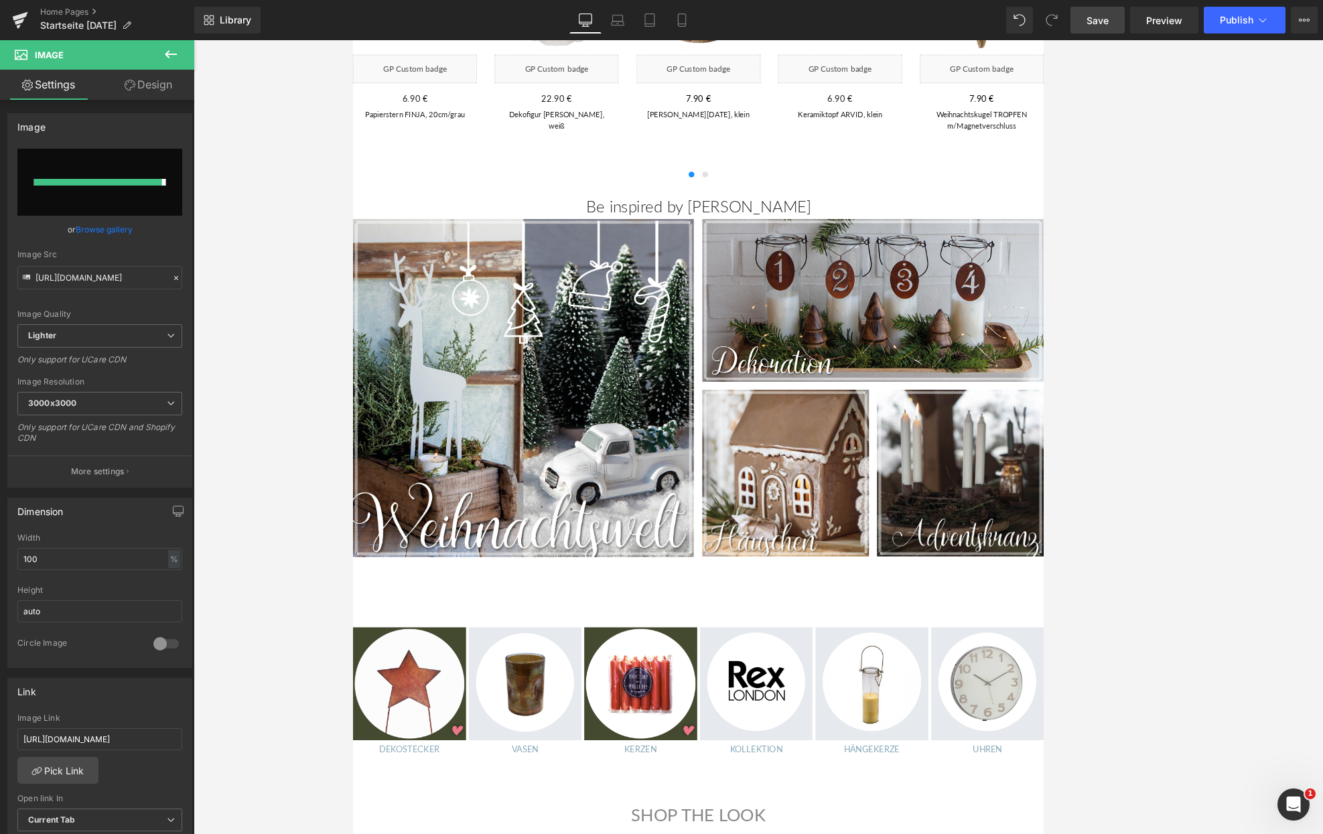
type input "[URL][DOMAIN_NAME]"
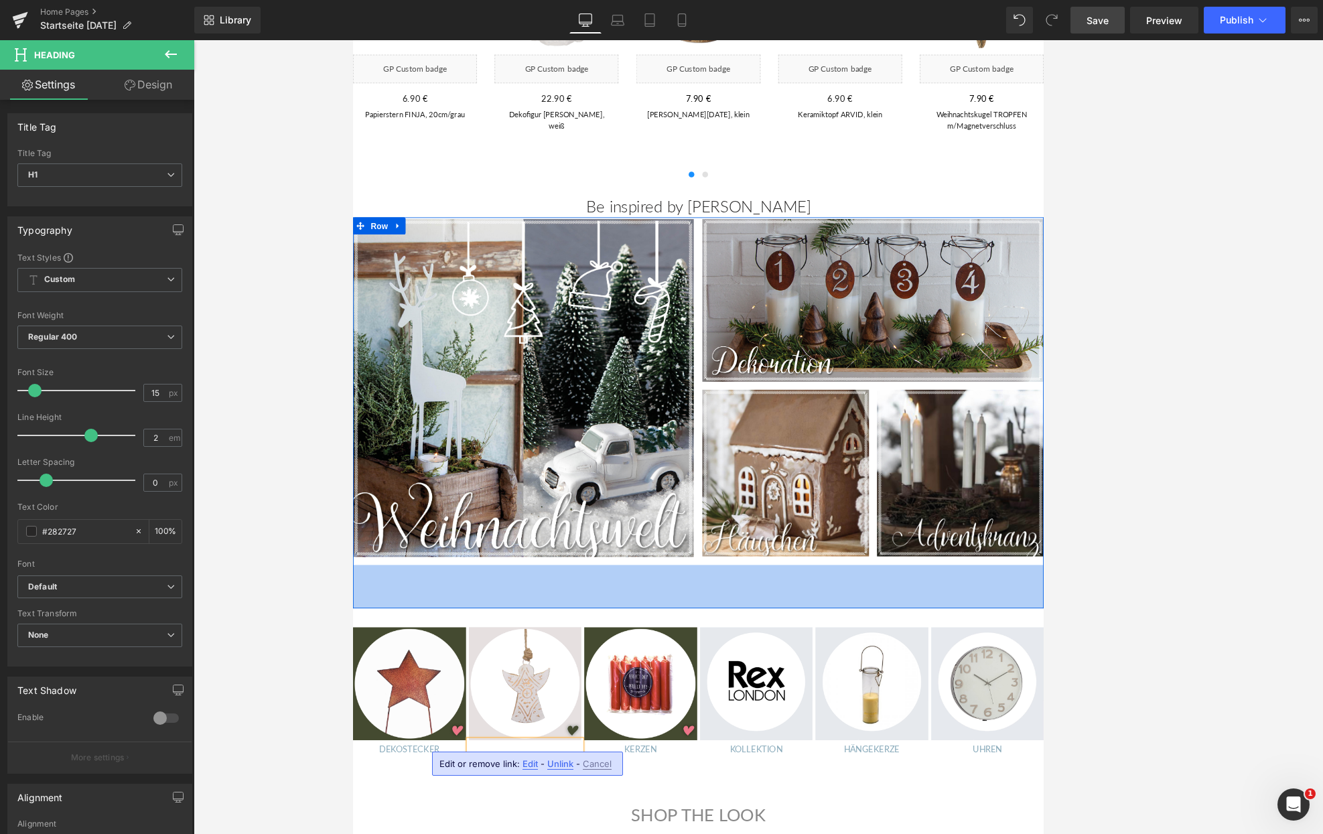
click at [613, 692] on div "76px" at bounding box center [758, 681] width 810 height 51
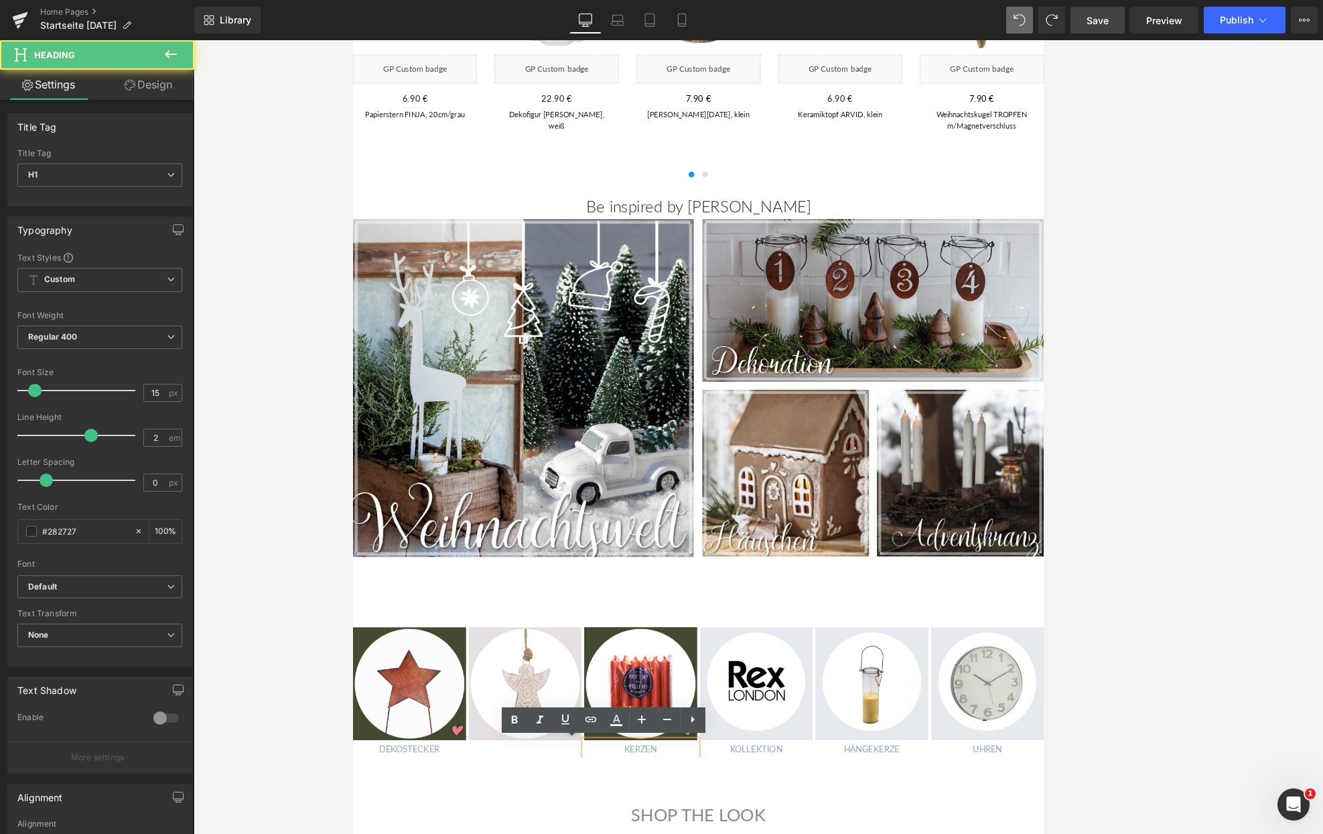
copy span "KERZEN"
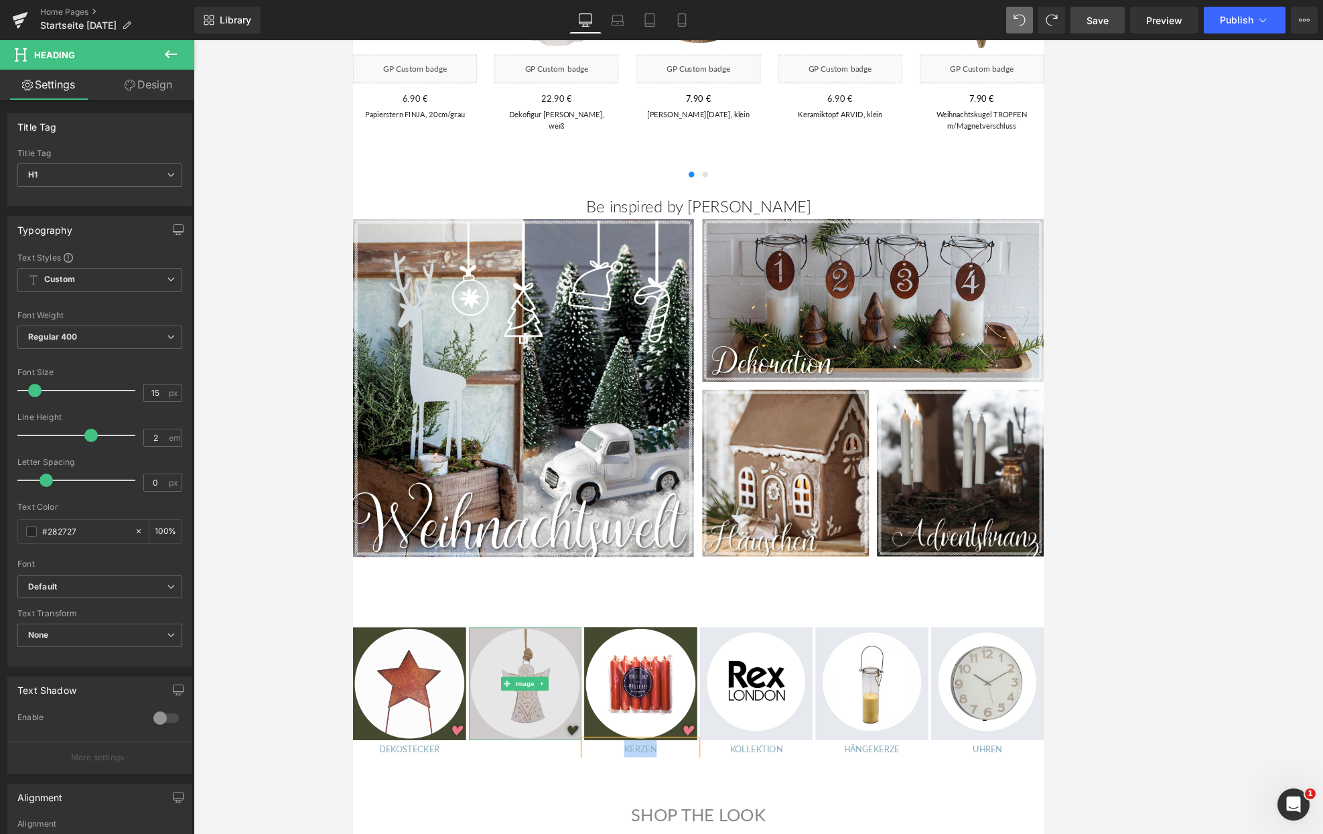
click at [530, 829] on img at bounding box center [555, 795] width 133 height 133
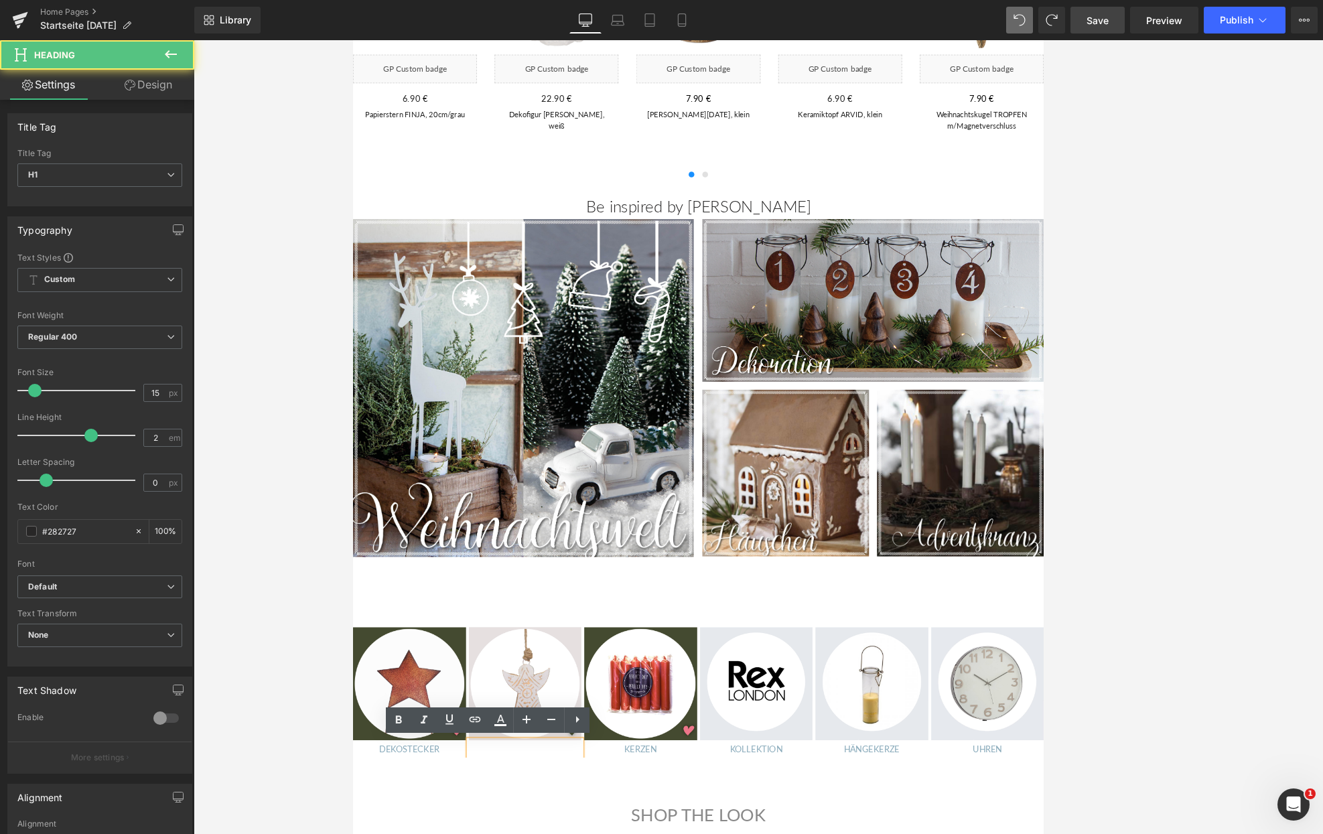
drag, startPoint x: 528, startPoint y: 870, endPoint x: 542, endPoint y: 873, distance: 14.3
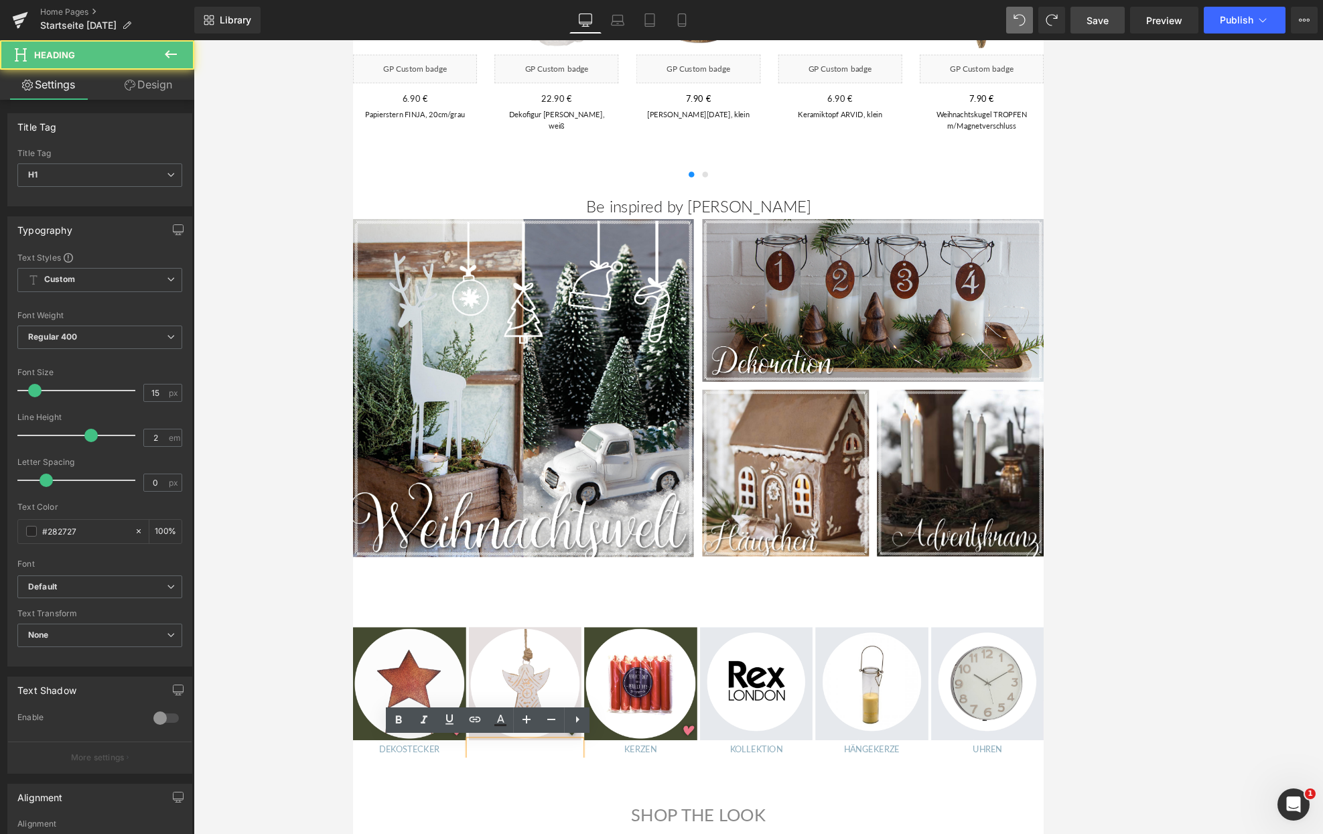
drag, startPoint x: 534, startPoint y: 874, endPoint x: 583, endPoint y: 873, distance: 49.6
click at [501, 723] on icon at bounding box center [500, 720] width 16 height 16
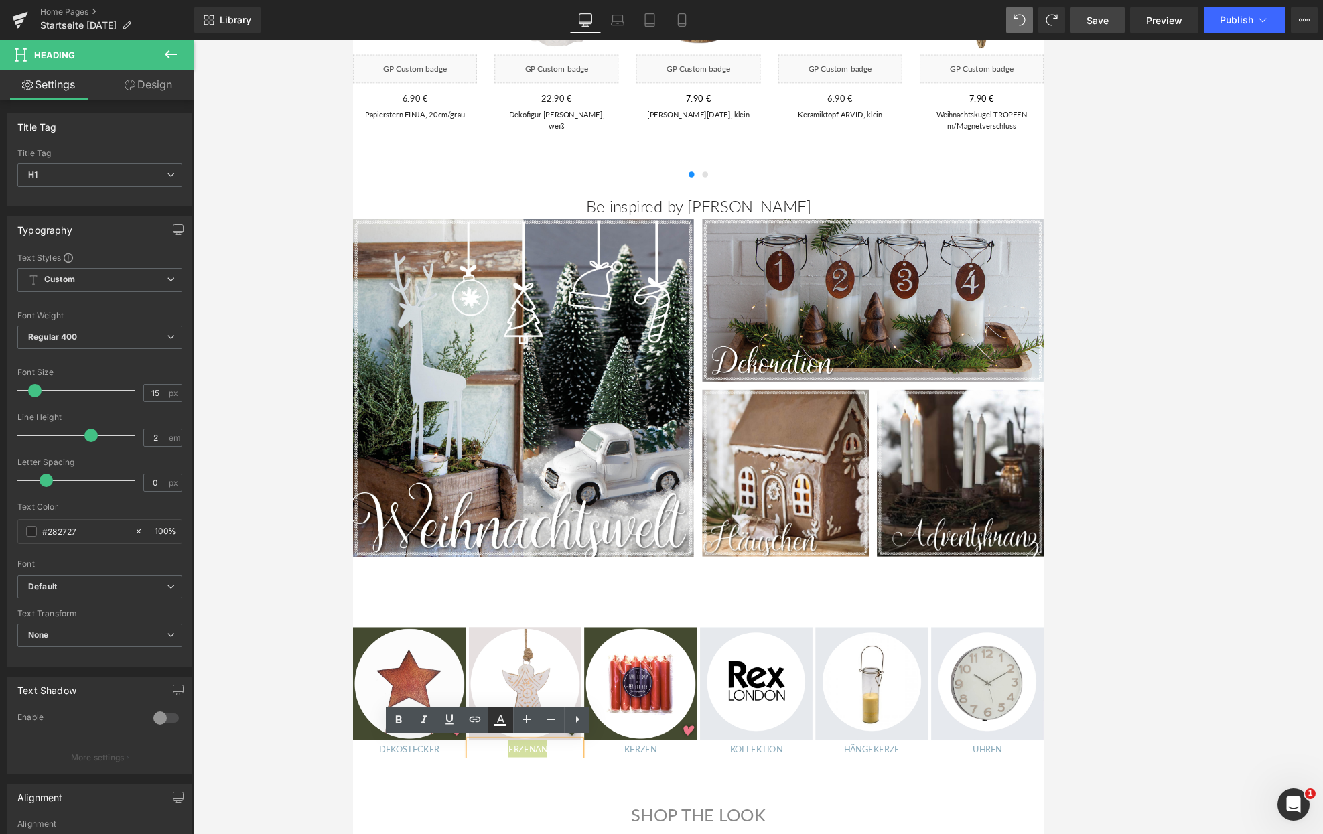
type input "#ffffff"
type input "100"
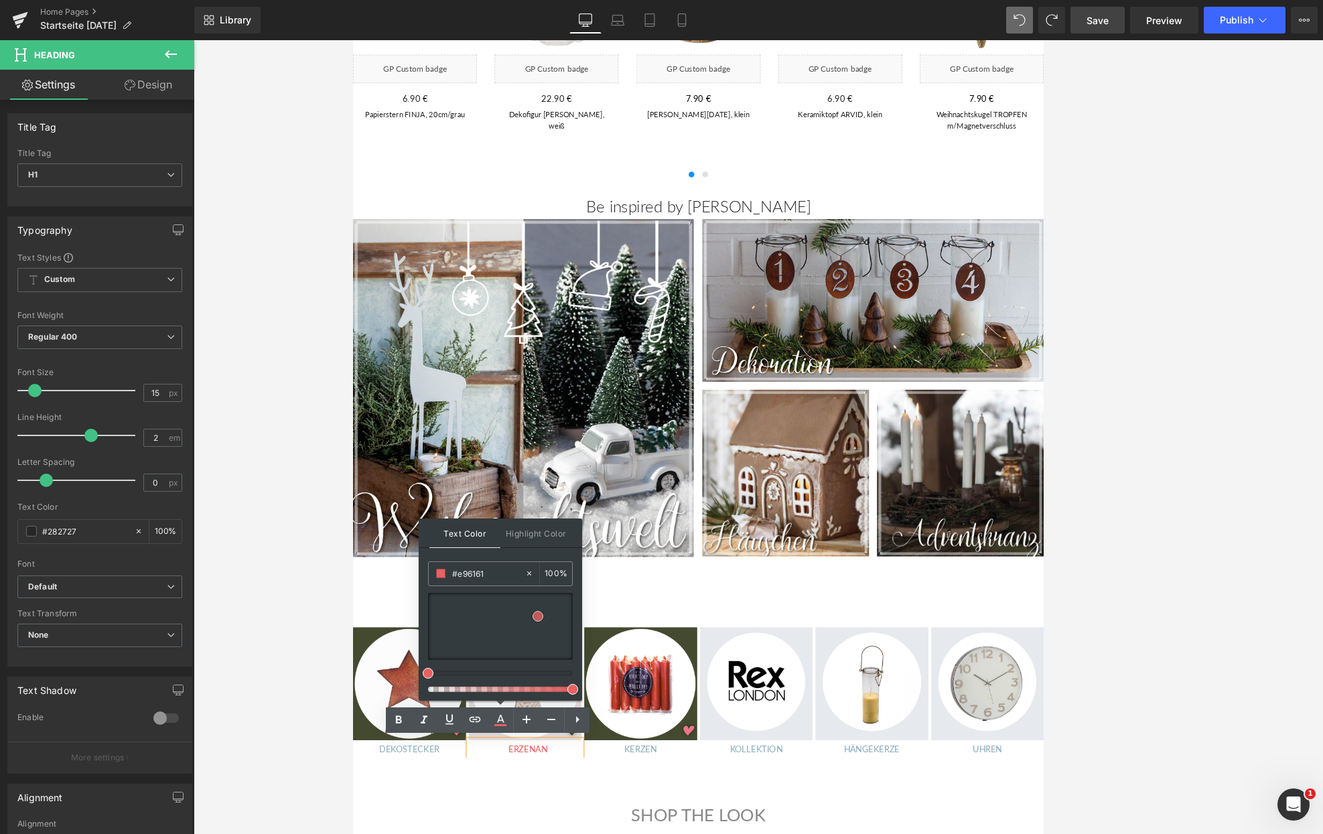
click at [538, 616] on div at bounding box center [500, 626] width 145 height 67
click at [538, 616] on link at bounding box center [538, 616] width 1 height 1
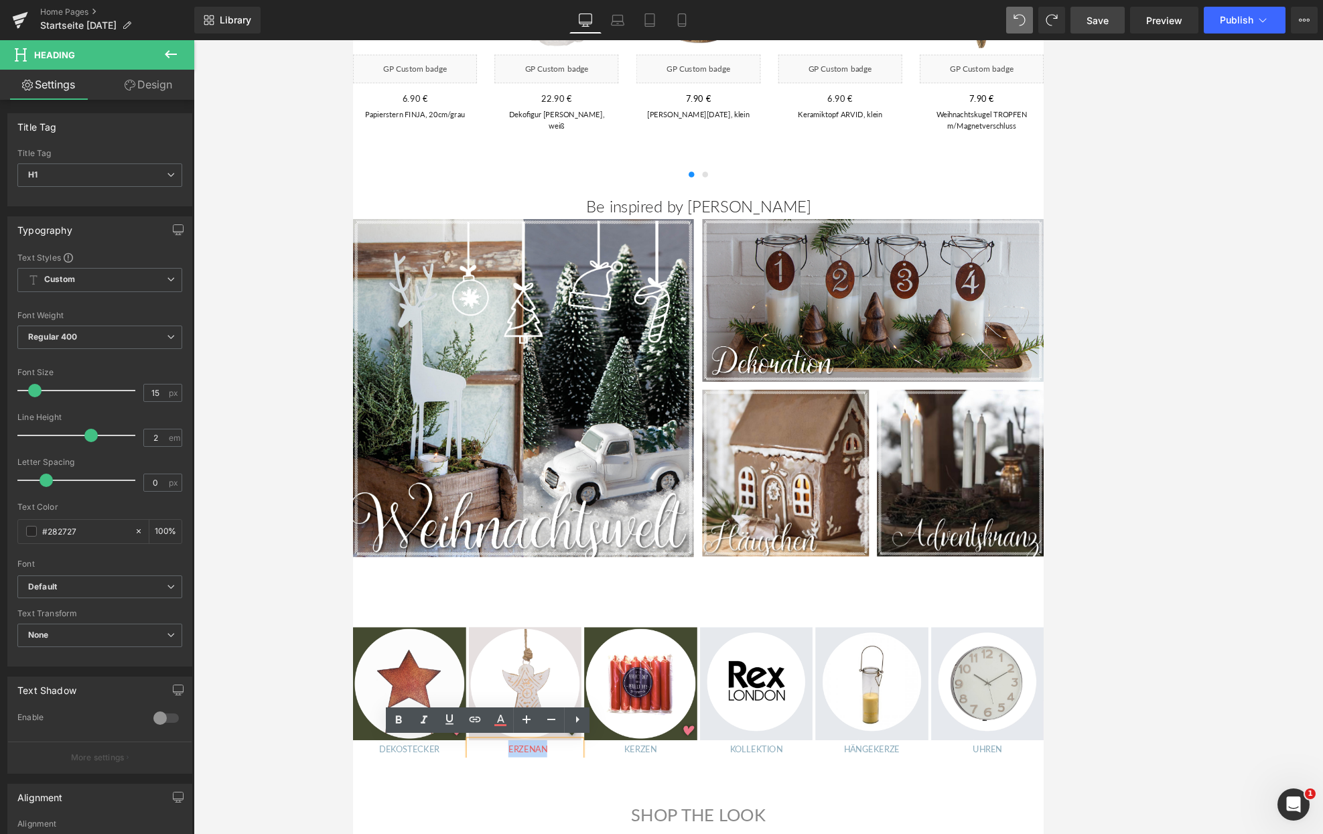
drag, startPoint x: 538, startPoint y: 873, endPoint x: 581, endPoint y: 873, distance: 42.9
drag, startPoint x: 670, startPoint y: 875, endPoint x: 705, endPoint y: 875, distance: 34.8
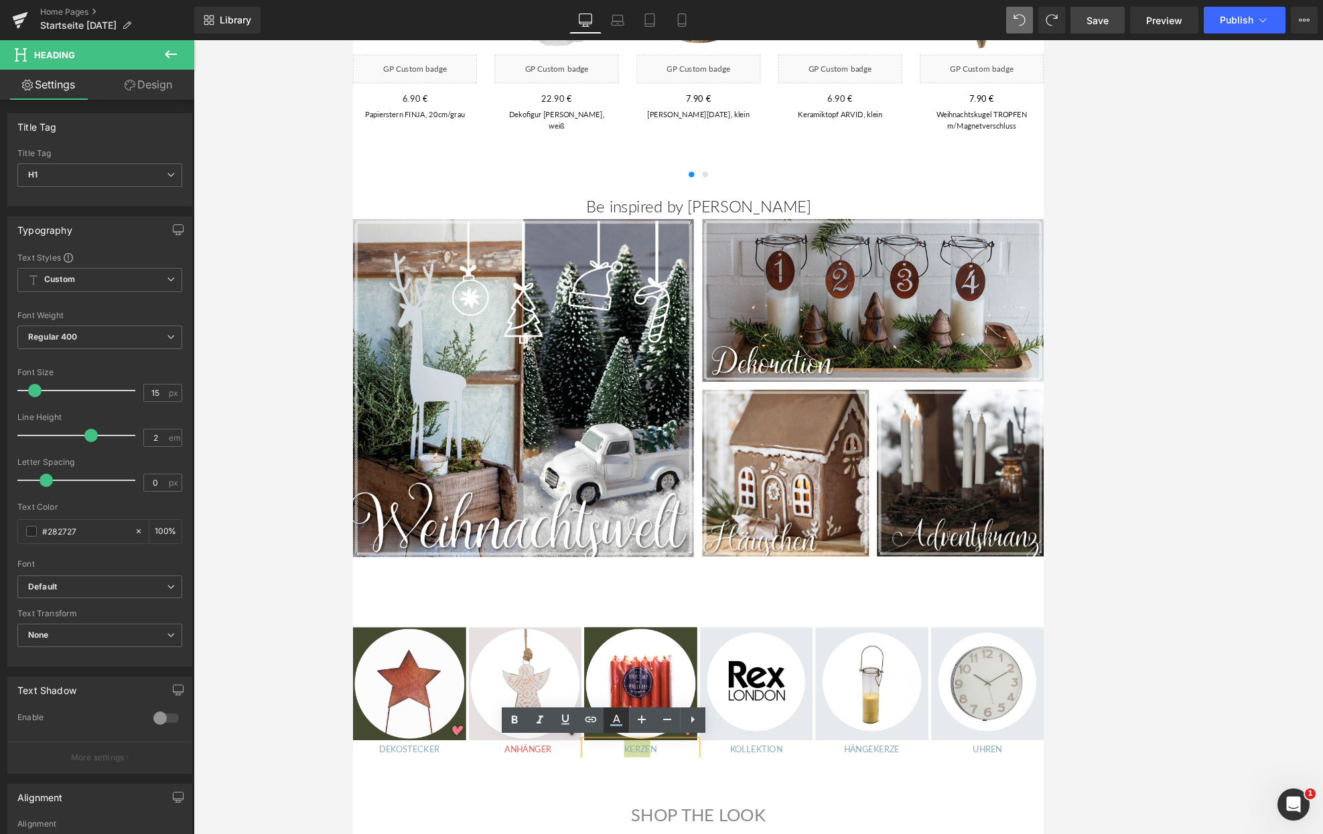
click at [615, 723] on icon at bounding box center [616, 720] width 16 height 16
type input "#8bacbc"
type input "100"
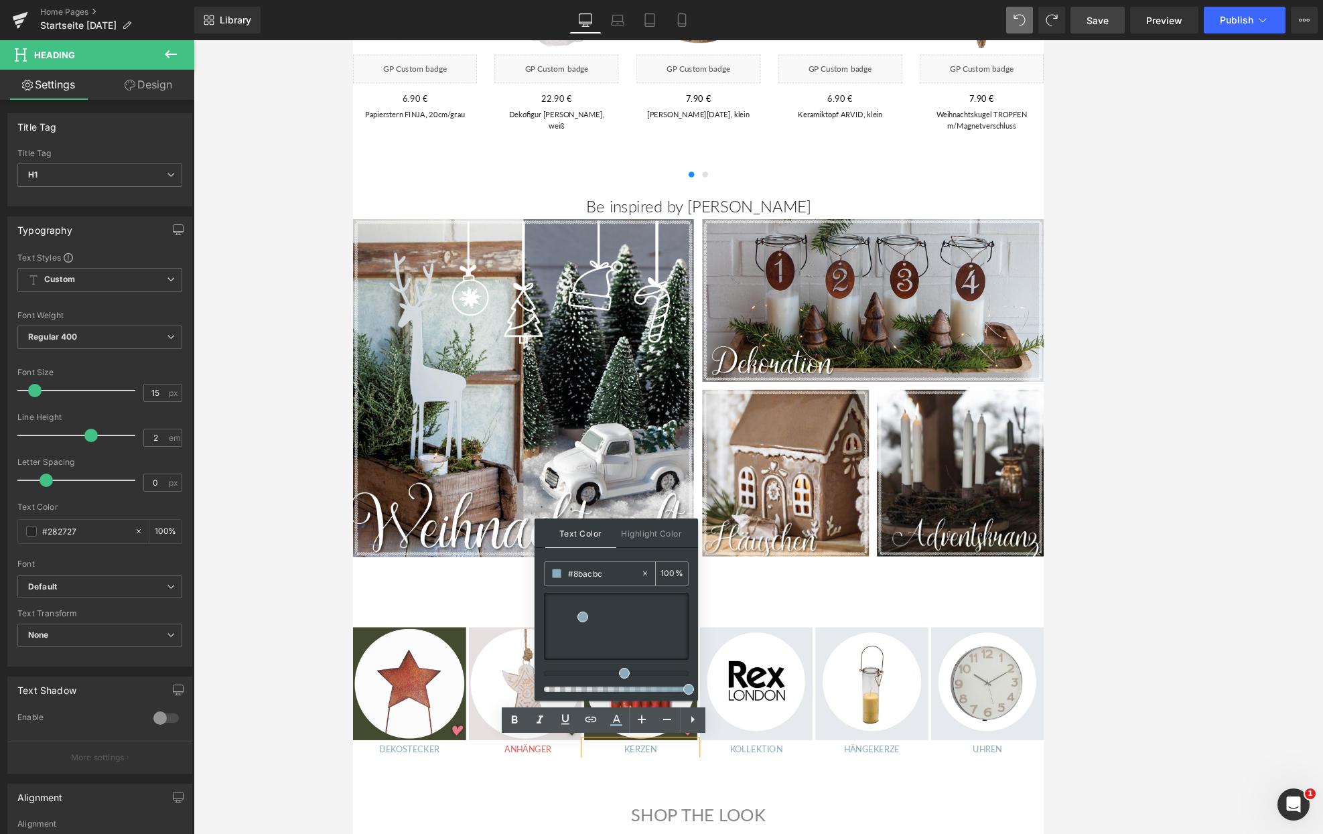
drag, startPoint x: 607, startPoint y: 574, endPoint x: 537, endPoint y: 575, distance: 69.7
click at [568, 575] on input "#8bacbc" at bounding box center [604, 573] width 72 height 15
copy span "KERZE"
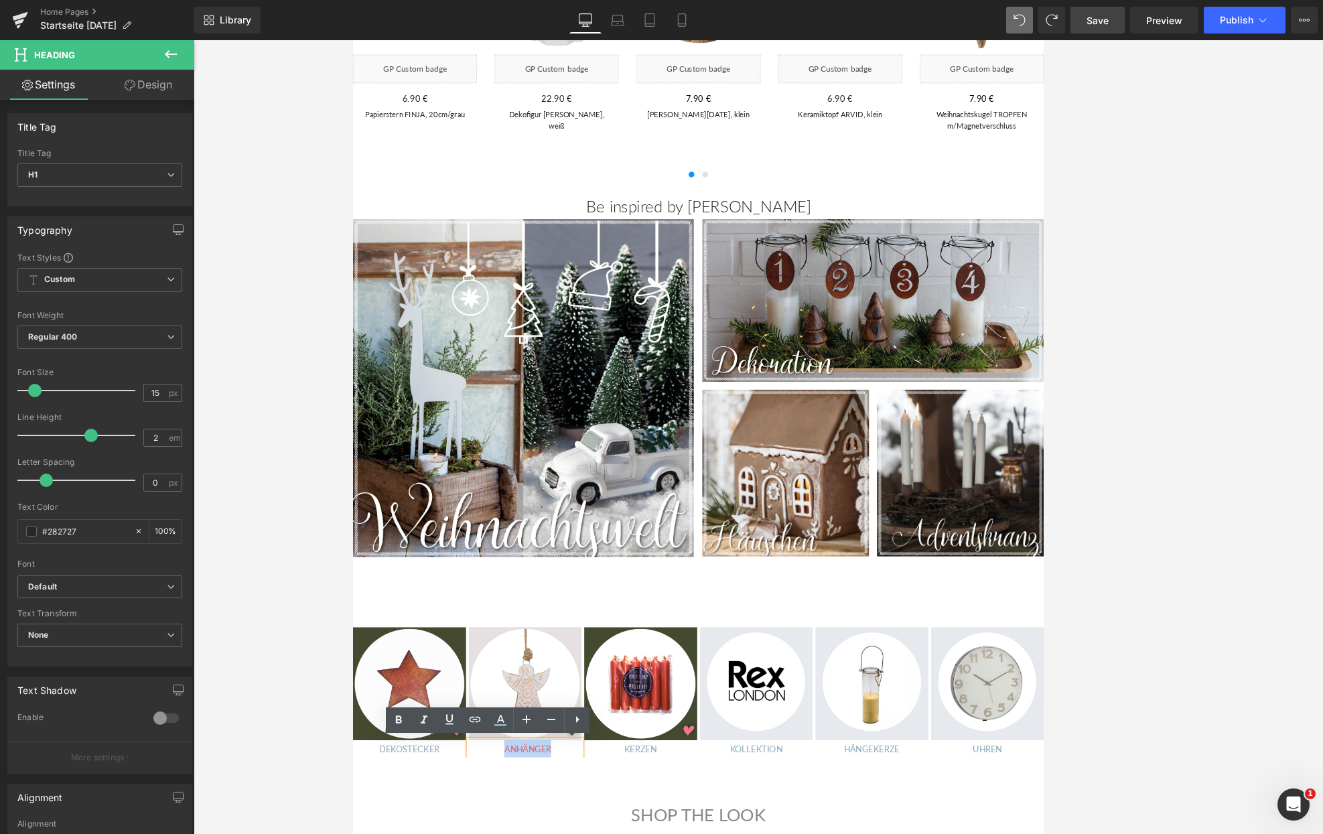
drag, startPoint x: 532, startPoint y: 873, endPoint x: 583, endPoint y: 873, distance: 50.9
click at [499, 719] on icon at bounding box center [500, 719] width 7 height 8
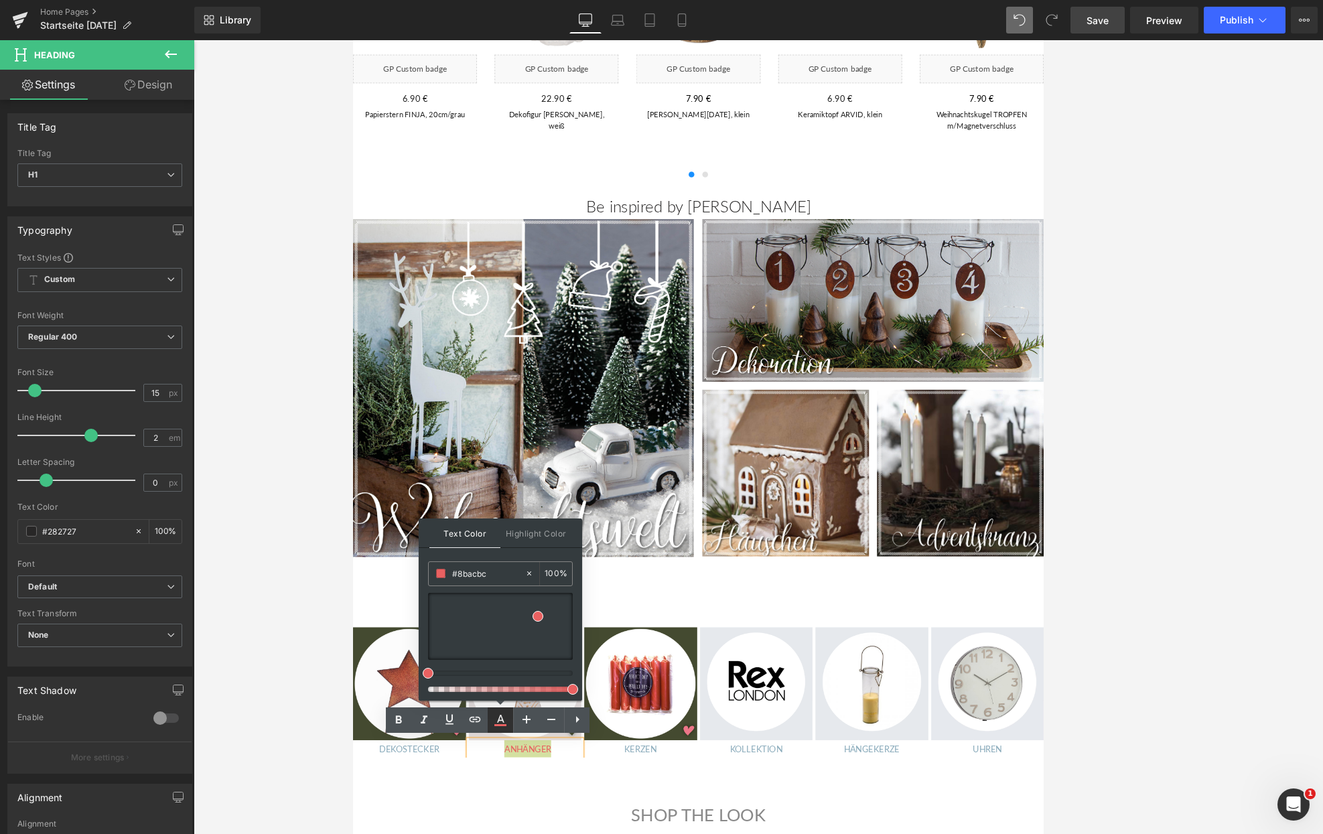
type input "#e96161"
type input "100"
drag, startPoint x: 497, startPoint y: 571, endPoint x: 419, endPoint y: 571, distance: 78.4
click at [452, 571] on input "#e96161" at bounding box center [488, 573] width 72 height 15
paste input "8bacbc"
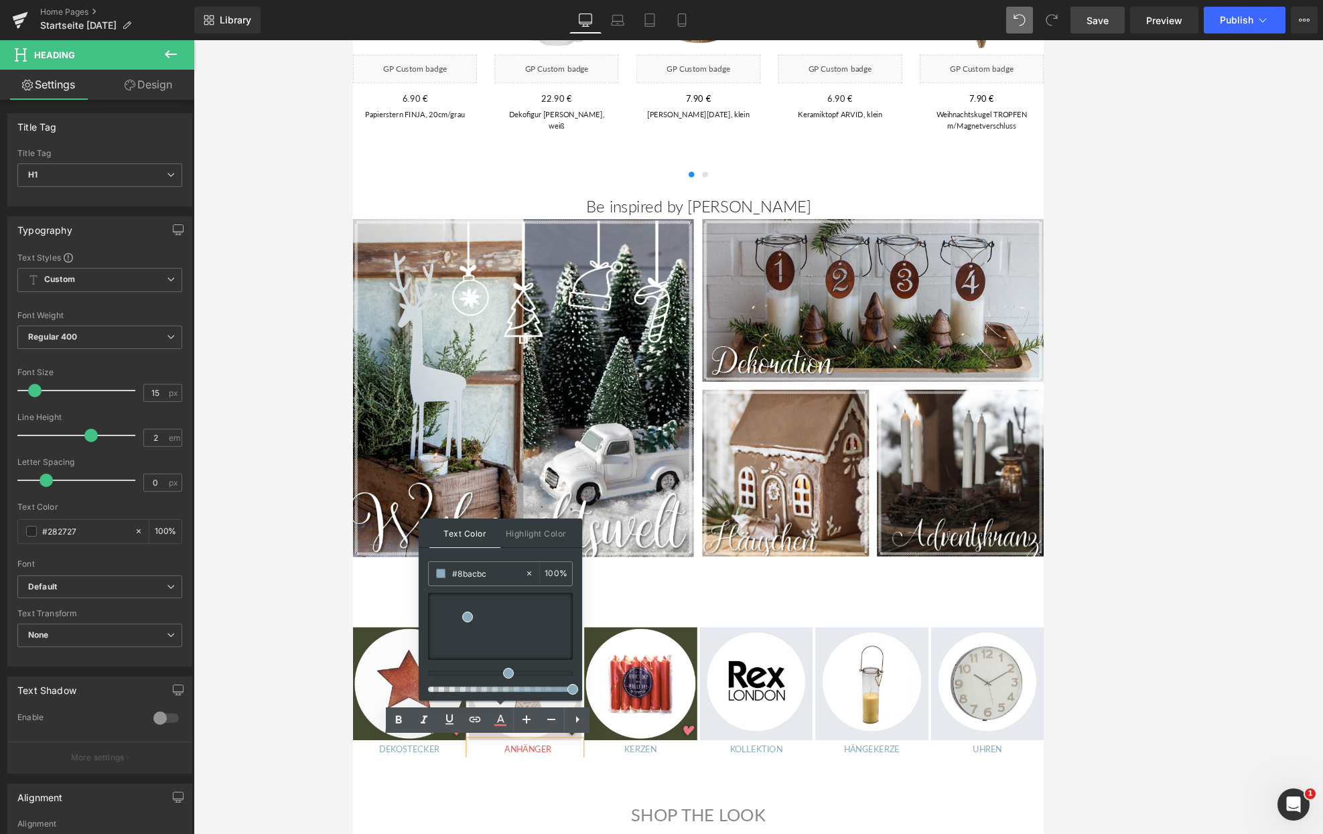
type input "#8bacbc"
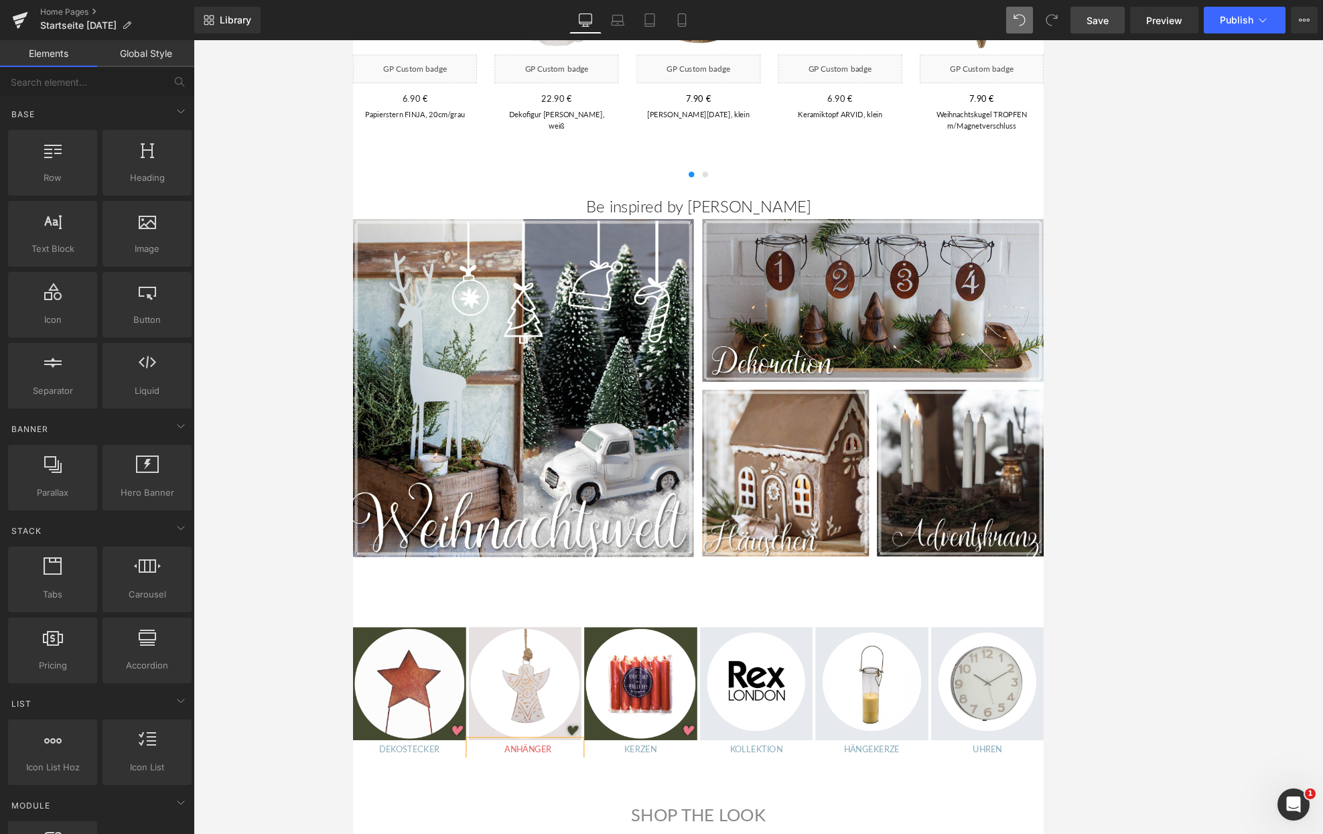
click at [352, 591] on div at bounding box center [758, 437] width 1129 height 794
click at [353, 40] on div "76px" at bounding box center [353, 40] width 0 height 0
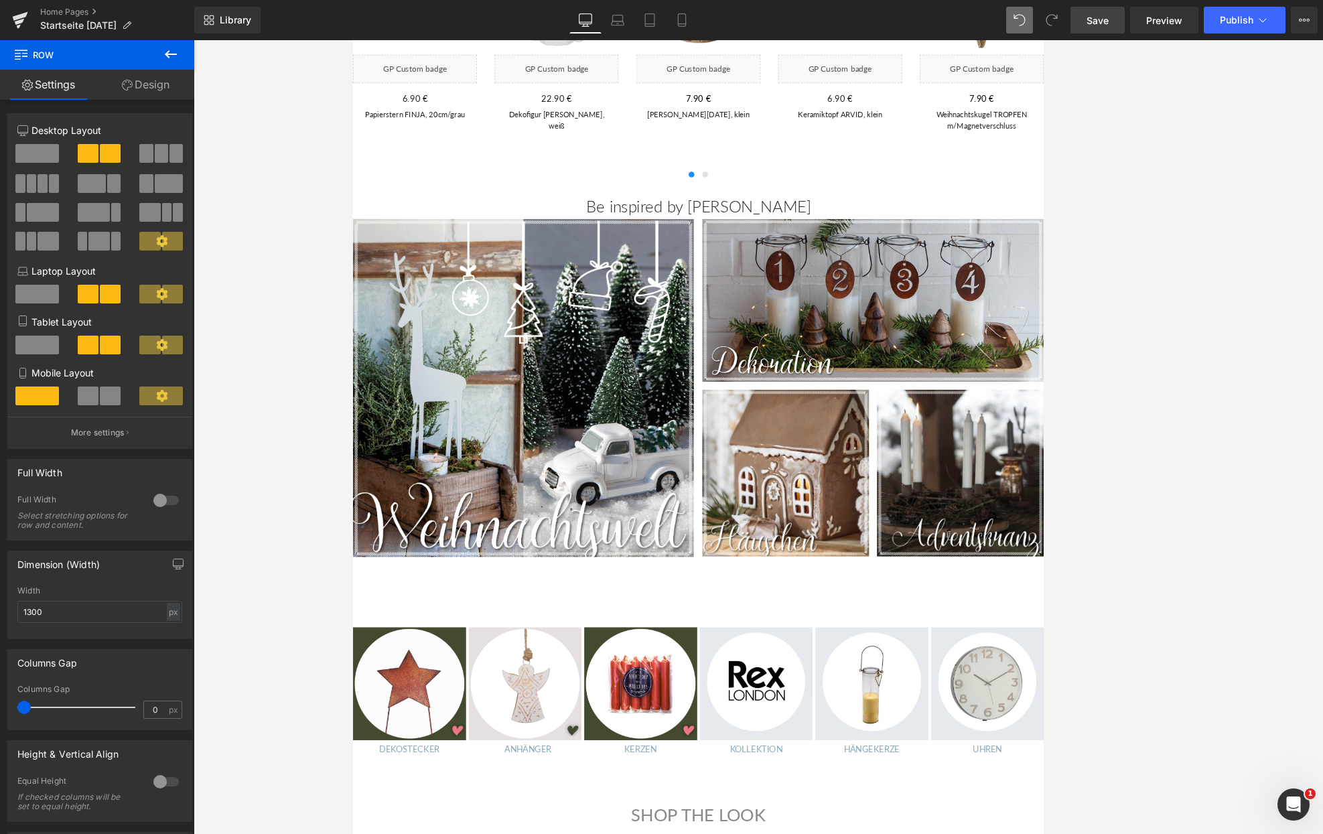
click at [863, 19] on span "Save" at bounding box center [1097, 20] width 22 height 14
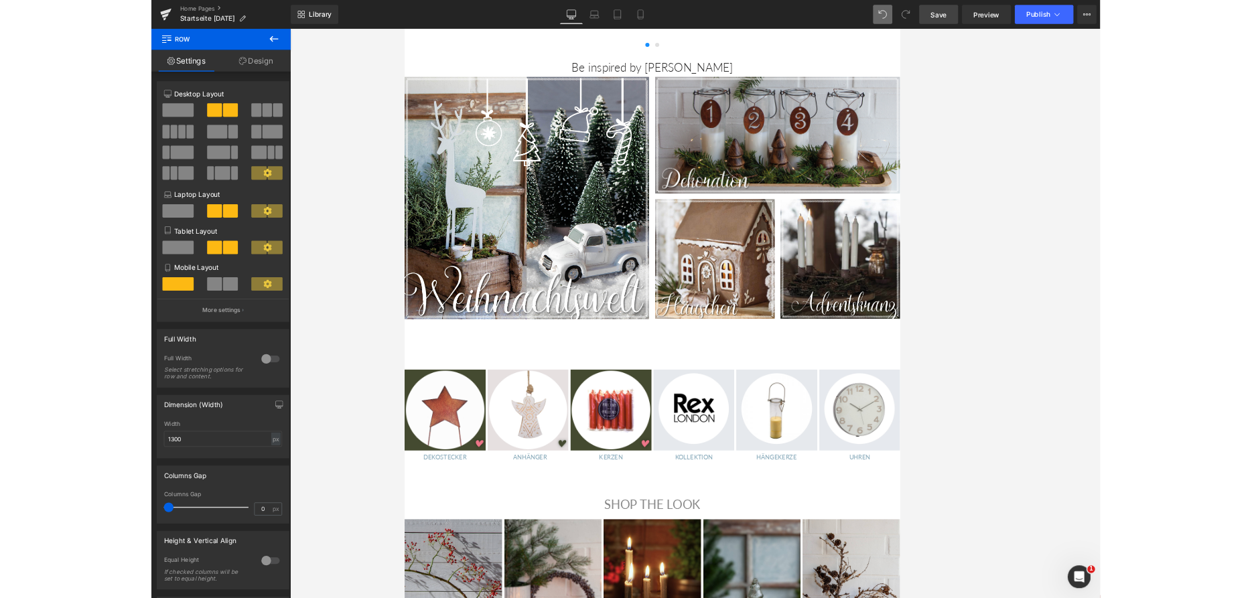
scroll to position [820, 0]
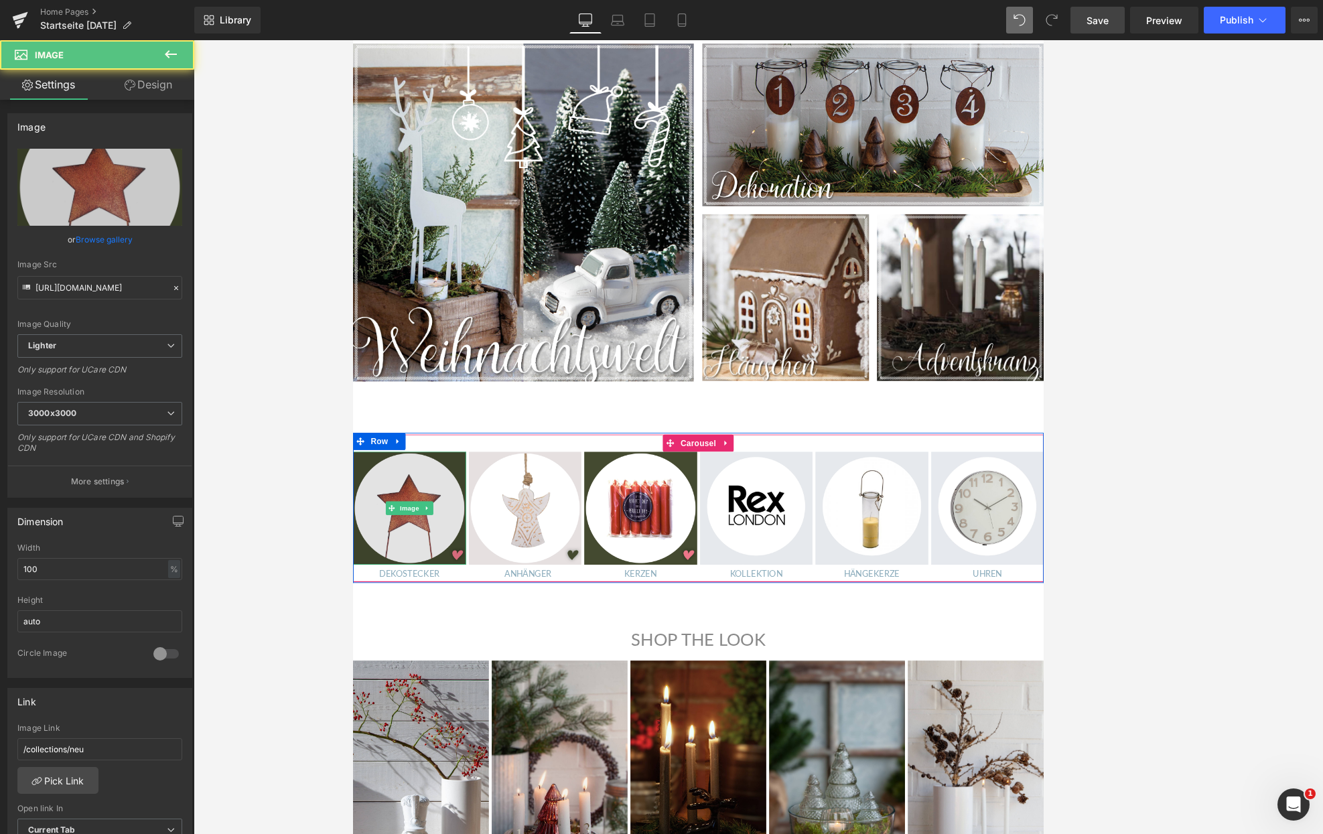
click at [406, 569] on img at bounding box center [419, 589] width 133 height 133
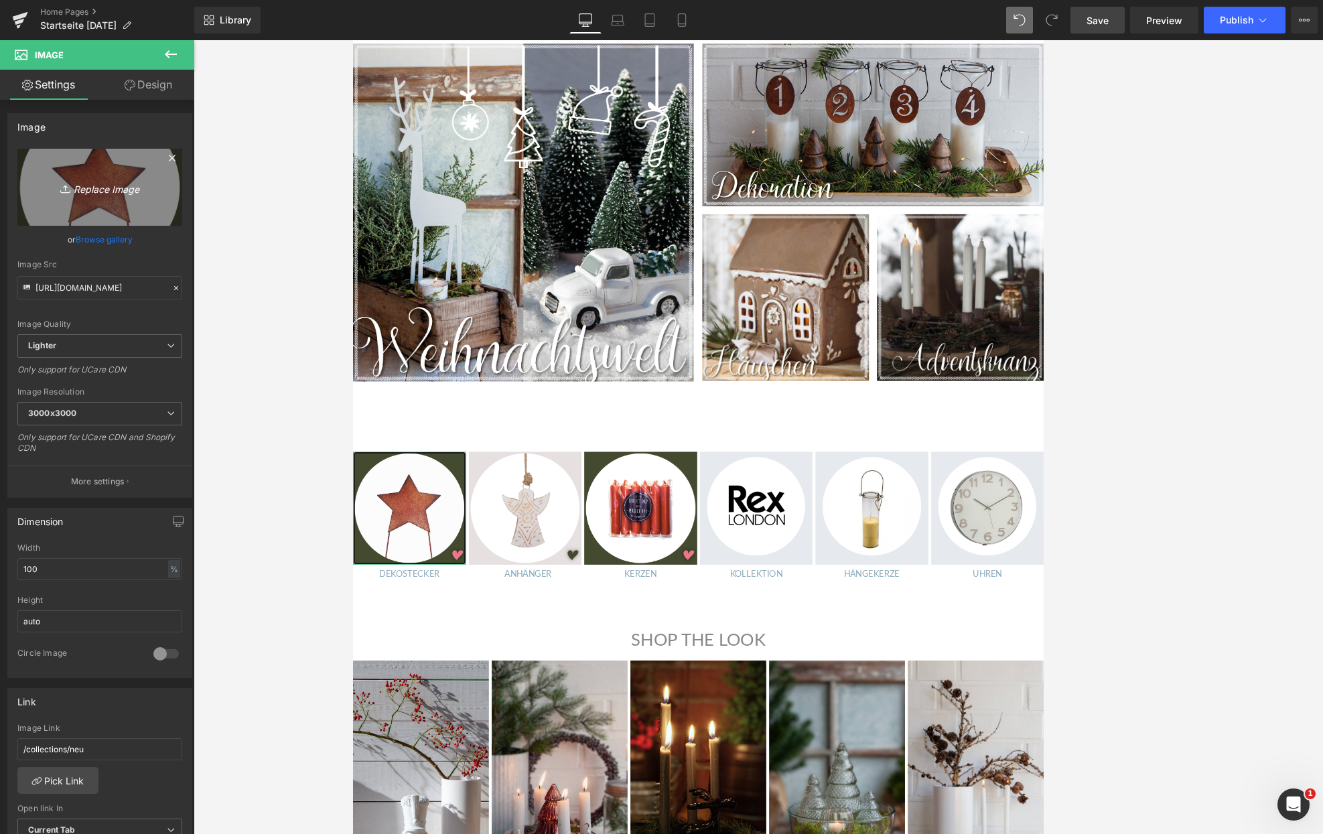
click at [82, 163] on link "Replace Image" at bounding box center [99, 187] width 165 height 77
type input "C:\fakepath\Dekostecker.jpg"
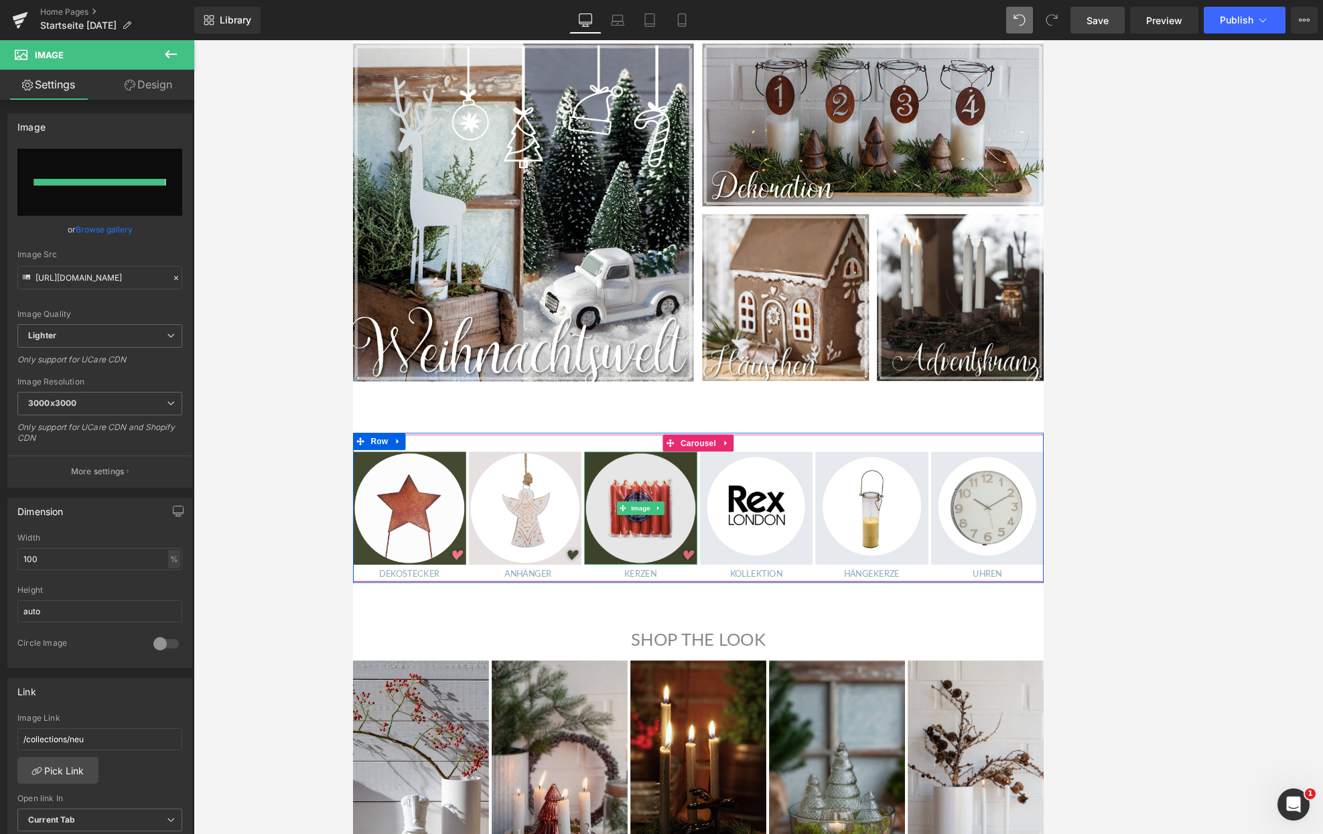
type input "[URL][DOMAIN_NAME]"
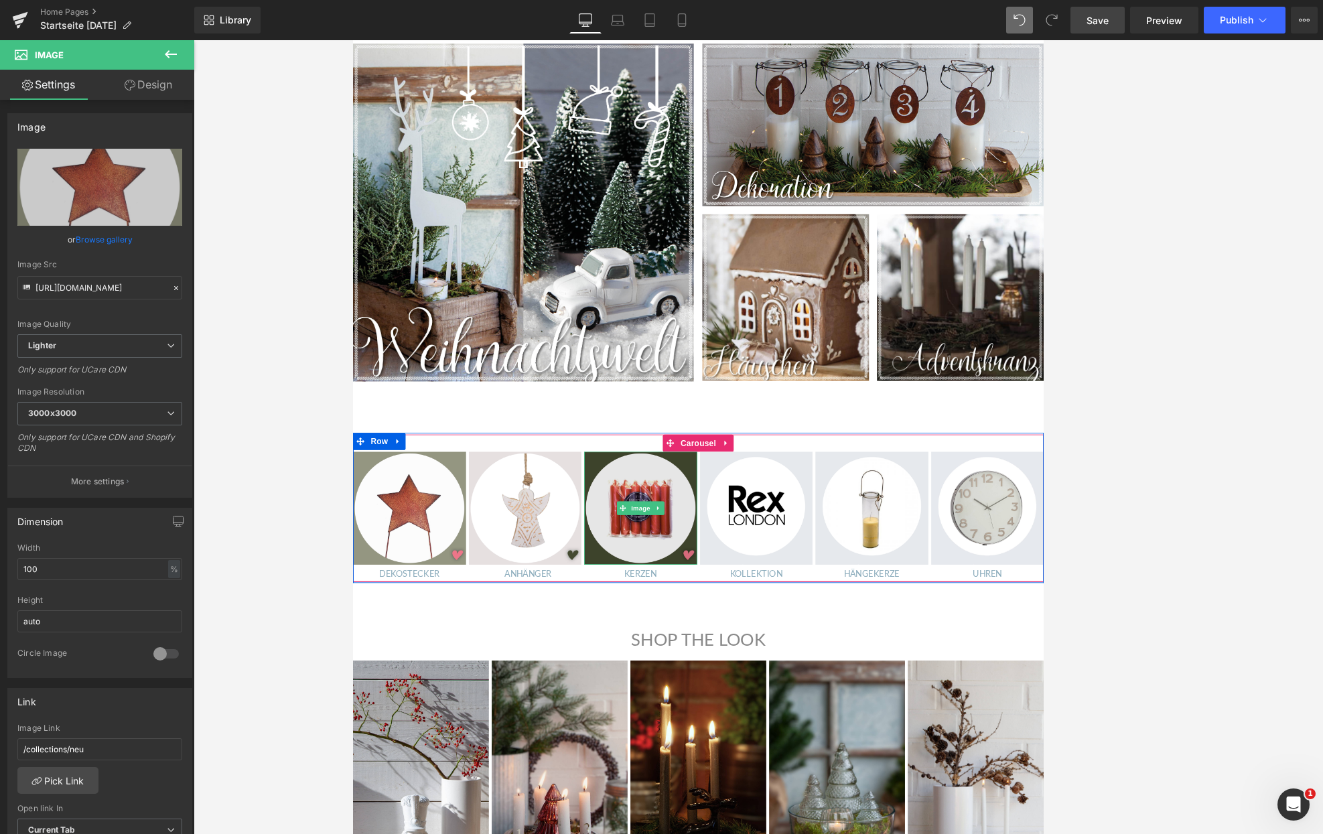
click at [662, 539] on img at bounding box center [690, 589] width 133 height 133
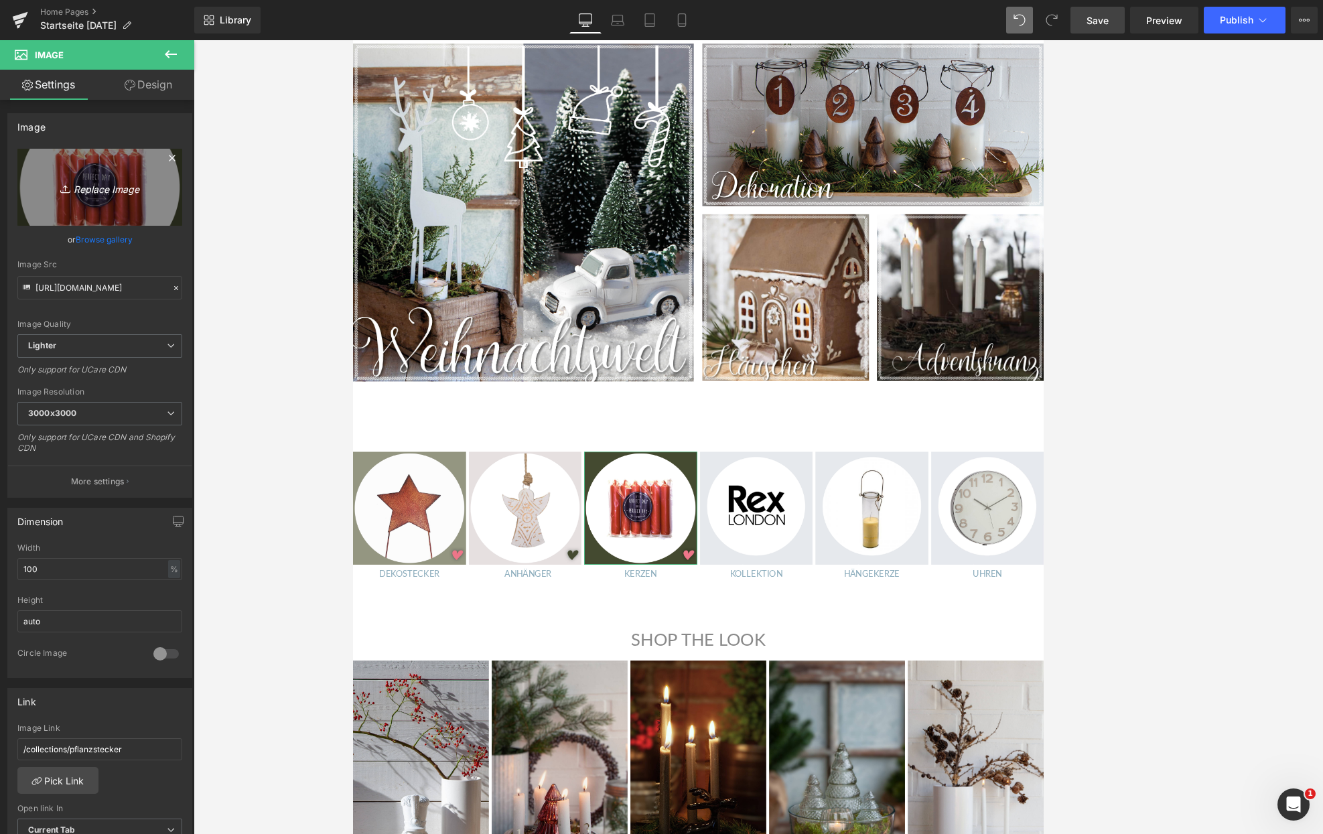
click at [143, 181] on icon "Replace Image" at bounding box center [99, 187] width 107 height 17
type input "C:\fakepath\Kerzen.jpg"
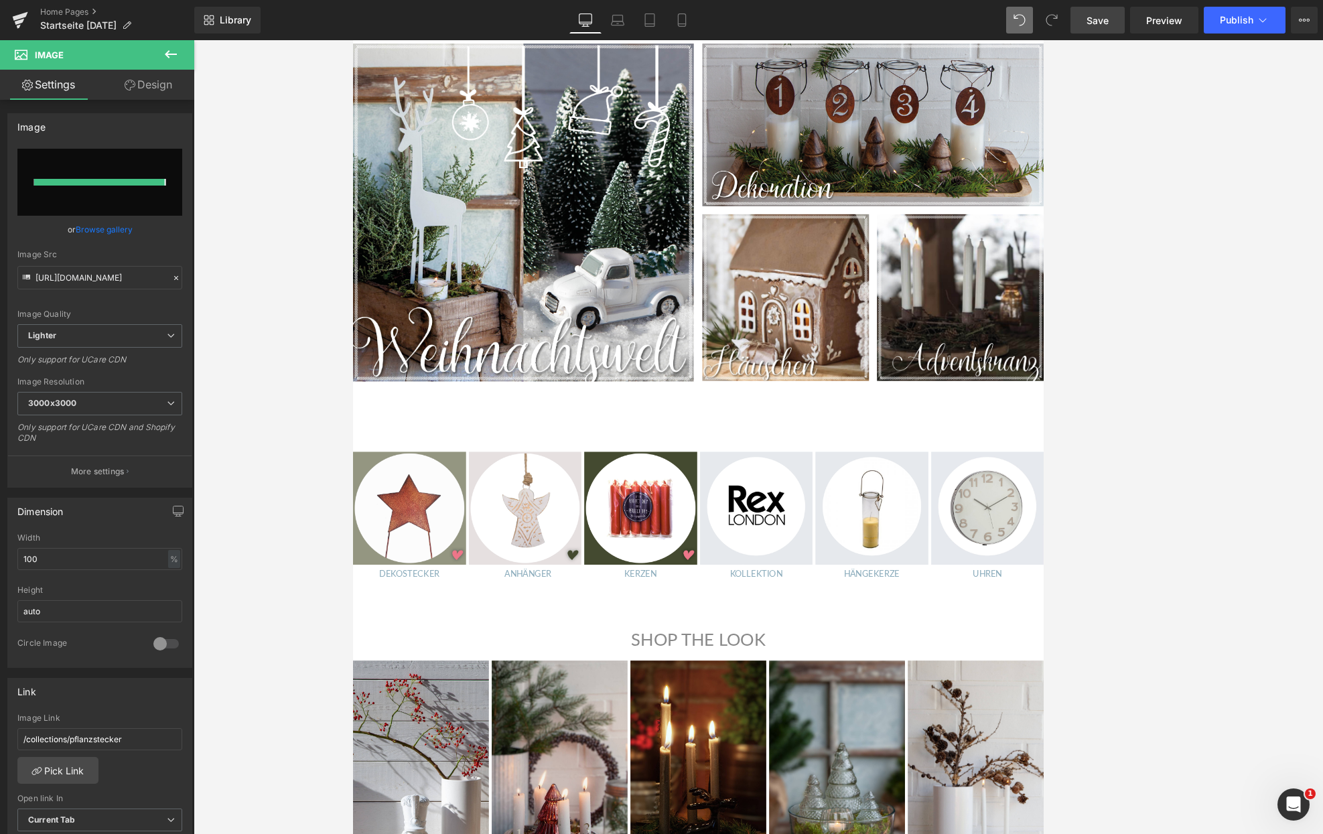
type input "[URL][DOMAIN_NAME]"
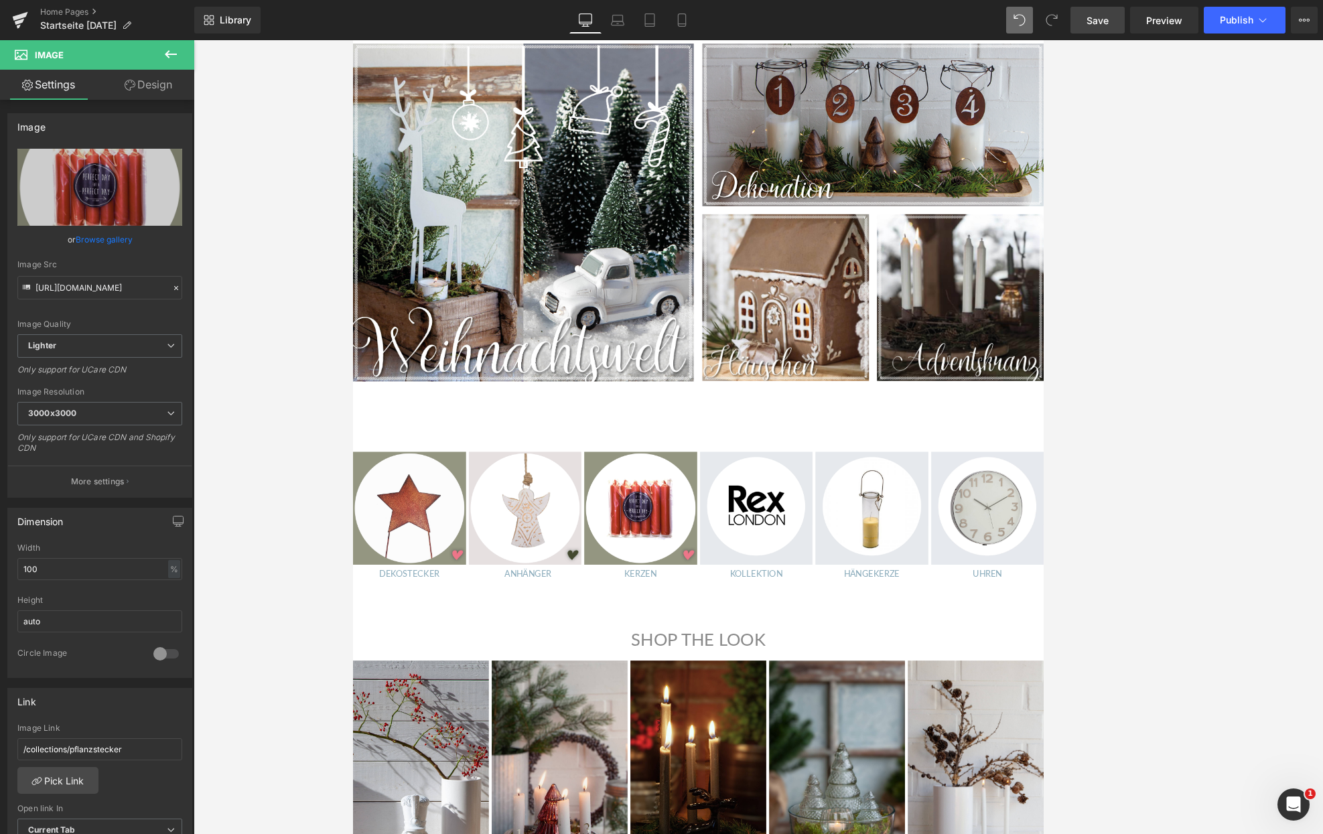
click at [863, 453] on div at bounding box center [758, 437] width 1129 height 794
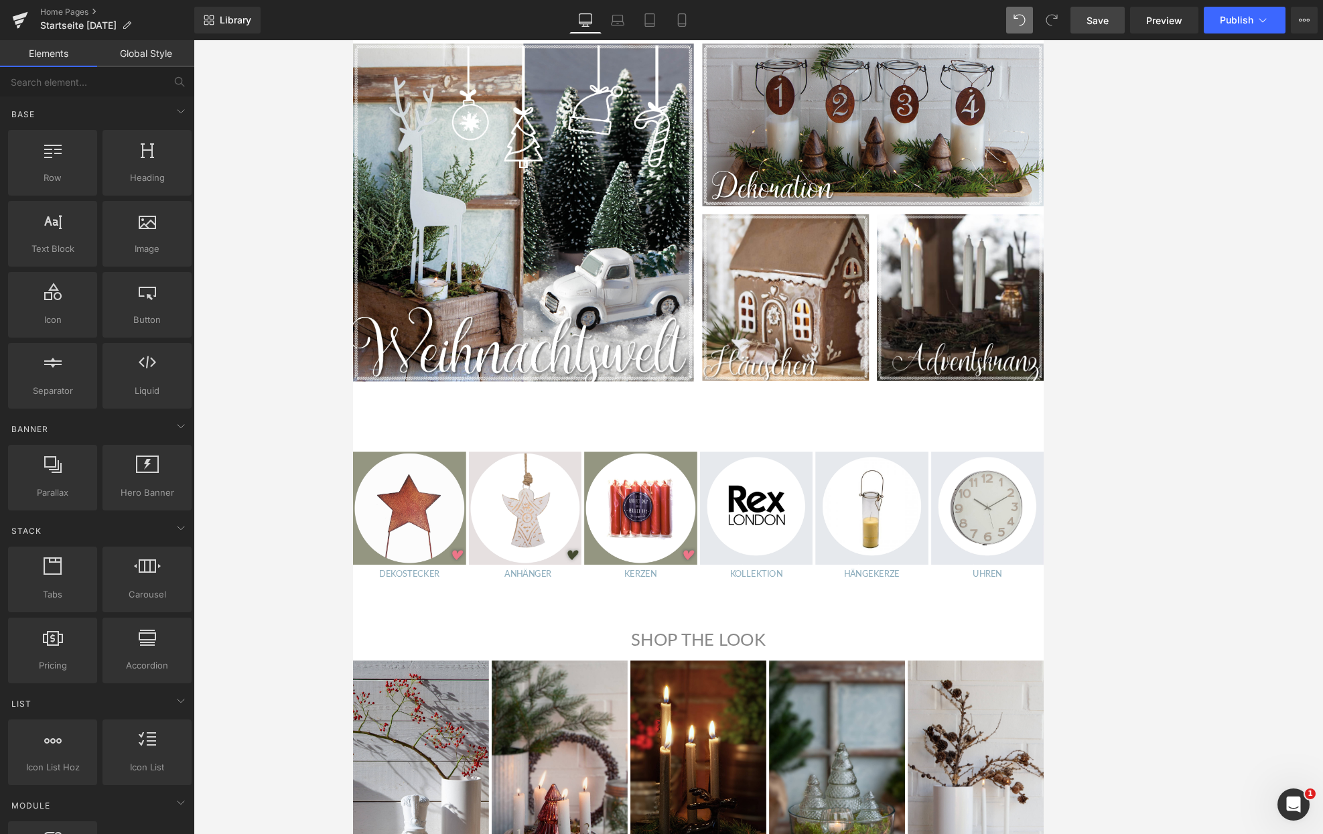
click at [863, 15] on span "Save" at bounding box center [1097, 20] width 22 height 14
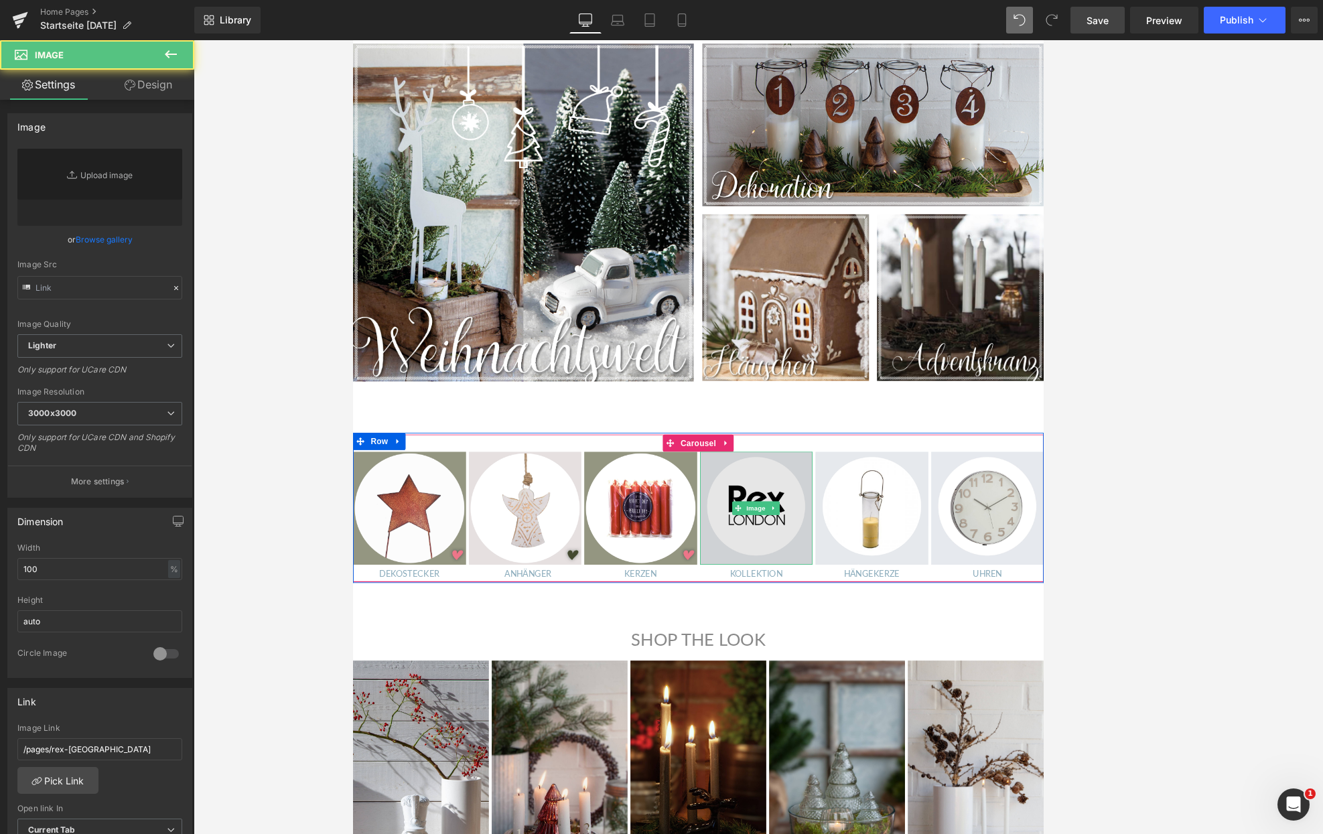
type input "[URL][DOMAIN_NAME]"
click at [834, 614] on img at bounding box center [826, 589] width 133 height 133
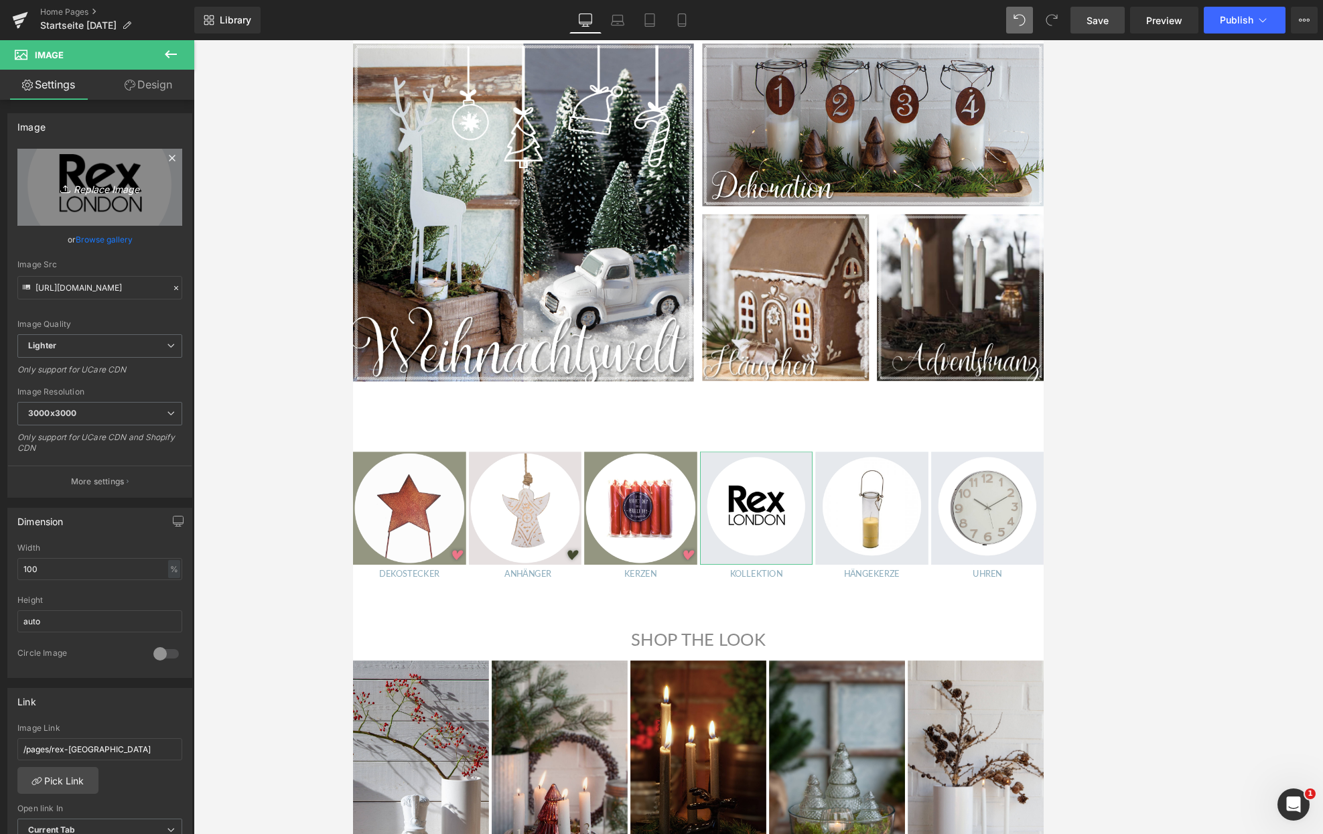
click at [121, 169] on link "Replace Image" at bounding box center [99, 187] width 165 height 77
type input "C:\fakepath\Häuschen 2.jpg"
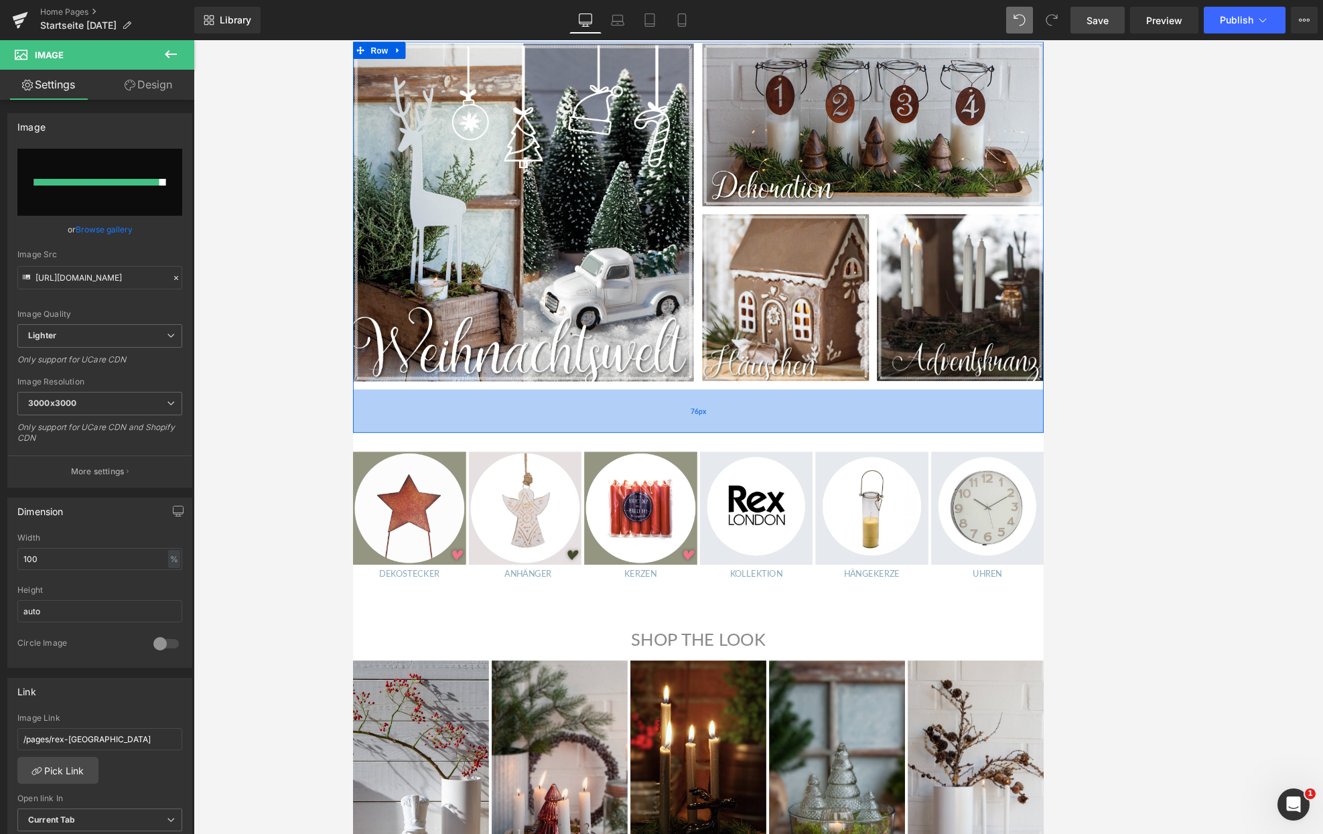
type input "[URL][DOMAIN_NAME]"
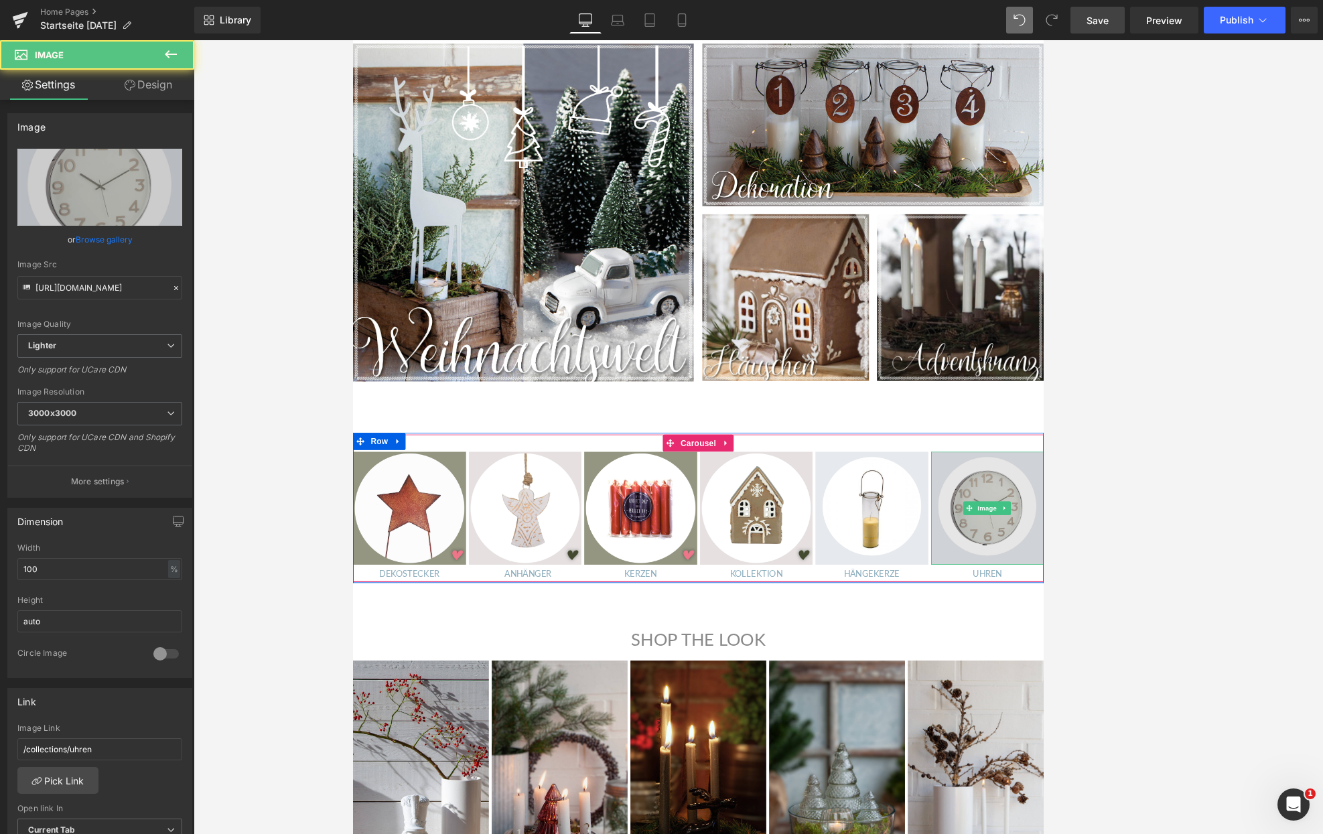
click at [863, 537] on img at bounding box center [1097, 589] width 133 height 133
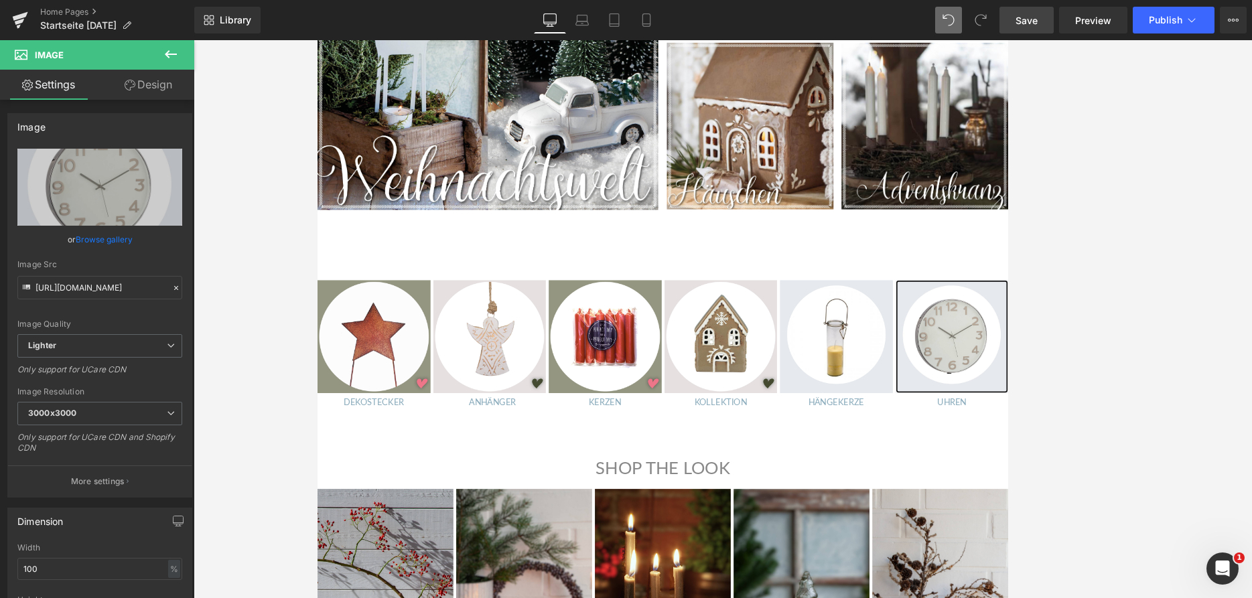
scroll to position [1093, 0]
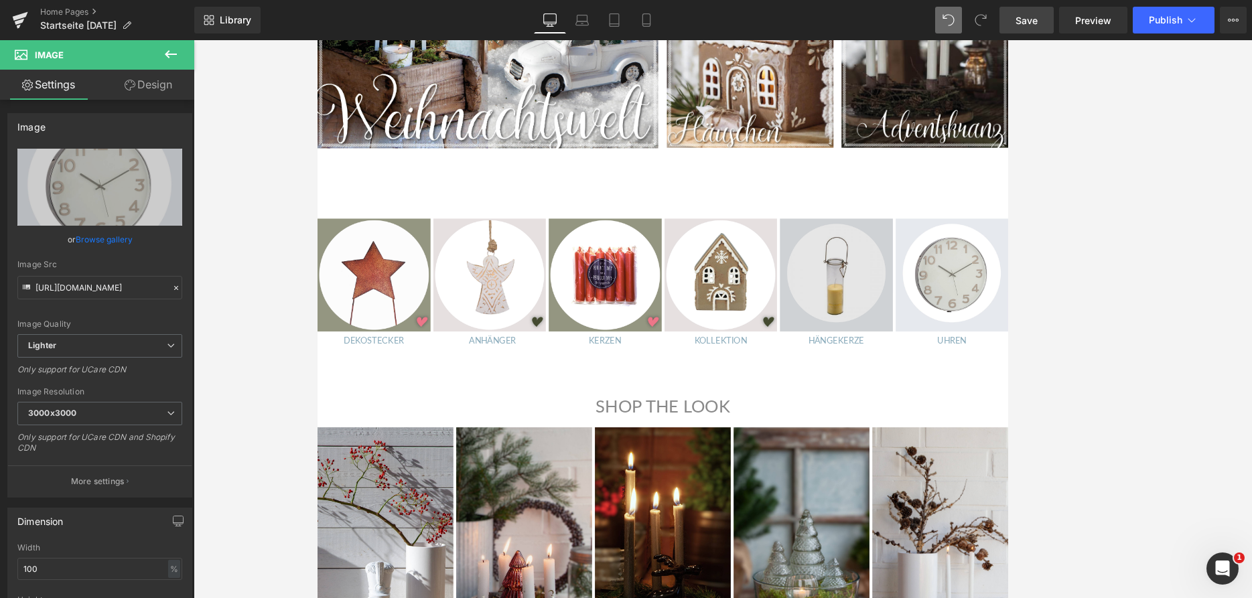
click at [863, 293] on img at bounding box center [926, 316] width 133 height 133
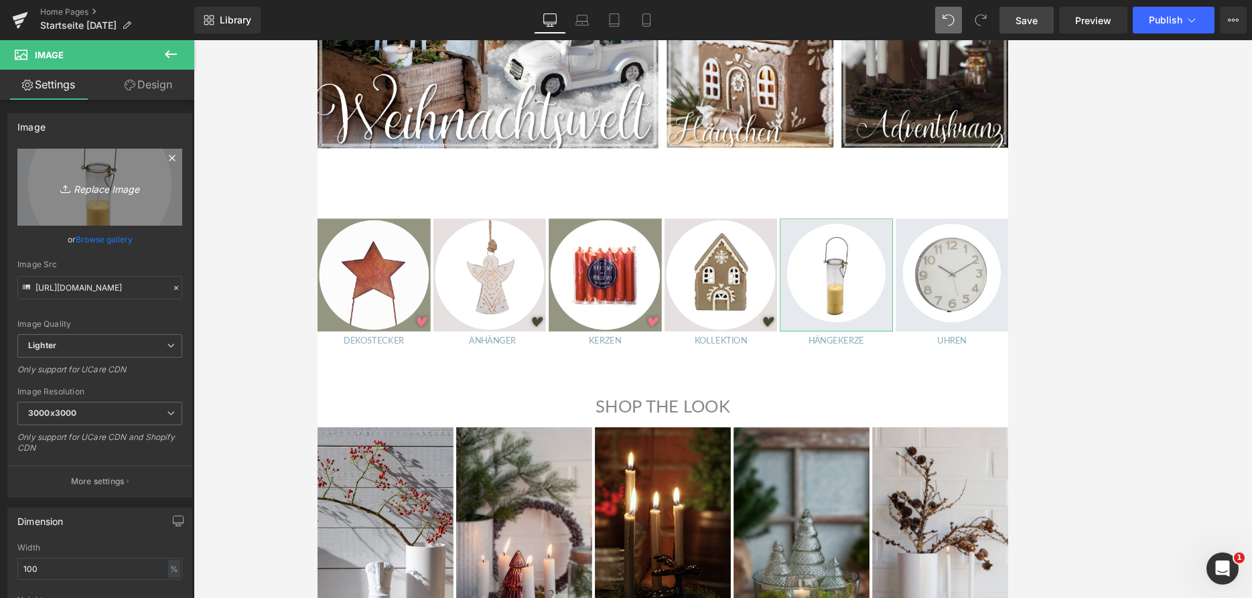
click at [71, 161] on link "Replace Image" at bounding box center [99, 187] width 165 height 77
type input "C:\fakepath\Tanne.jpg"
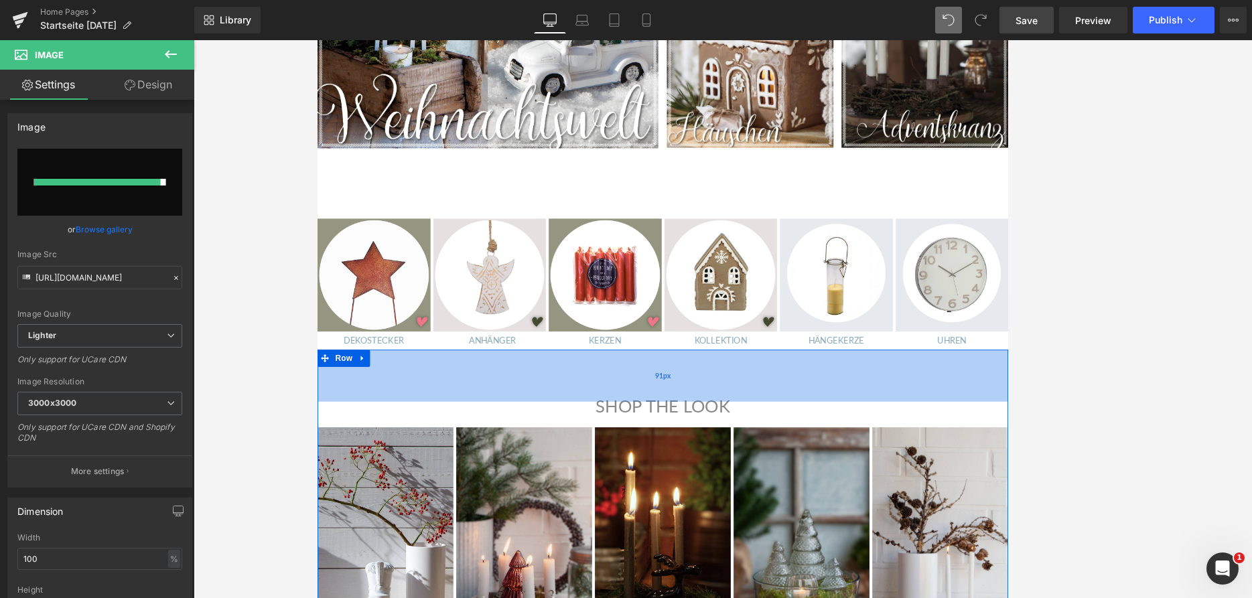
type input "[URL][DOMAIN_NAME]"
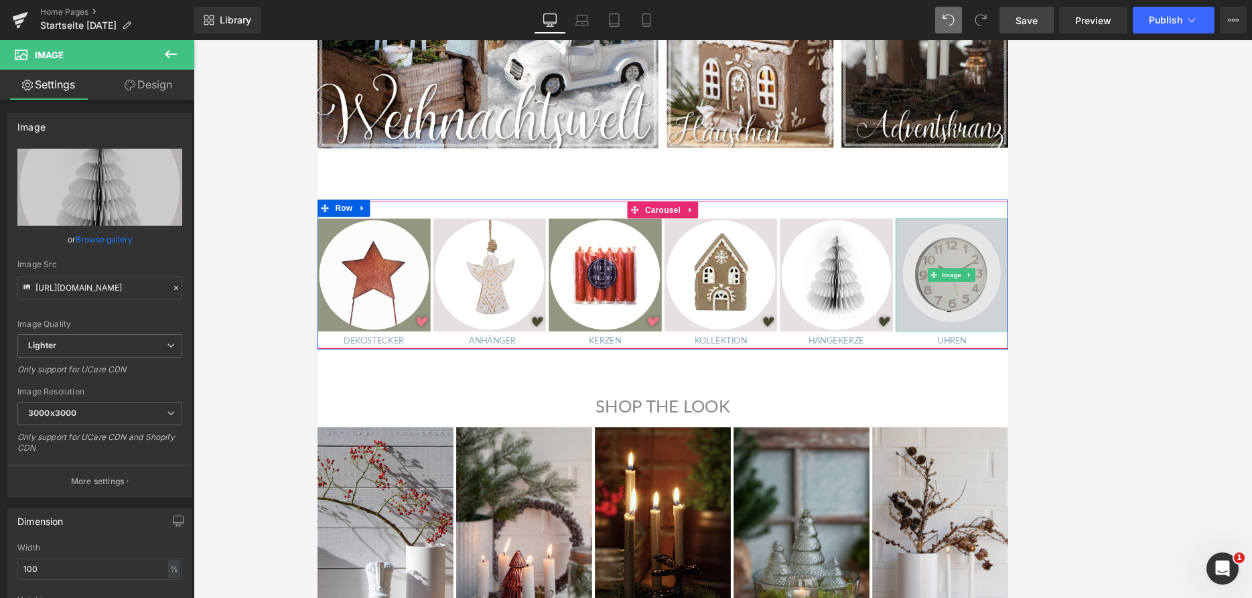
click at [863, 346] on img at bounding box center [1062, 316] width 133 height 133
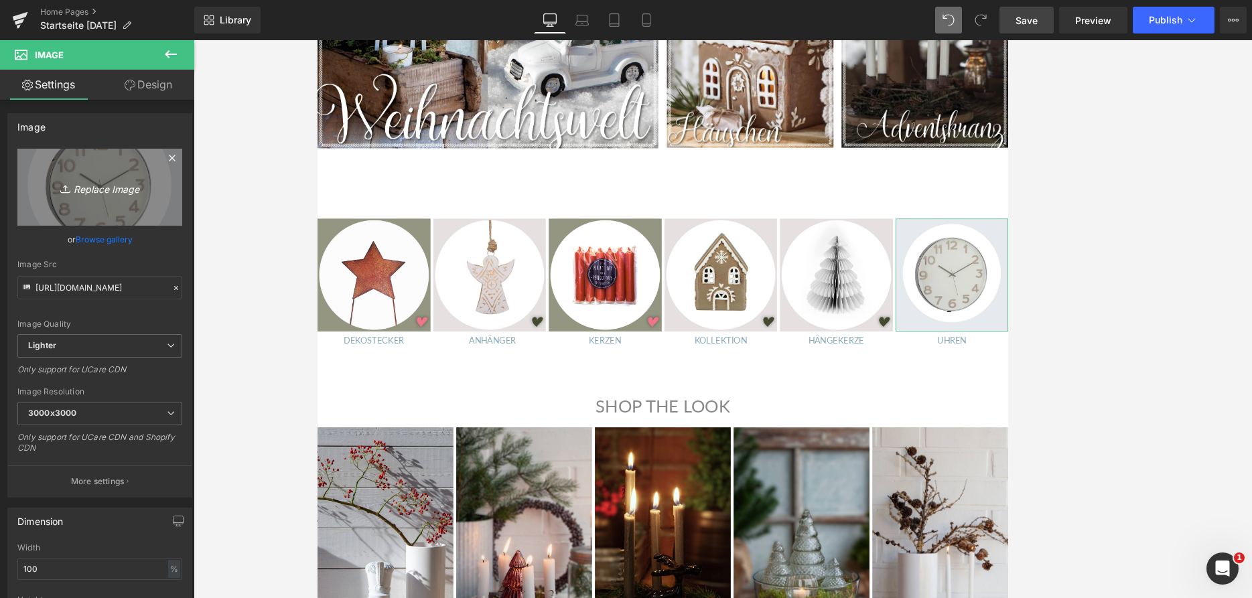
click at [52, 196] on link "Replace Image" at bounding box center [99, 187] width 165 height 77
type input "C:\fakepath\Tanne.jpg"
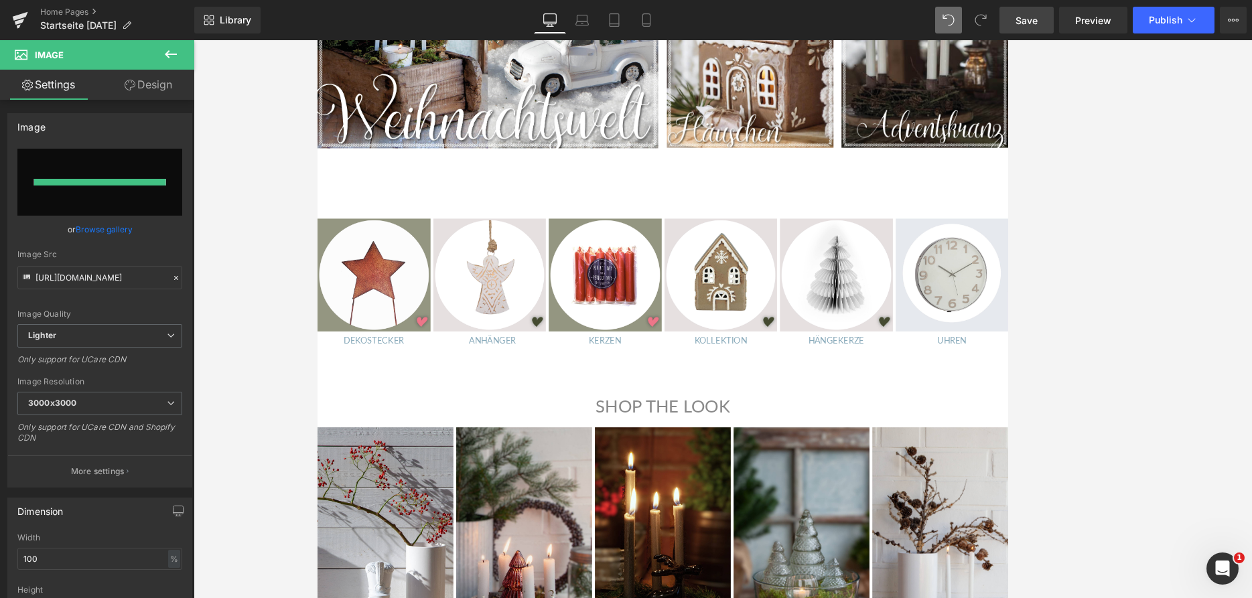
type input "[URL][DOMAIN_NAME]"
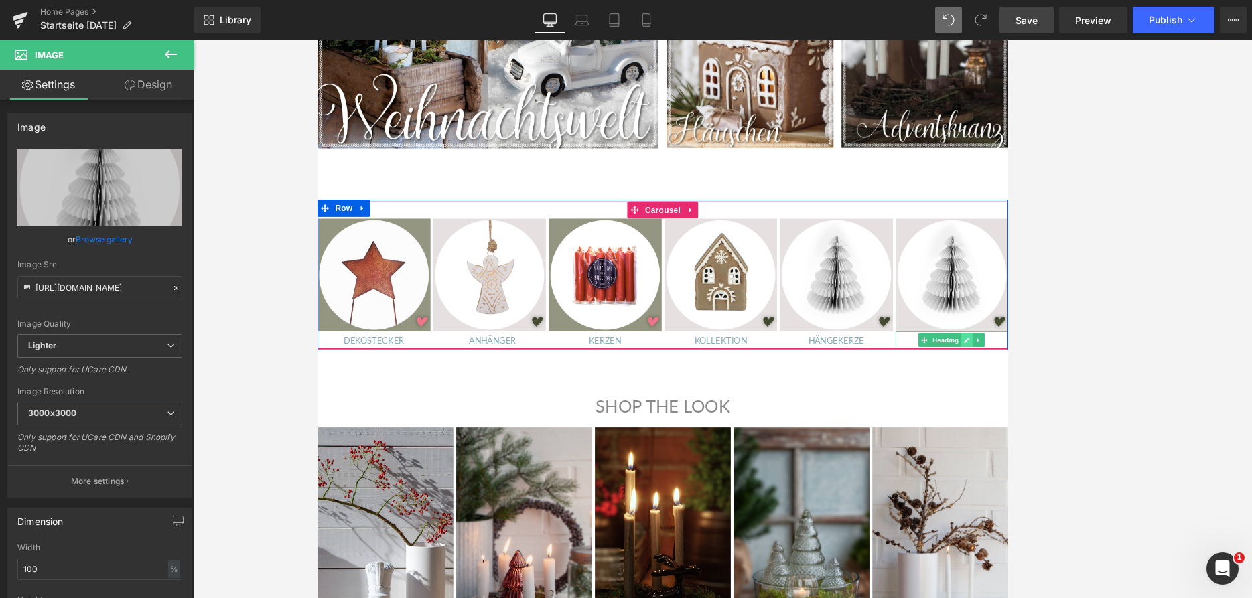
click at [863, 394] on icon at bounding box center [1079, 392] width 7 height 7
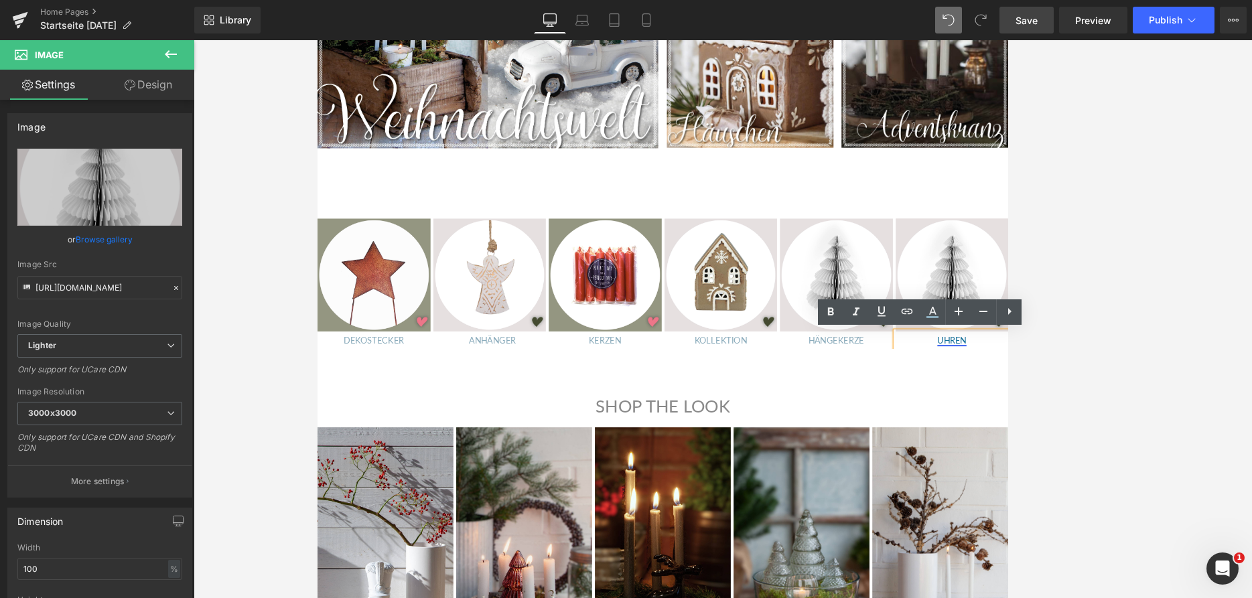
click at [863, 394] on link "UHREN" at bounding box center [1062, 392] width 34 height 12
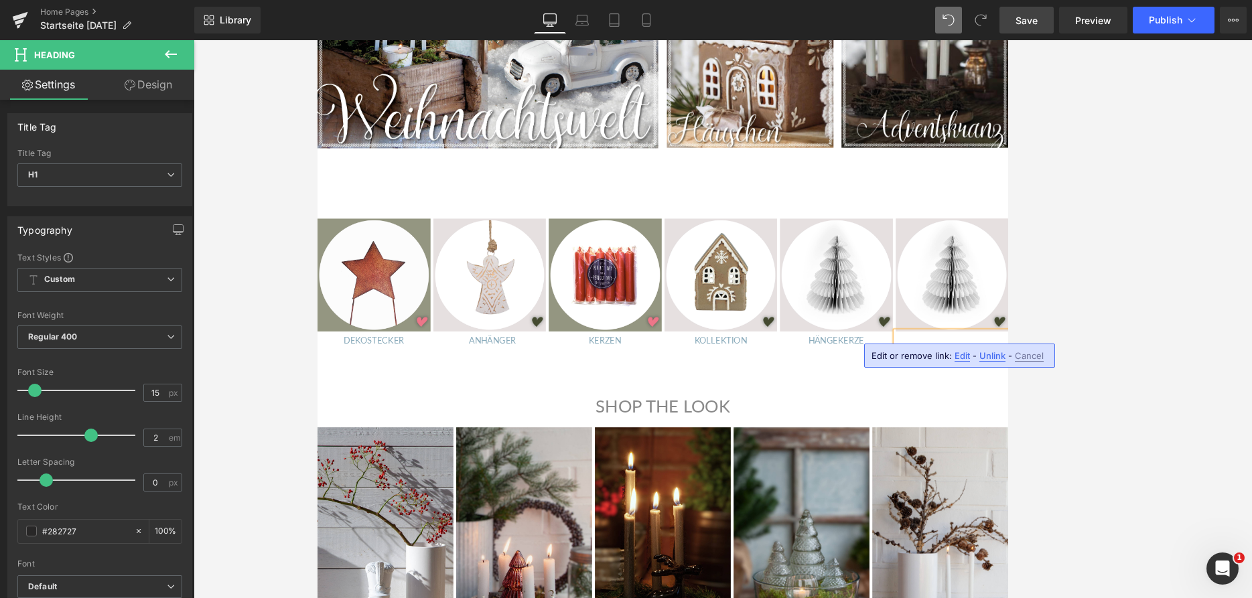
click at [863, 358] on span "Cancel" at bounding box center [1029, 355] width 29 height 11
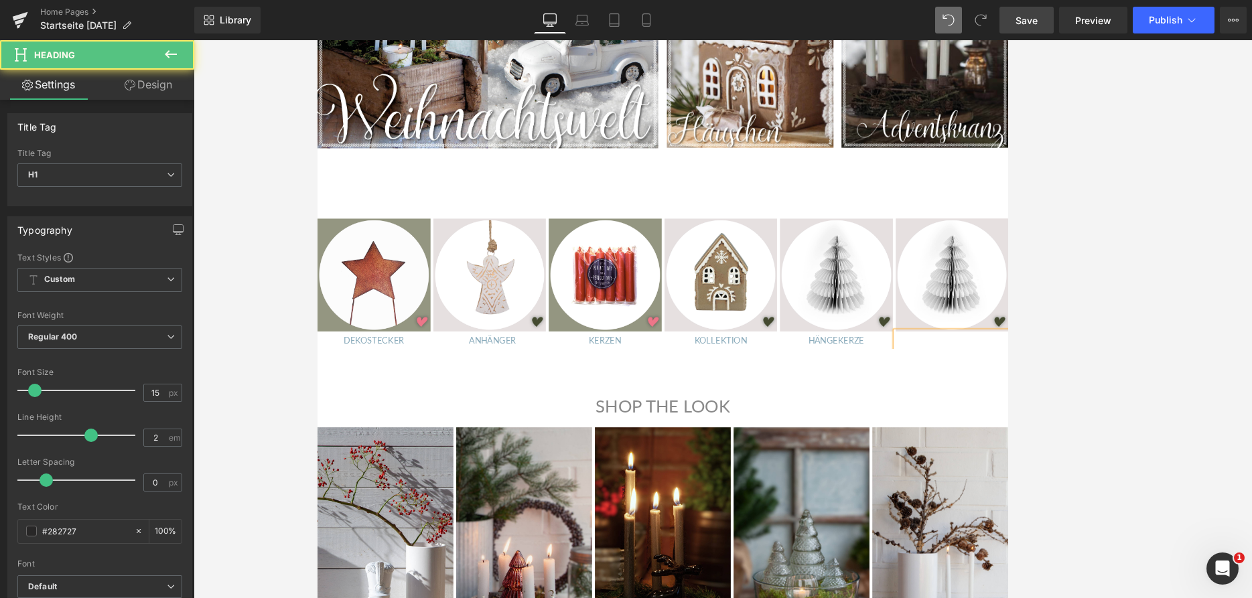
click at [863, 398] on h1 "BBÄ" at bounding box center [1062, 392] width 133 height 20
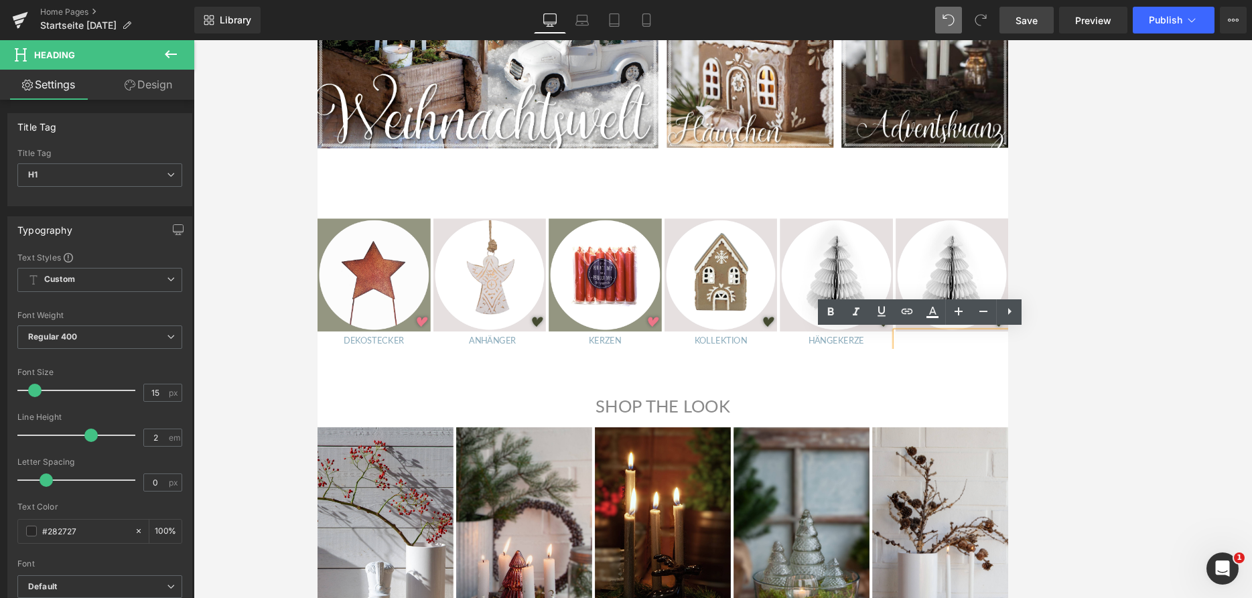
click at [863, 393] on span "BBÄ" at bounding box center [1061, 392] width 20 height 12
click at [863, 313] on icon at bounding box center [932, 311] width 7 height 8
type input "#ffffff"
type input "100"
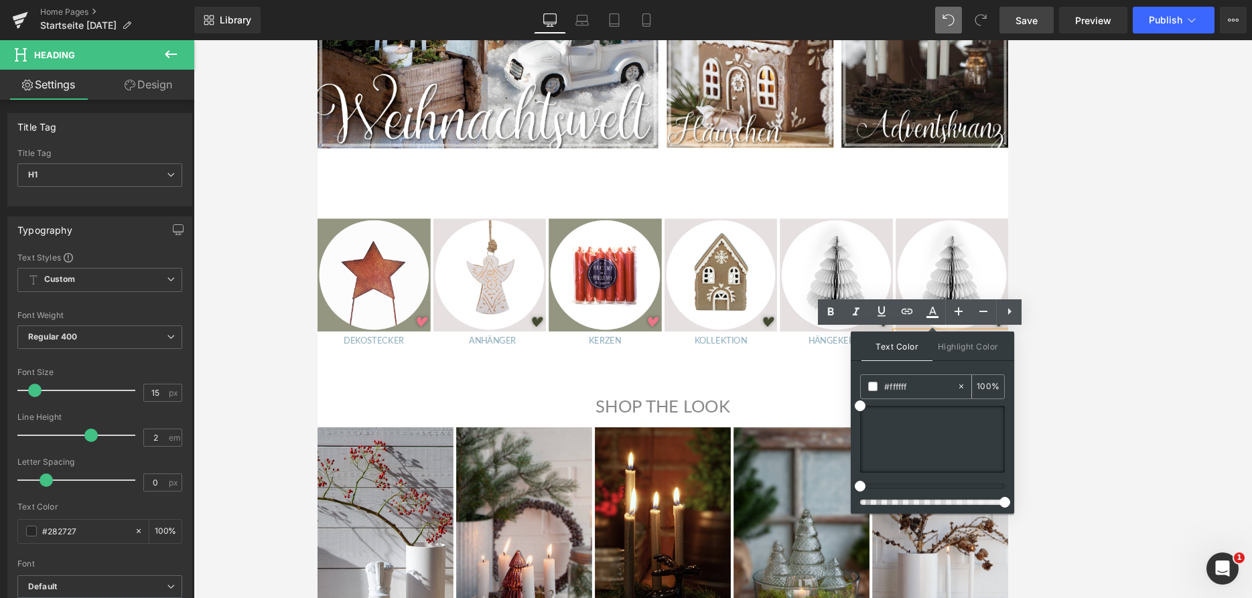
drag, startPoint x: 915, startPoint y: 384, endPoint x: 844, endPoint y: 385, distance: 71.0
click at [863, 385] on input "#ffffff" at bounding box center [920, 386] width 72 height 15
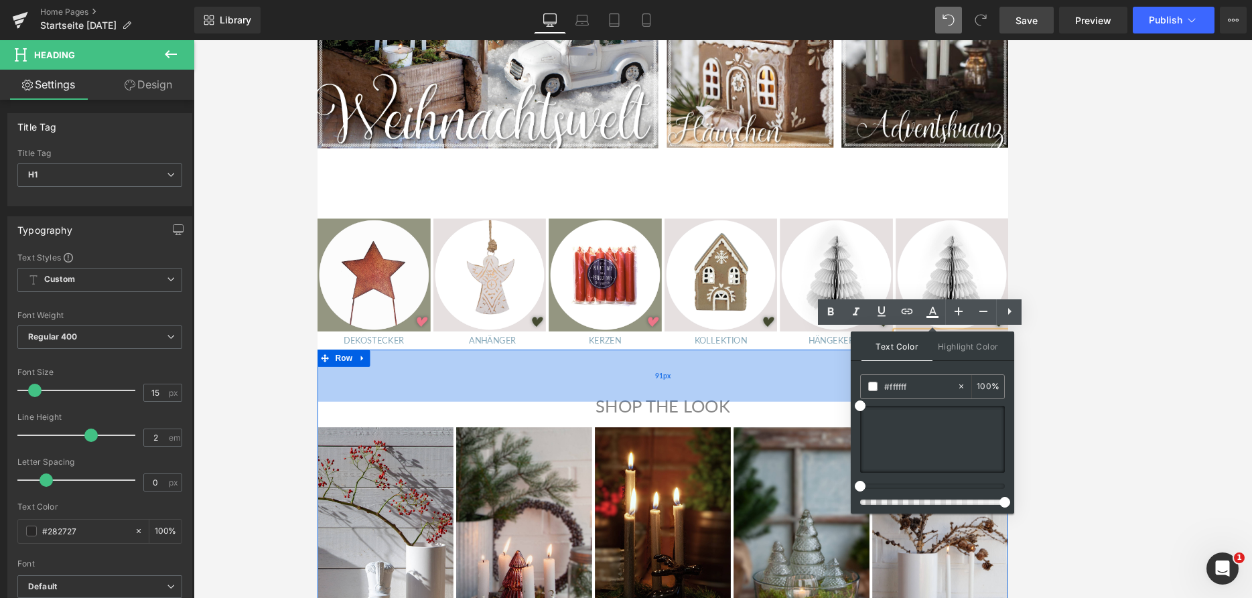
paste input "8bacbc"
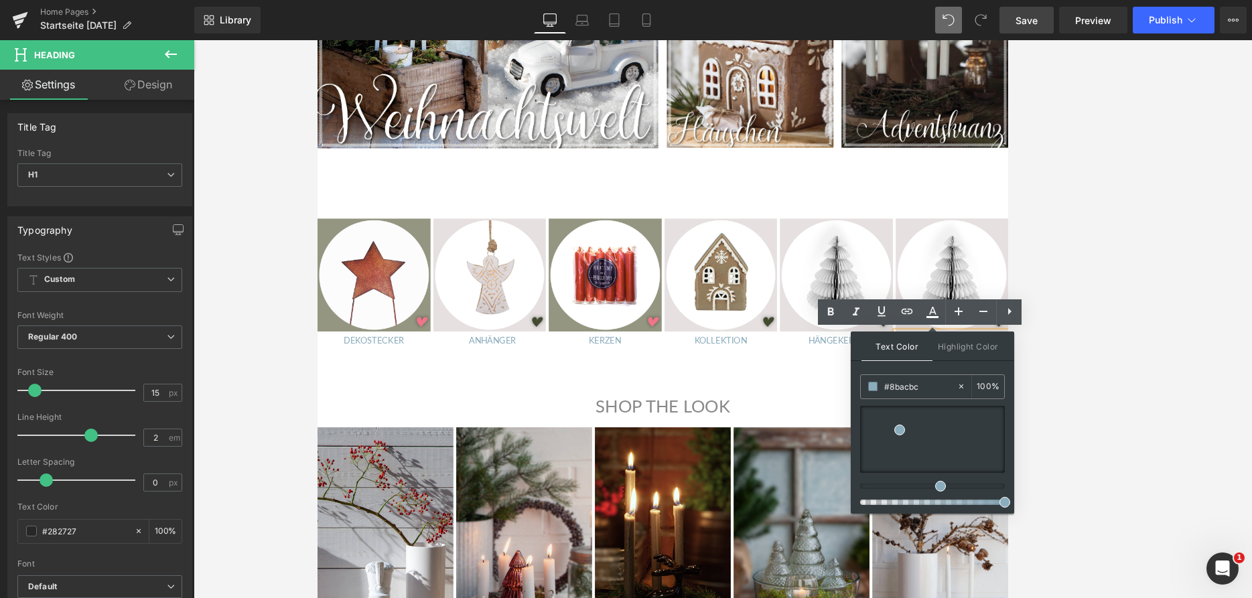
type input "#8bacbc"
click at [863, 409] on div at bounding box center [723, 319] width 1058 height 558
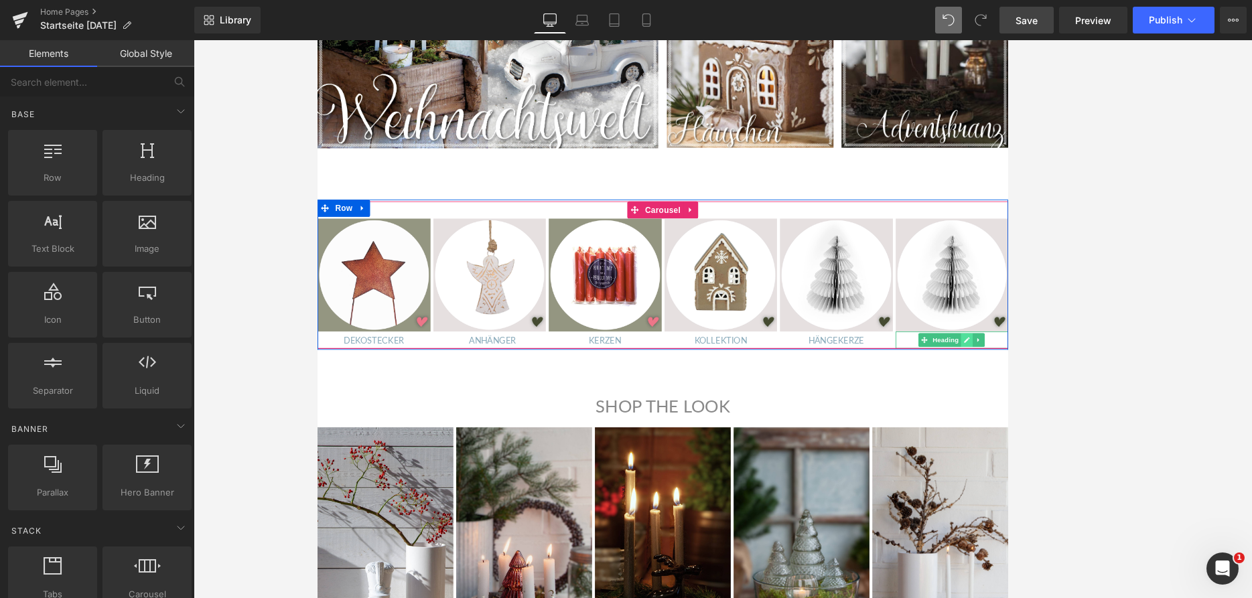
click at [863, 392] on icon at bounding box center [1079, 392] width 7 height 7
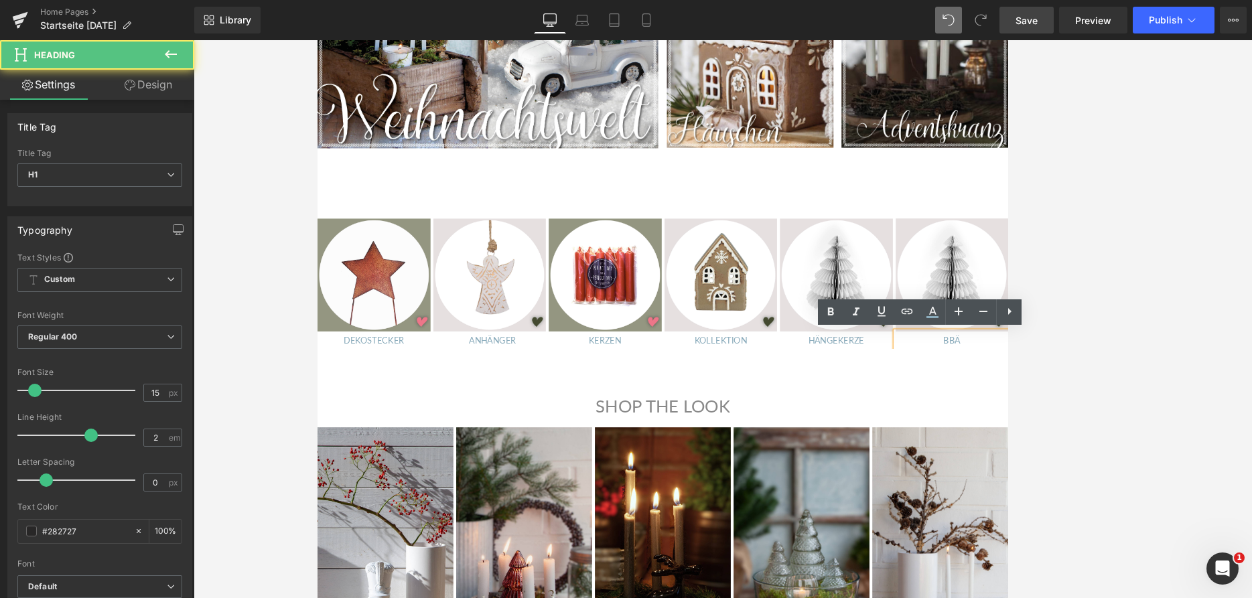
click at [863, 394] on span "BBÄ" at bounding box center [1061, 392] width 20 height 12
click at [863, 394] on span "BÄ" at bounding box center [1061, 392] width 13 height 12
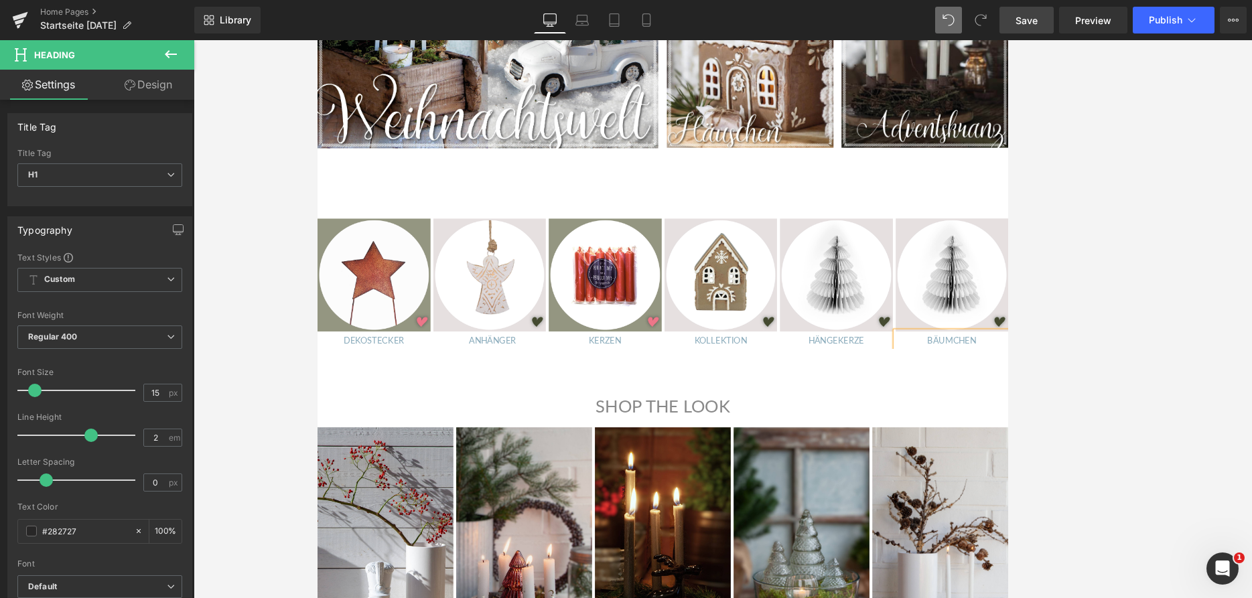
click at [863, 404] on div at bounding box center [723, 319] width 1058 height 558
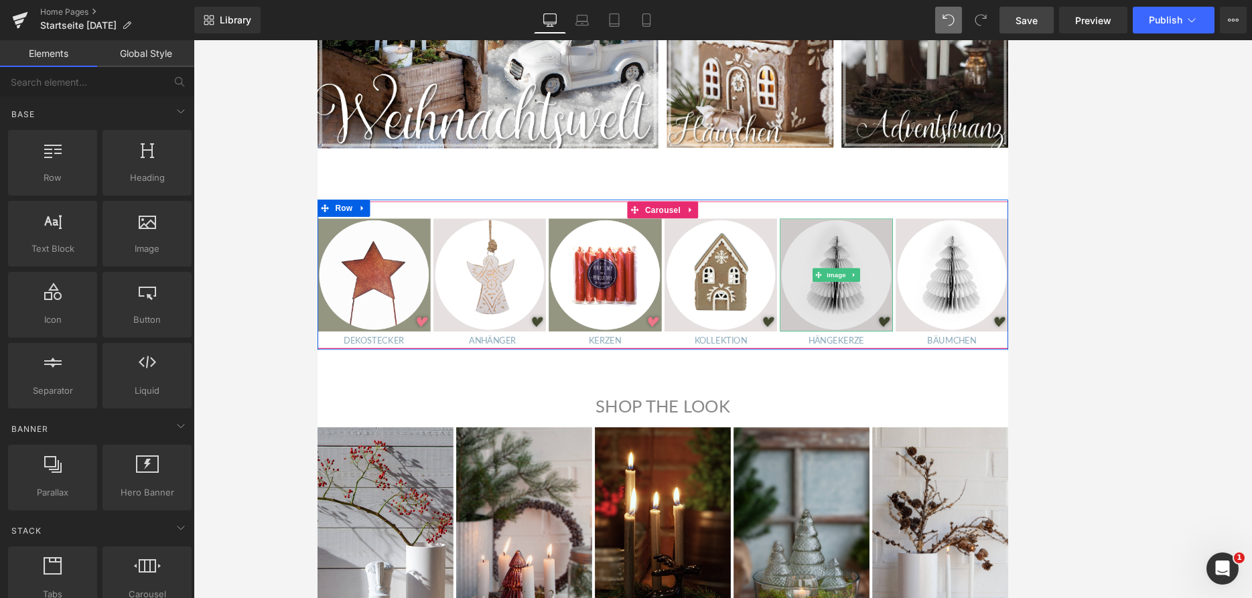
click at [863, 286] on img at bounding box center [926, 316] width 133 height 133
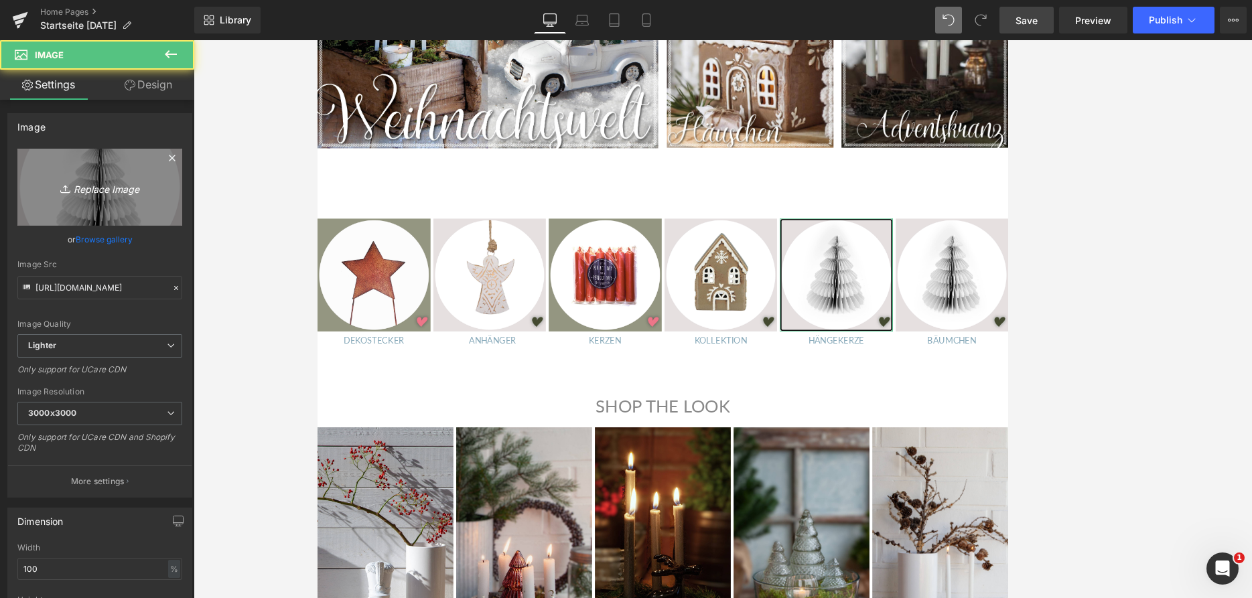
click at [129, 178] on link "Replace Image" at bounding box center [99, 187] width 165 height 77
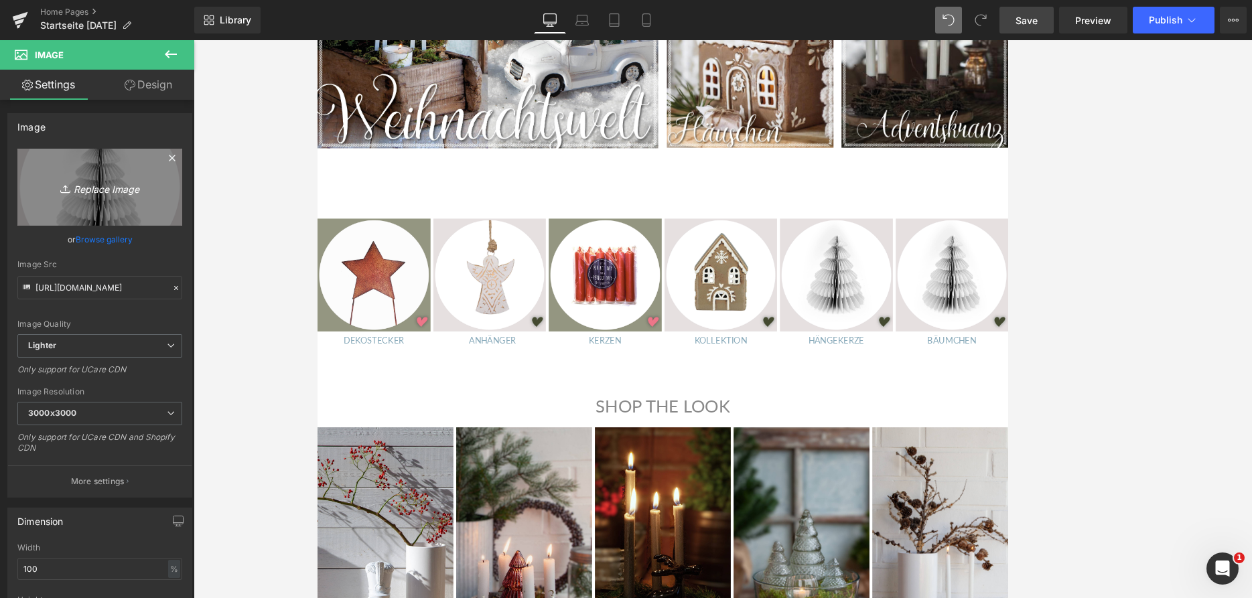
type input "C:\fakepath\Kalender.jpg"
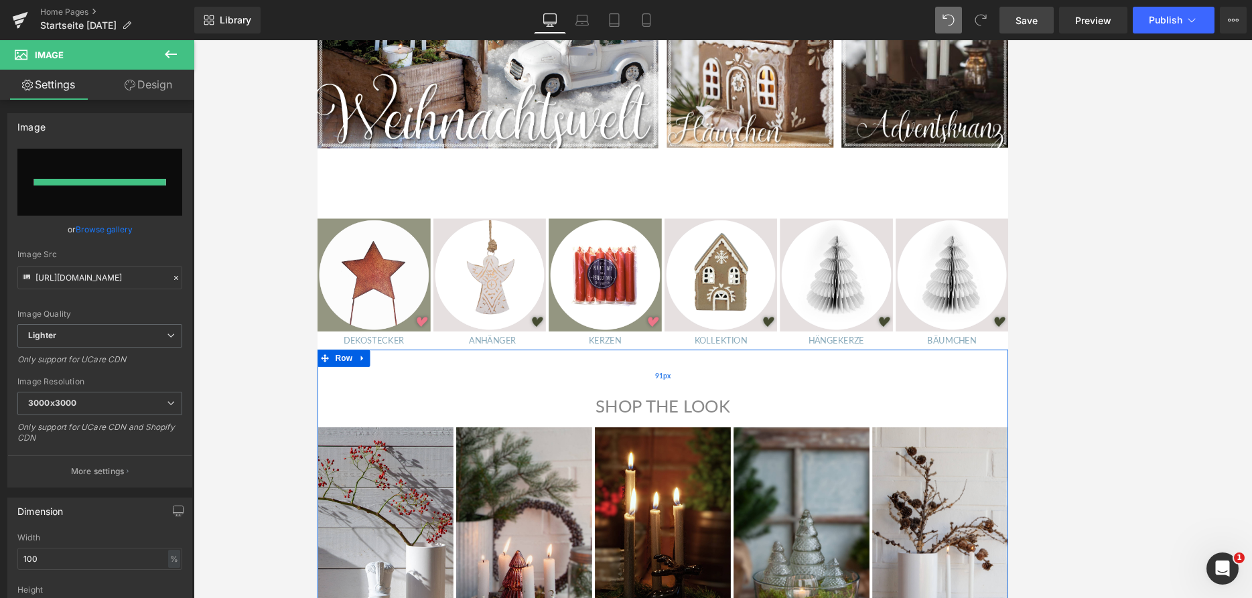
type input "[URL][DOMAIN_NAME]"
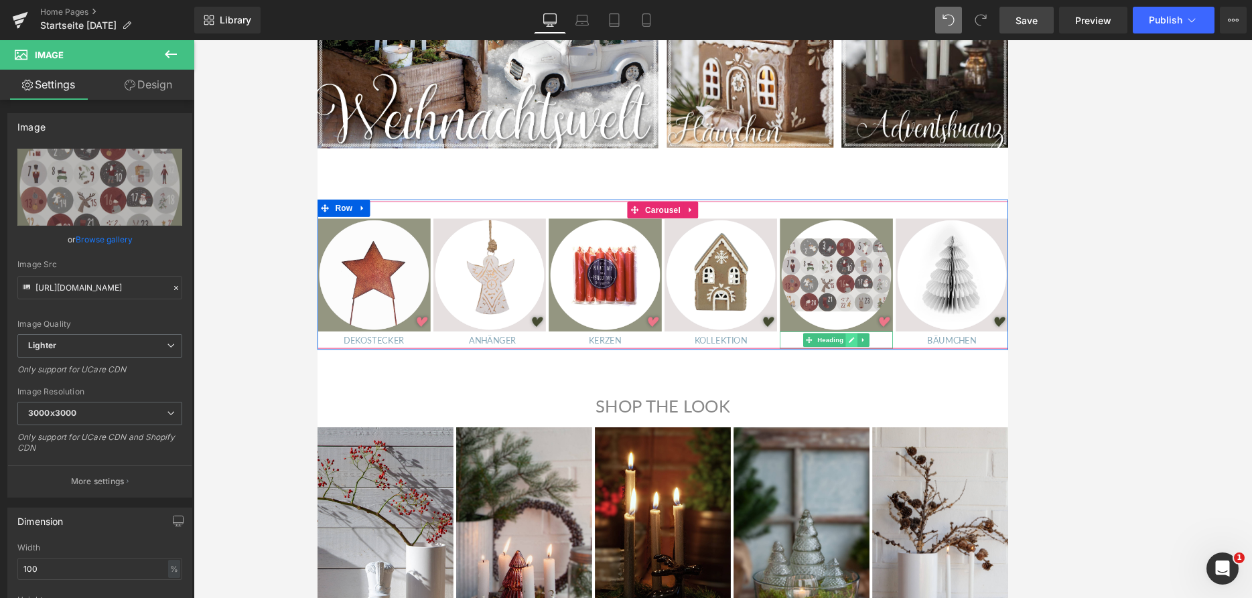
click at [863, 392] on icon at bounding box center [943, 392] width 7 height 8
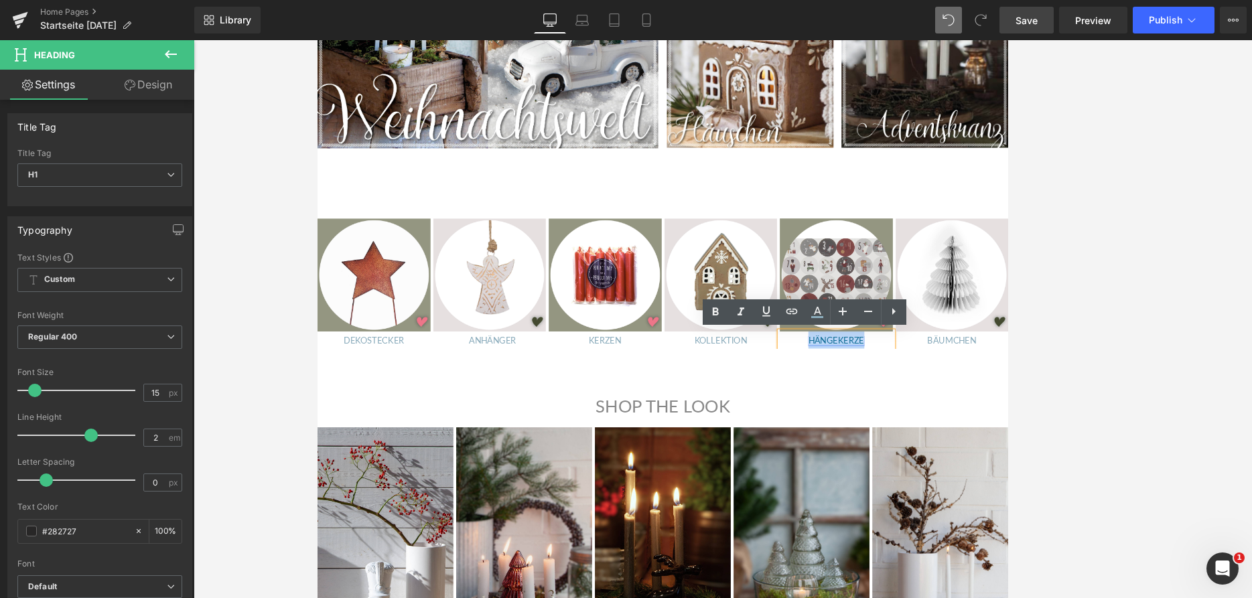
drag, startPoint x: 893, startPoint y: 394, endPoint x: 957, endPoint y: 394, distance: 63.6
click at [863, 394] on link "HÄNGEKERZE" at bounding box center [926, 392] width 66 height 12
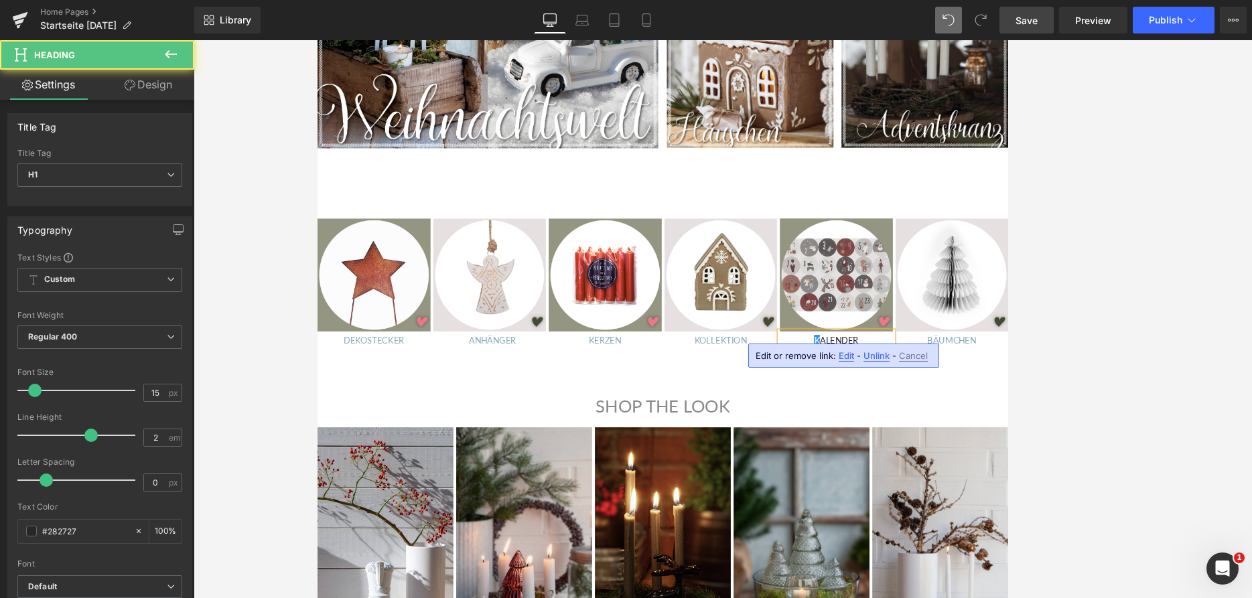
drag, startPoint x: 897, startPoint y: 390, endPoint x: 904, endPoint y: 392, distance: 6.8
click at [863, 390] on h1 "K ALENDER" at bounding box center [926, 392] width 133 height 20
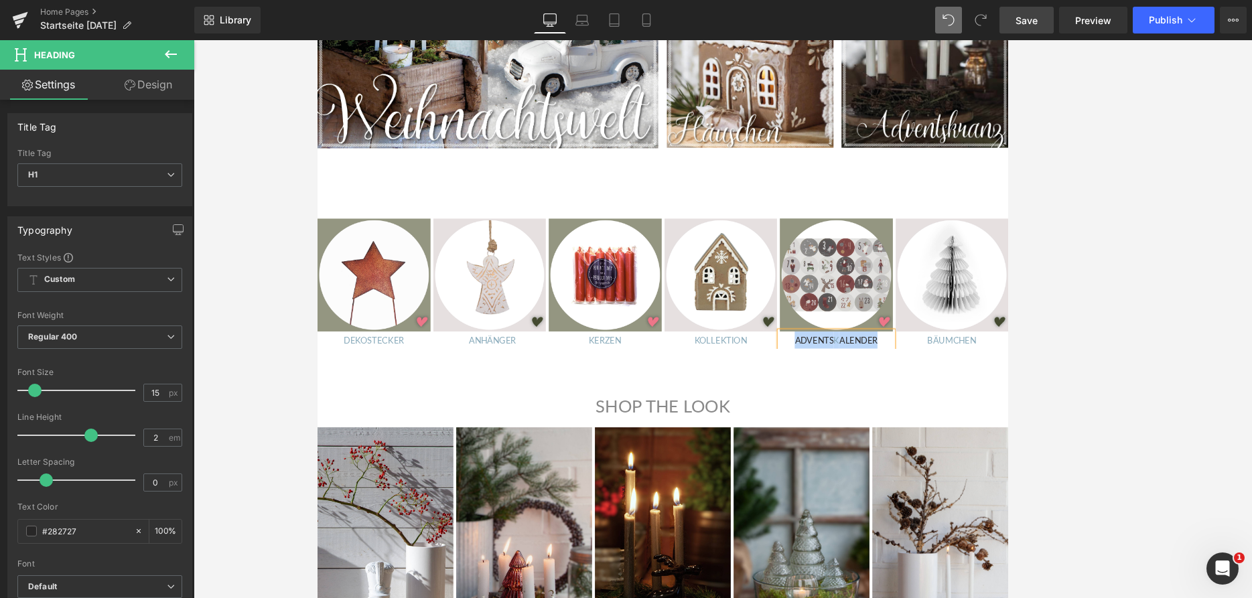
drag, startPoint x: 879, startPoint y: 393, endPoint x: 972, endPoint y: 394, distance: 93.8
click at [863, 394] on h1 "ADVENTS K ALENDER" at bounding box center [926, 392] width 133 height 20
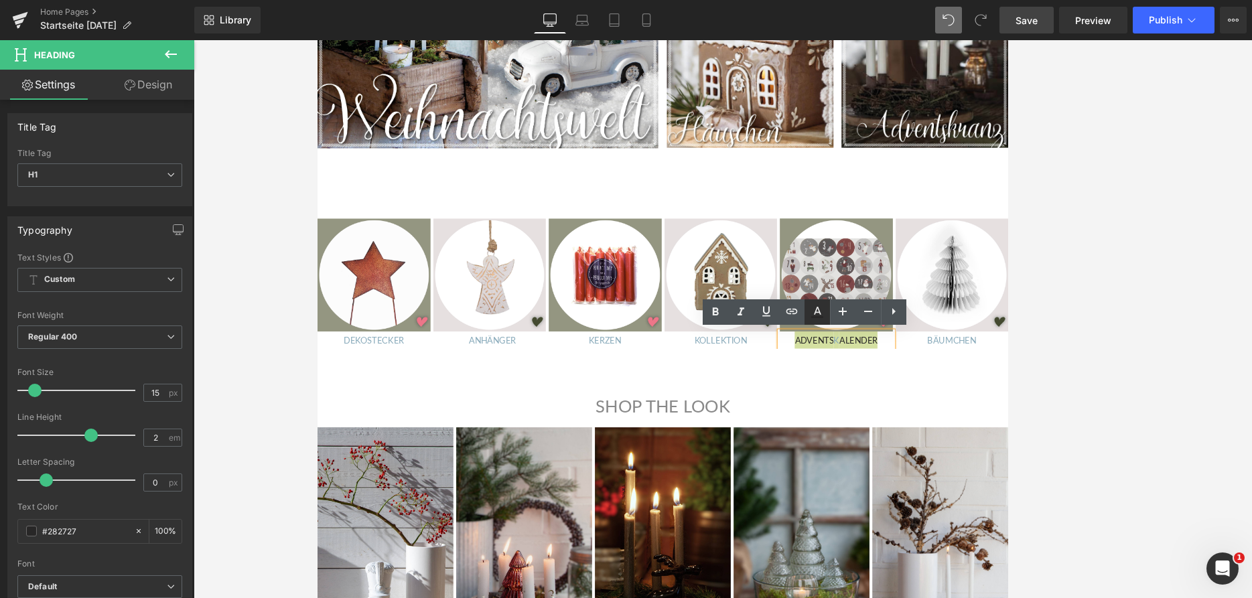
click at [819, 313] on icon at bounding box center [817, 311] width 7 height 8
type input "#282727"
type input "100"
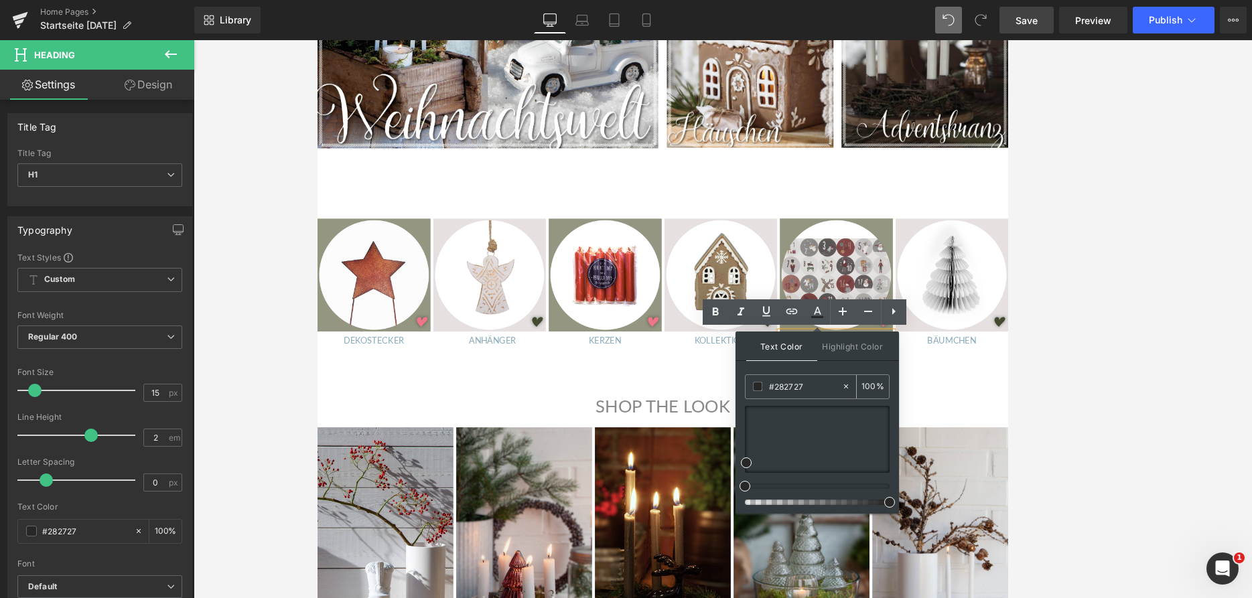
drag, startPoint x: 812, startPoint y: 384, endPoint x: 755, endPoint y: 386, distance: 57.6
click at [769, 386] on input "#282727" at bounding box center [805, 386] width 72 height 15
paste input "8bacbc"
type input "#8bacbc"
click at [863, 372] on div at bounding box center [723, 319] width 1058 height 558
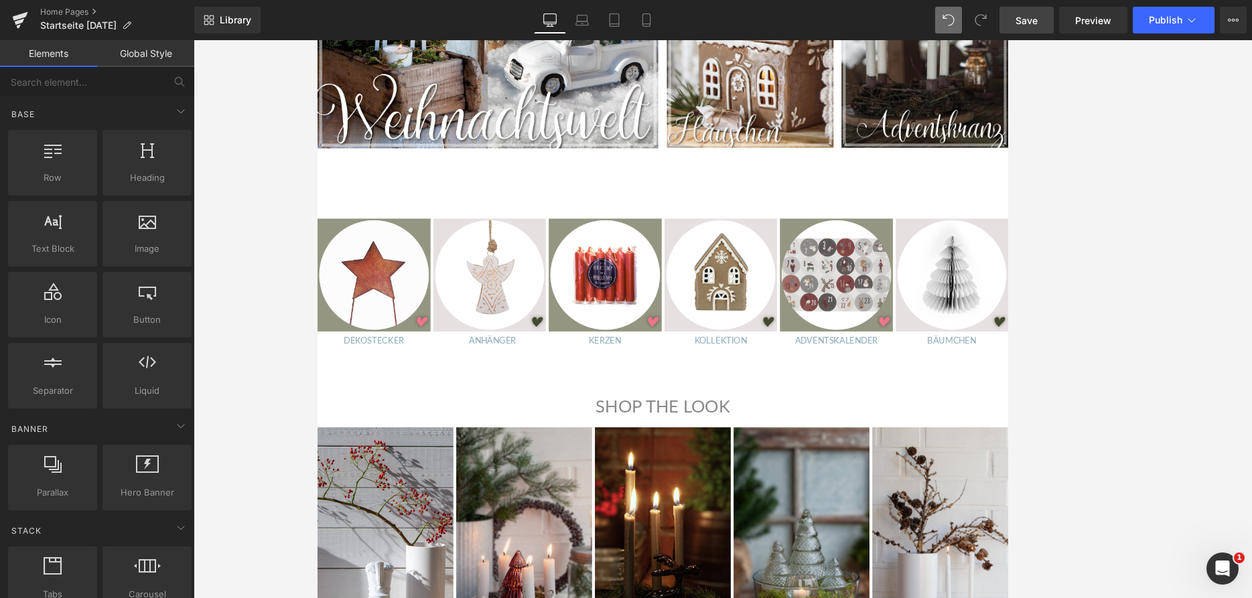
click at [863, 372] on div at bounding box center [723, 319] width 1058 height 558
click at [863, 22] on span "Save" at bounding box center [1026, 20] width 22 height 14
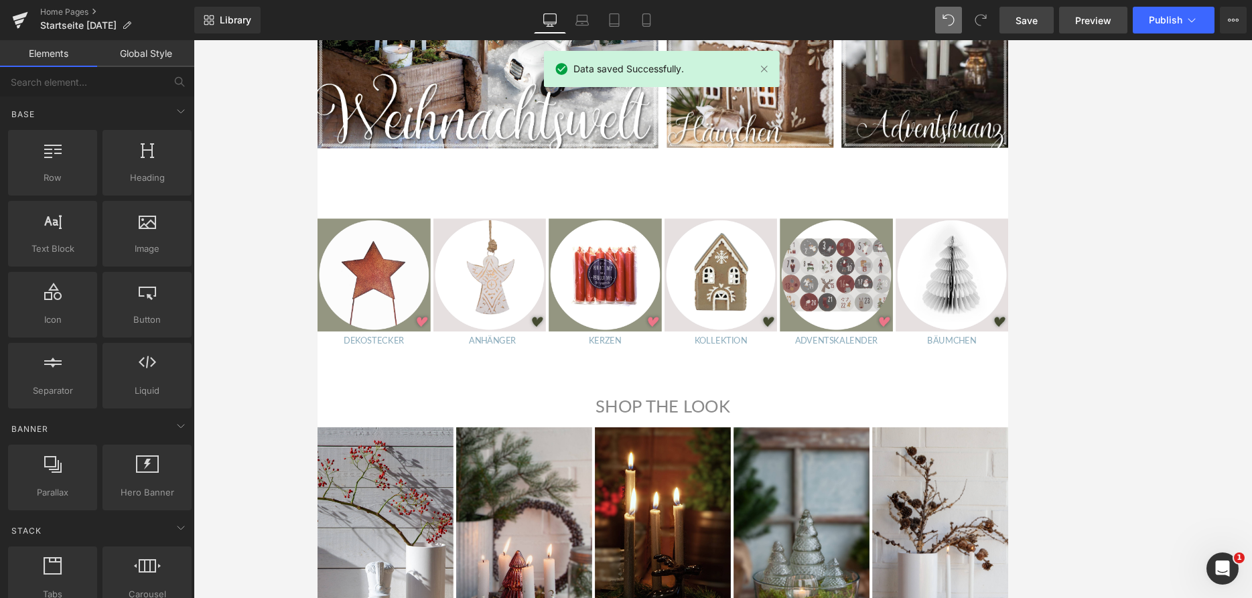
click at [863, 21] on span "Preview" at bounding box center [1093, 20] width 36 height 14
